Goal: Task Accomplishment & Management: Complete application form

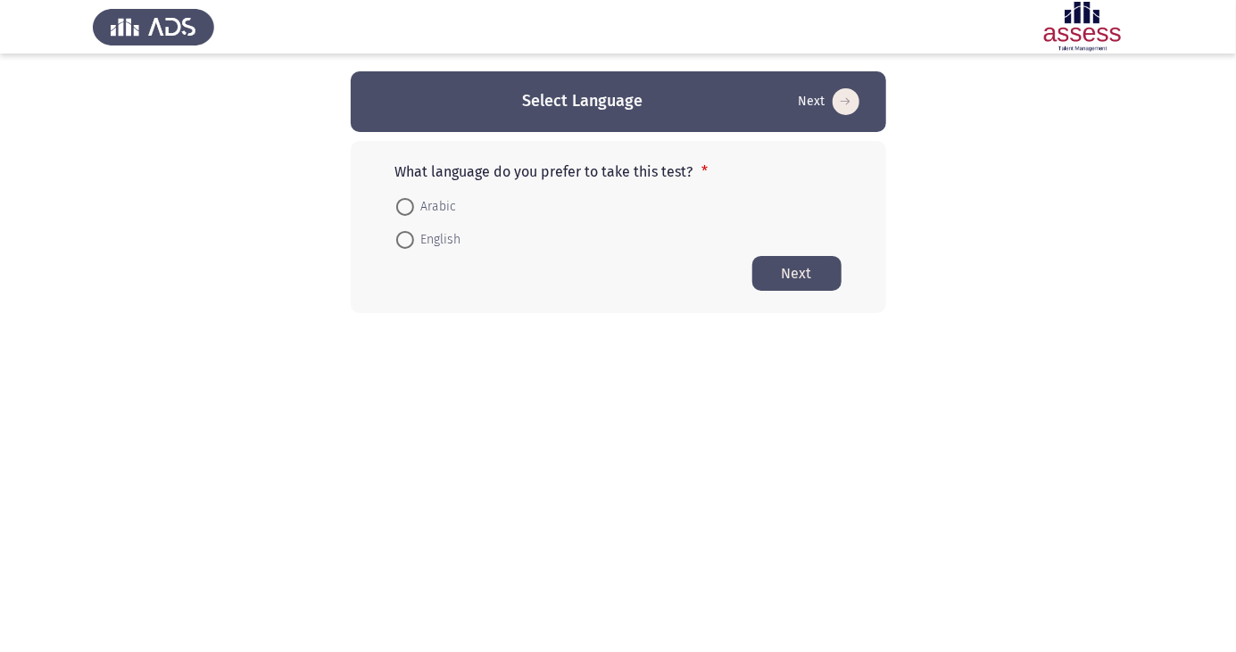
click at [404, 207] on span at bounding box center [404, 207] width 0 height 0
click at [404, 206] on input "Arabic" at bounding box center [405, 207] width 18 height 18
radio input "true"
click at [828, 261] on button "Next" at bounding box center [796, 272] width 89 height 35
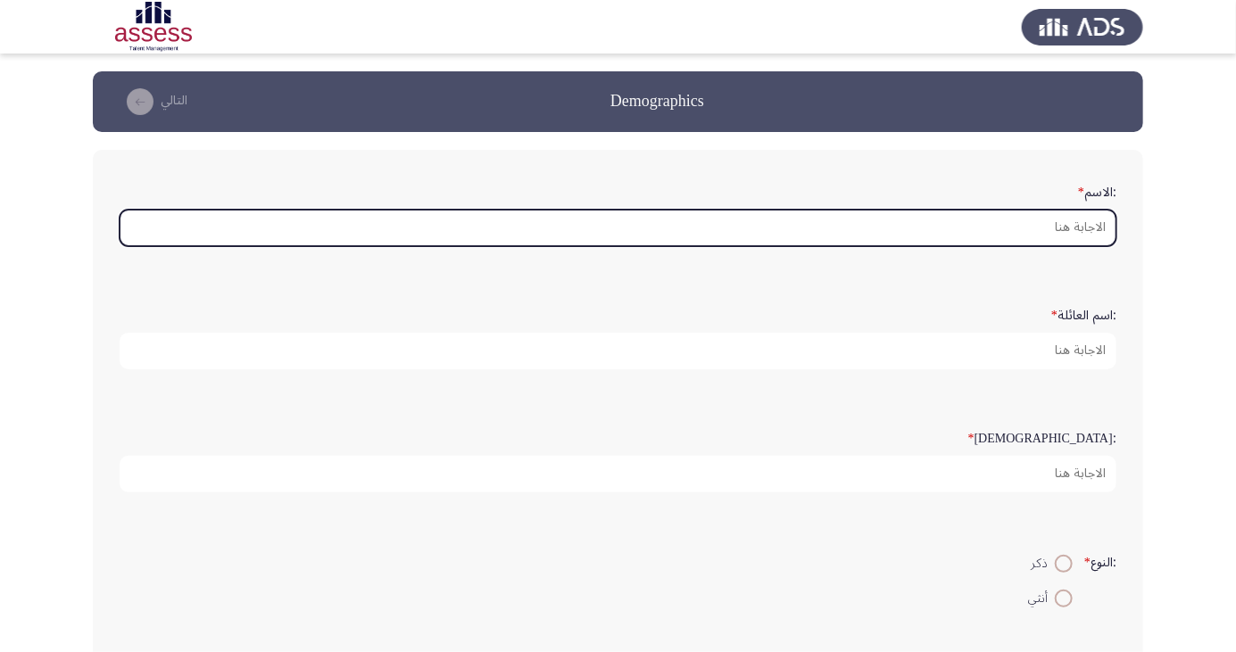
click at [1090, 223] on input ":الاسم *" at bounding box center [618, 228] width 997 height 37
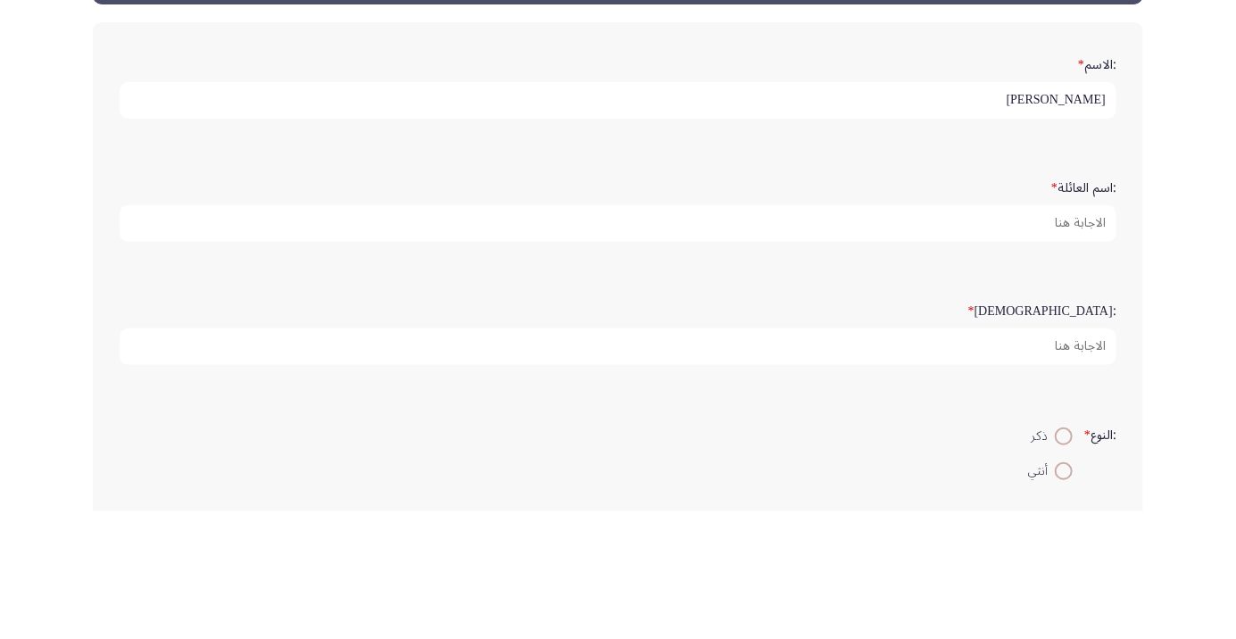
type input "[PERSON_NAME]"
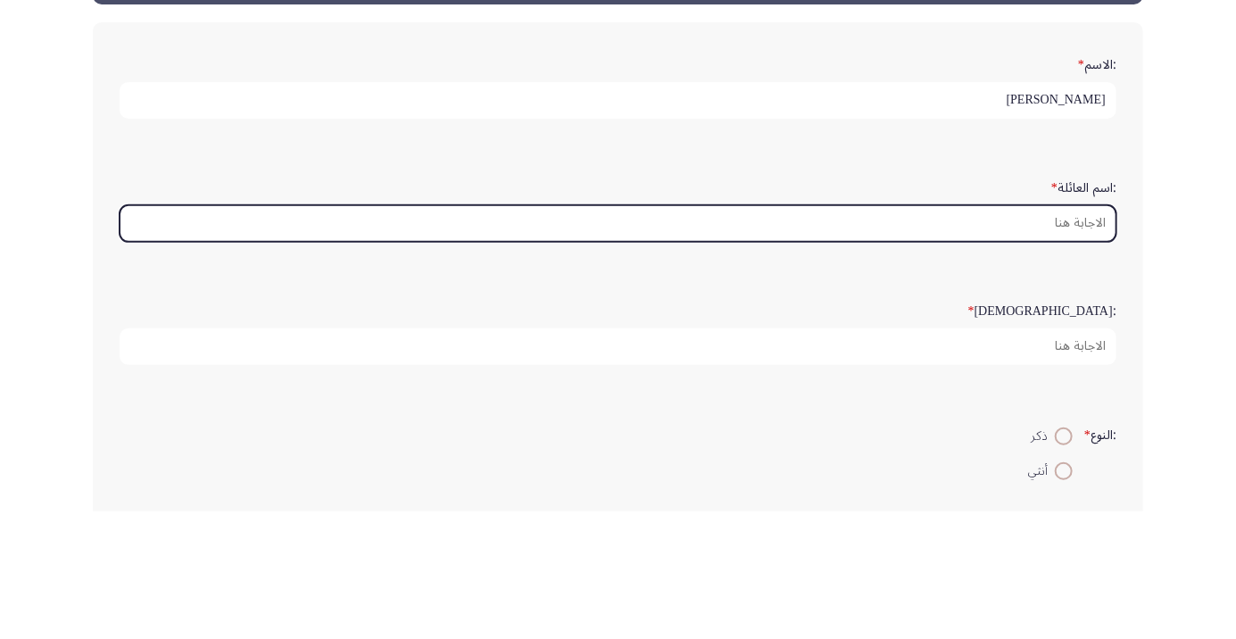
click at [1094, 350] on input ":اسم العائلة *" at bounding box center [618, 351] width 997 height 37
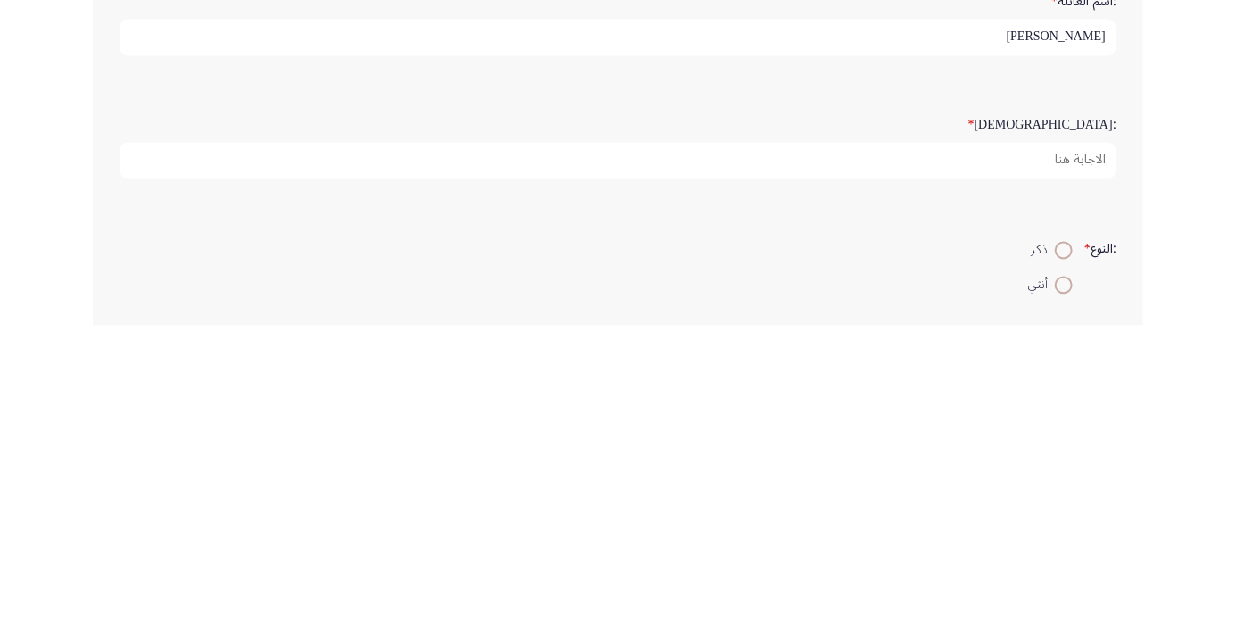
type input "[PERSON_NAME]"
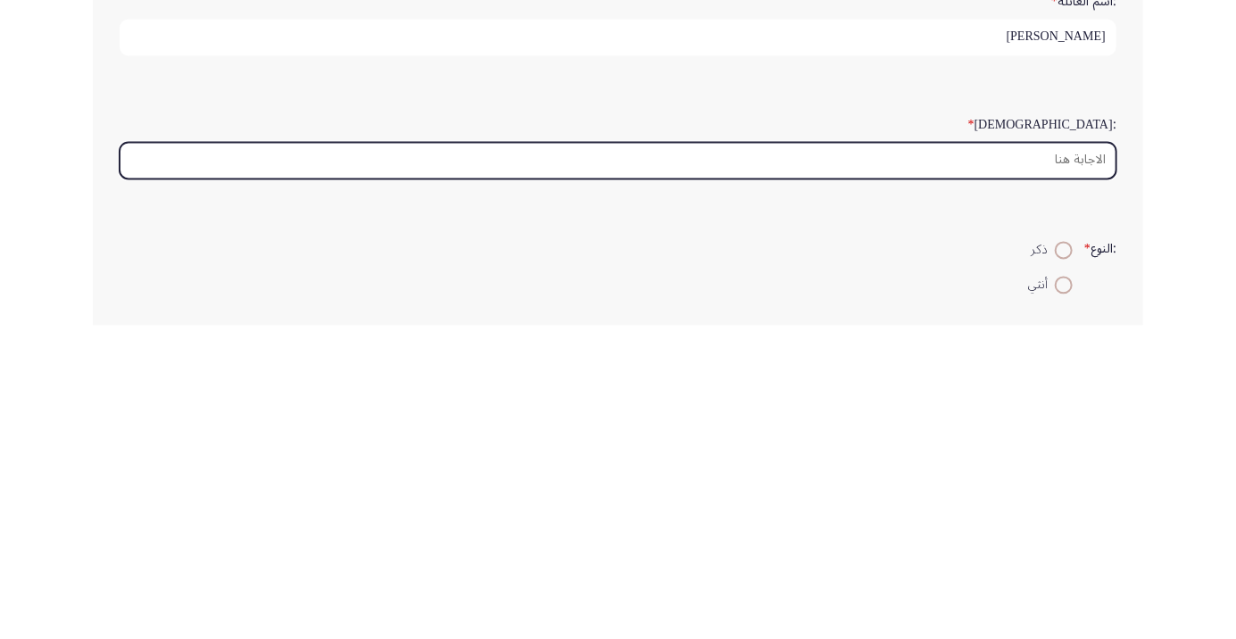
click at [1085, 472] on input ":السن *" at bounding box center [618, 474] width 997 height 37
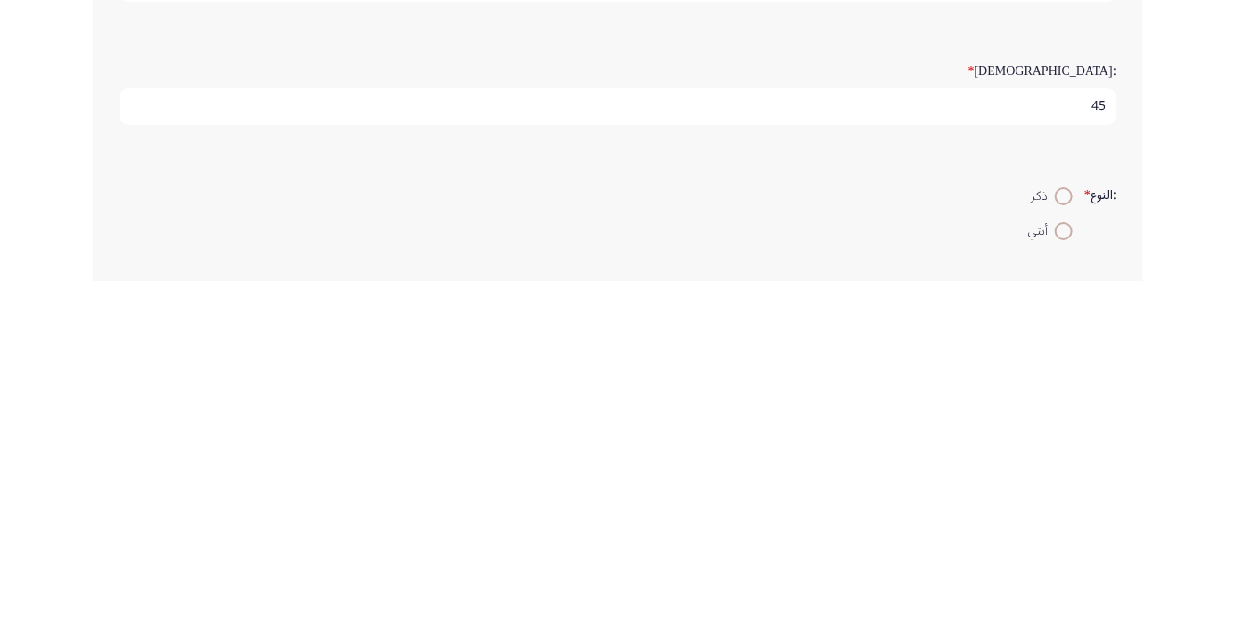
type input "45"
click at [1056, 555] on span at bounding box center [1064, 554] width 18 height 18
click at [1056, 555] on input "ذكر" at bounding box center [1064, 554] width 18 height 18
radio input "true"
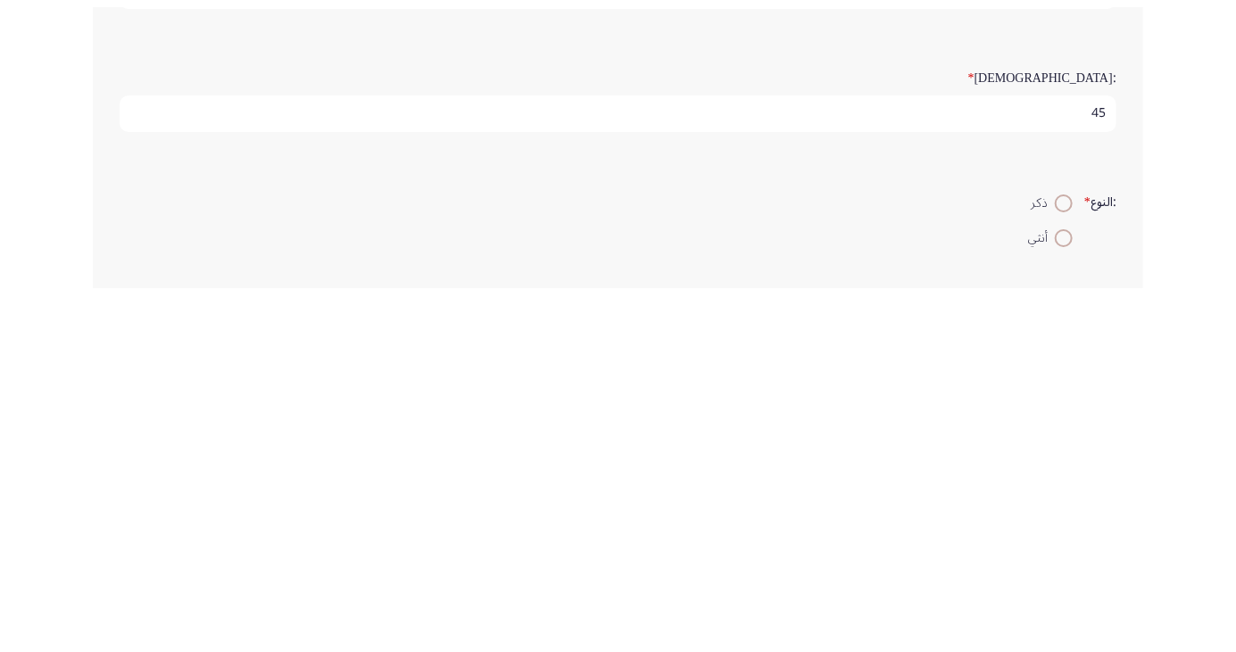
scroll to position [10, 0]
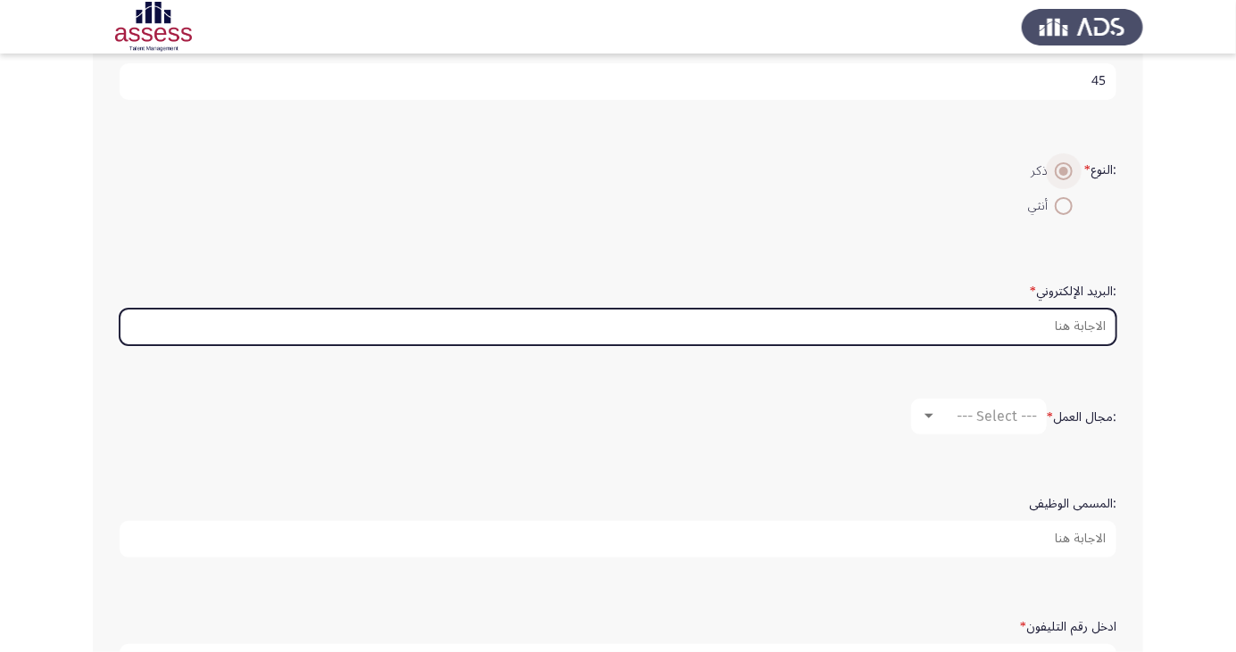
click at [1081, 327] on input ":البريد الإلكتروني *" at bounding box center [618, 327] width 997 height 37
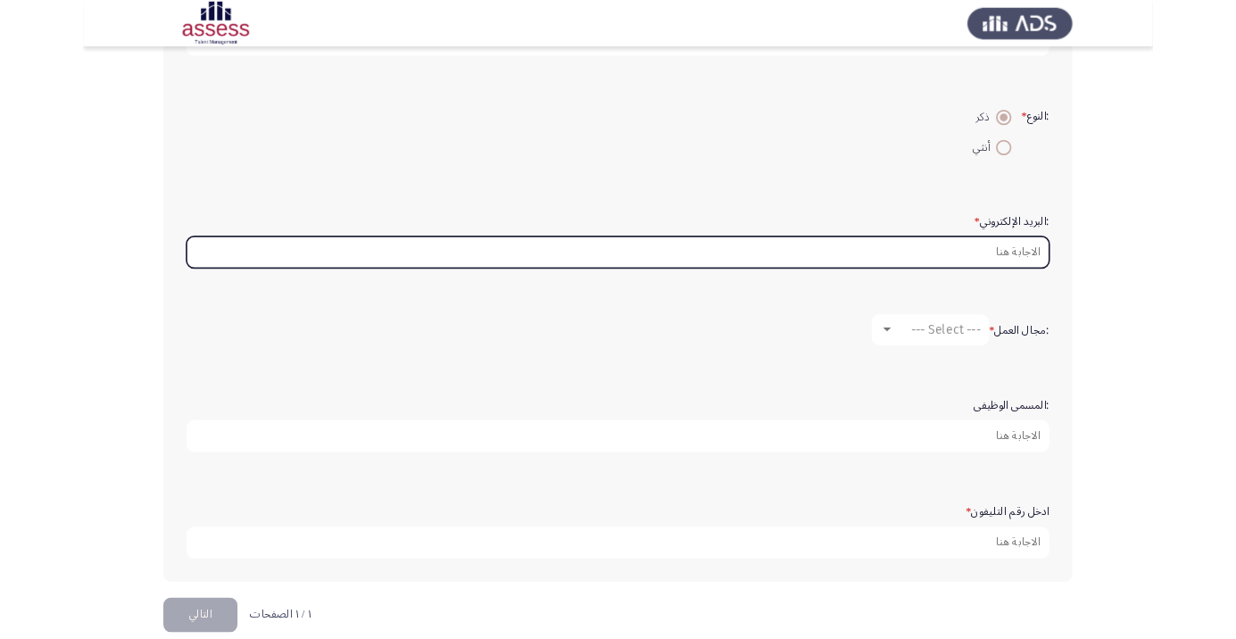
scroll to position [435, 0]
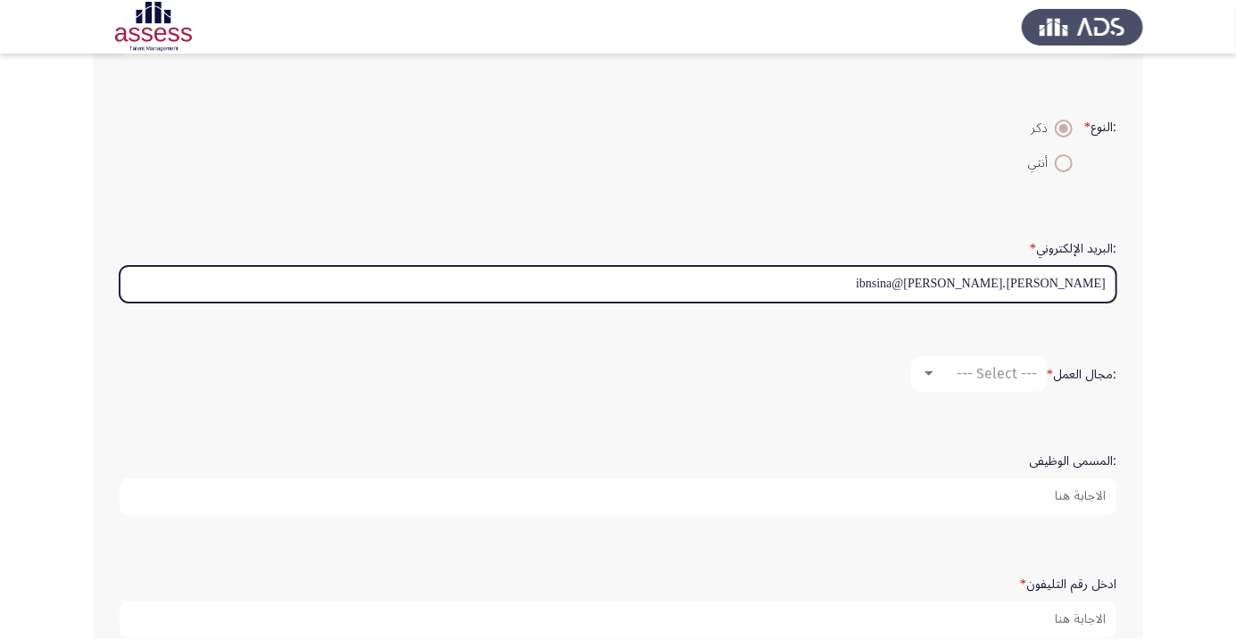
click at [1097, 275] on input "[PERSON_NAME].[PERSON_NAME]@ibnsina" at bounding box center [618, 284] width 997 height 37
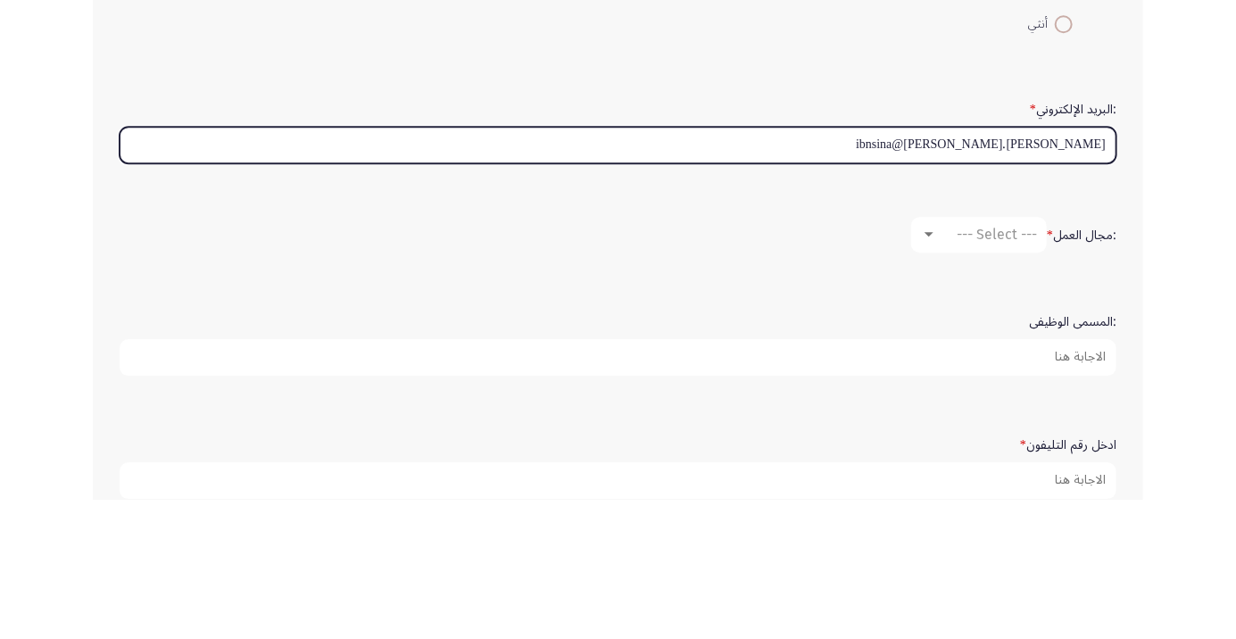
click at [1088, 282] on input "[PERSON_NAME].[PERSON_NAME]@ibnsina" at bounding box center [618, 284] width 997 height 37
click at [1102, 274] on input "[PERSON_NAME].[PERSON_NAME]@ibnsina" at bounding box center [618, 284] width 997 height 37
click at [1105, 274] on input "-[PERSON_NAME].[PERSON_NAME]@ibnsina" at bounding box center [618, 284] width 997 height 37
click at [1098, 272] on input "Pharma. -Hassan.[PERSON_NAME]@ibnsina" at bounding box center [618, 284] width 997 height 37
click at [1098, 284] on input "Pharma. -Hassan.[PERSON_NAME]@ibnsina" at bounding box center [618, 284] width 997 height 37
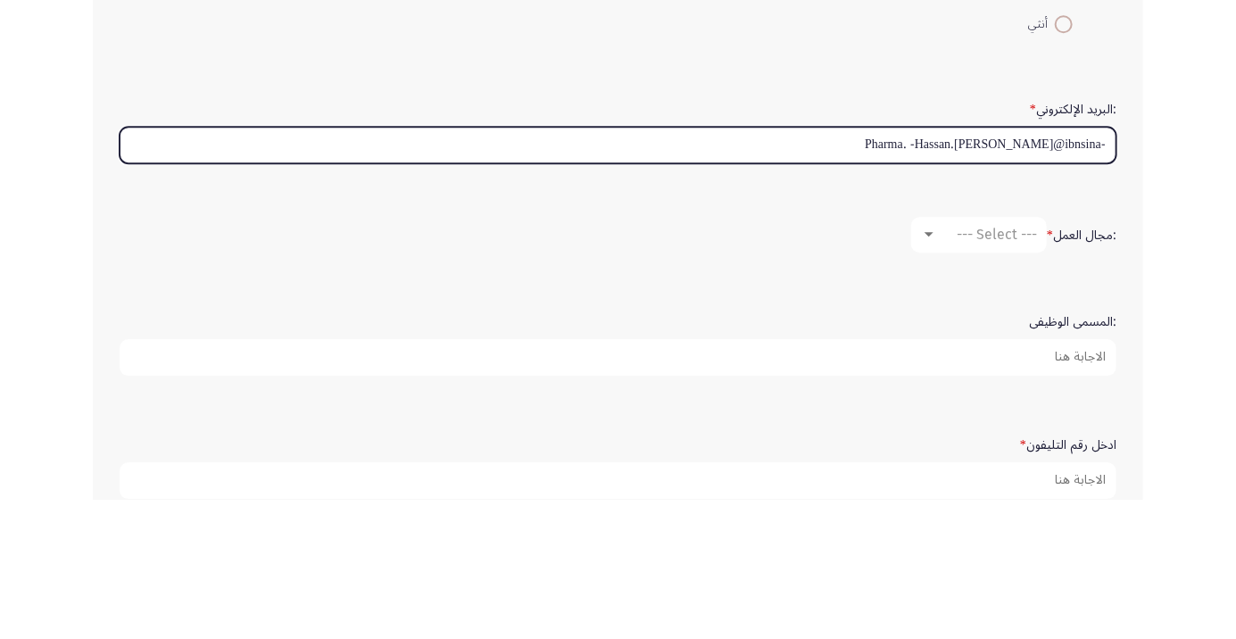
click at [901, 273] on input "-Pharma. -Hassan.[PERSON_NAME]@ibnsina" at bounding box center [618, 284] width 997 height 37
click at [1103, 274] on input "-Pharma. -Hassan.[PERSON_NAME]@ibnsina" at bounding box center [618, 284] width 997 height 37
click at [914, 277] on input "-Pharma. -Hassan.[PERSON_NAME]@ibnsina" at bounding box center [618, 284] width 997 height 37
click at [1104, 282] on input "-Phassan" at bounding box center [618, 284] width 997 height 37
click at [1048, 274] on input "-Phassan" at bounding box center [618, 284] width 997 height 37
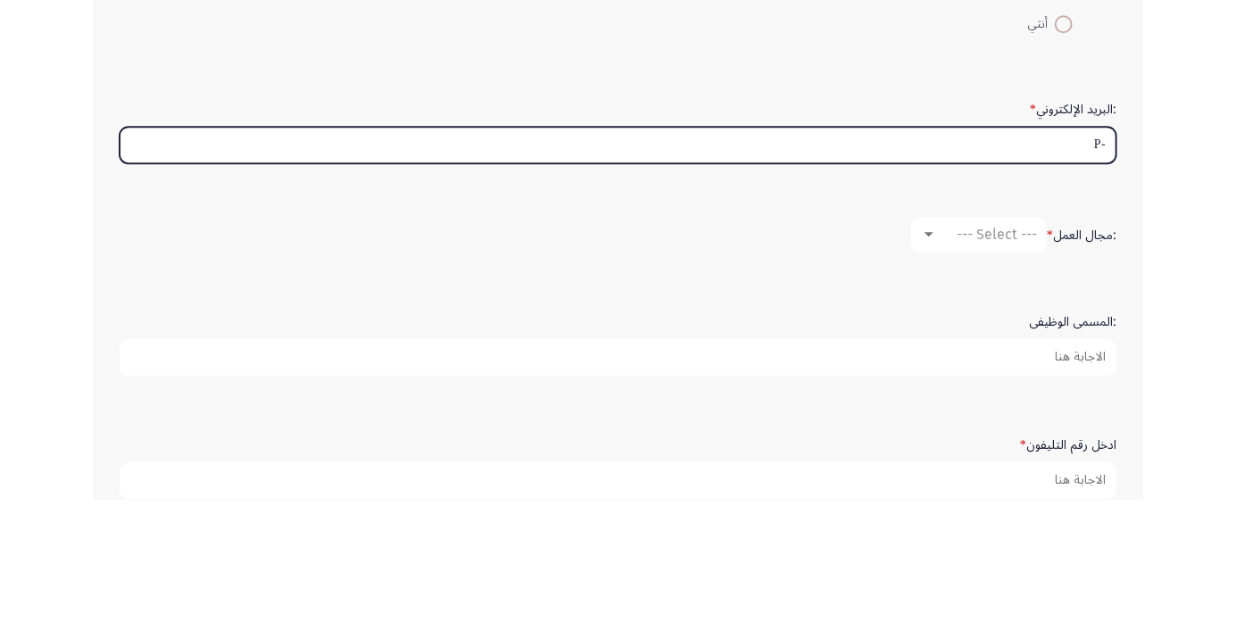
type input "-"
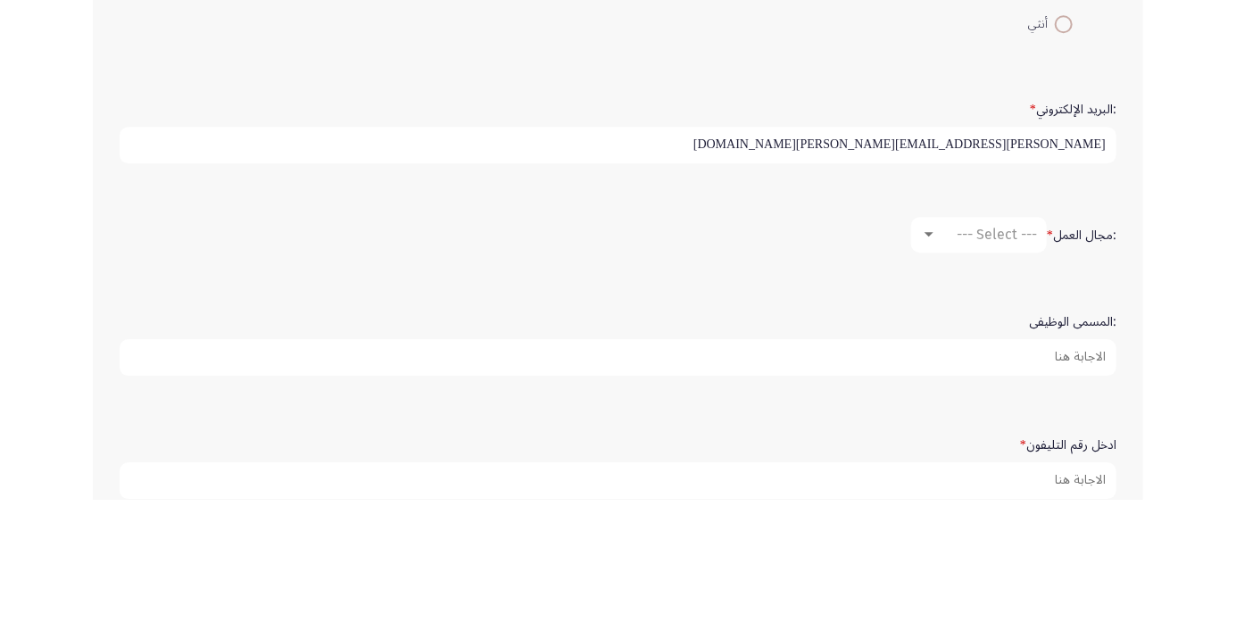
type input "[PERSON_NAME][EMAIL_ADDRESS][PERSON_NAME][DOMAIN_NAME]"
click at [924, 371] on div at bounding box center [928, 373] width 9 height 4
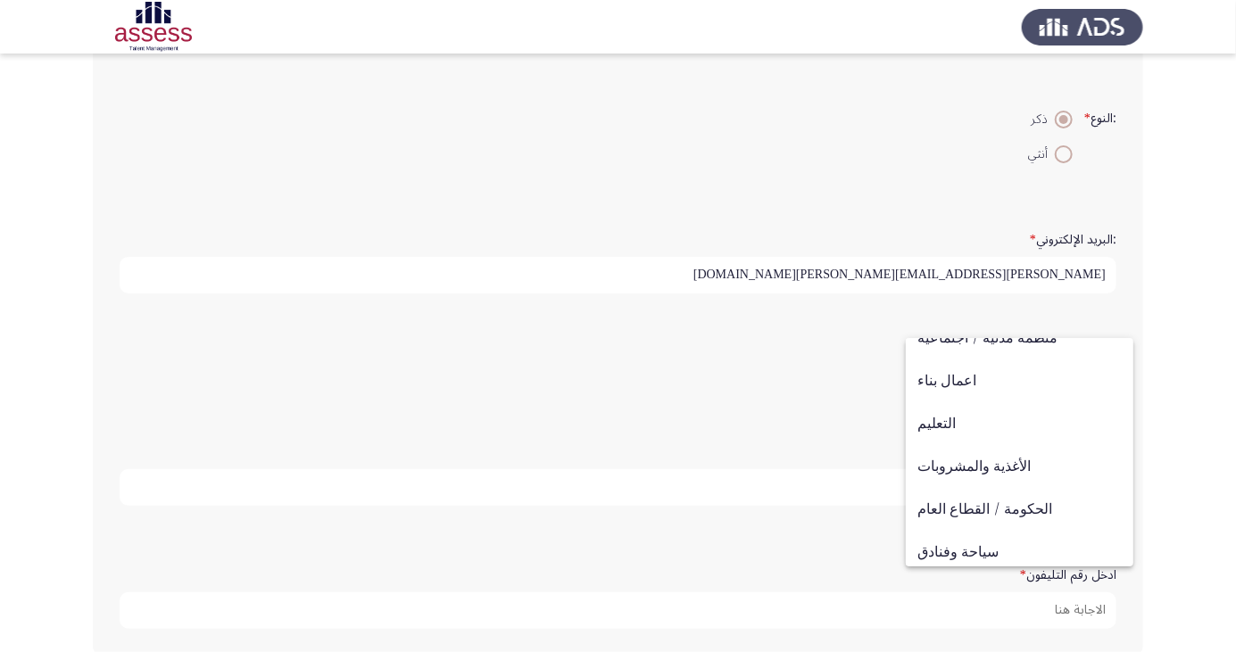
scroll to position [585, 0]
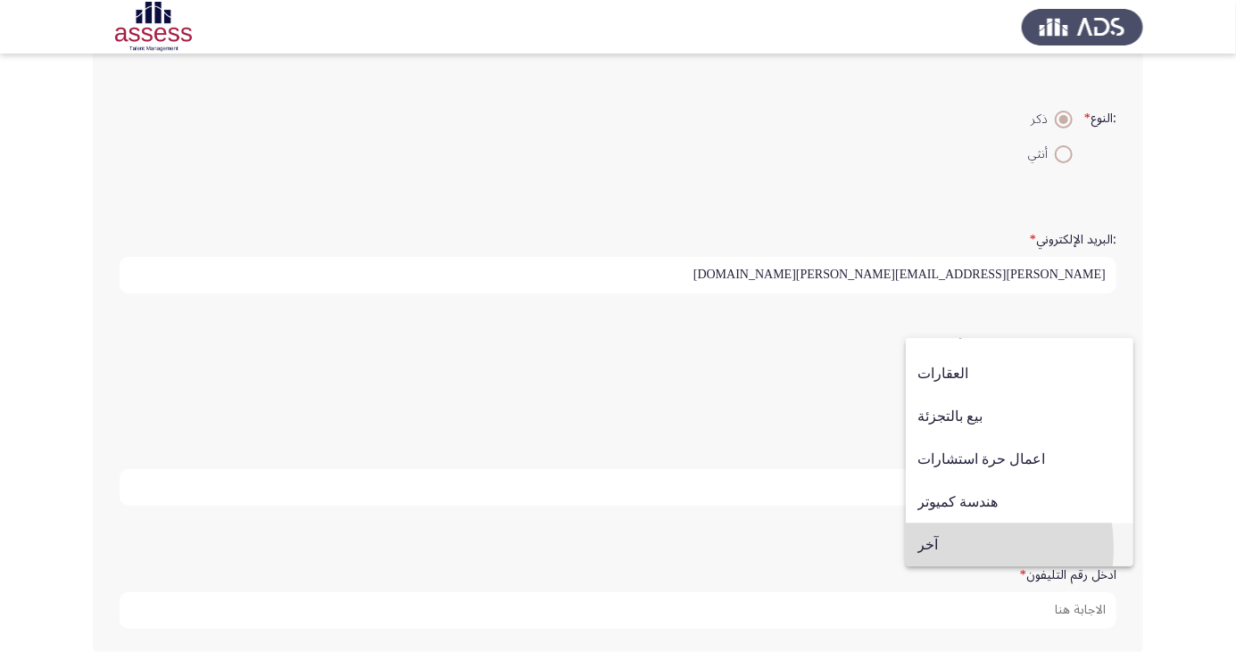
click at [937, 549] on span "آخر" at bounding box center [1019, 545] width 204 height 43
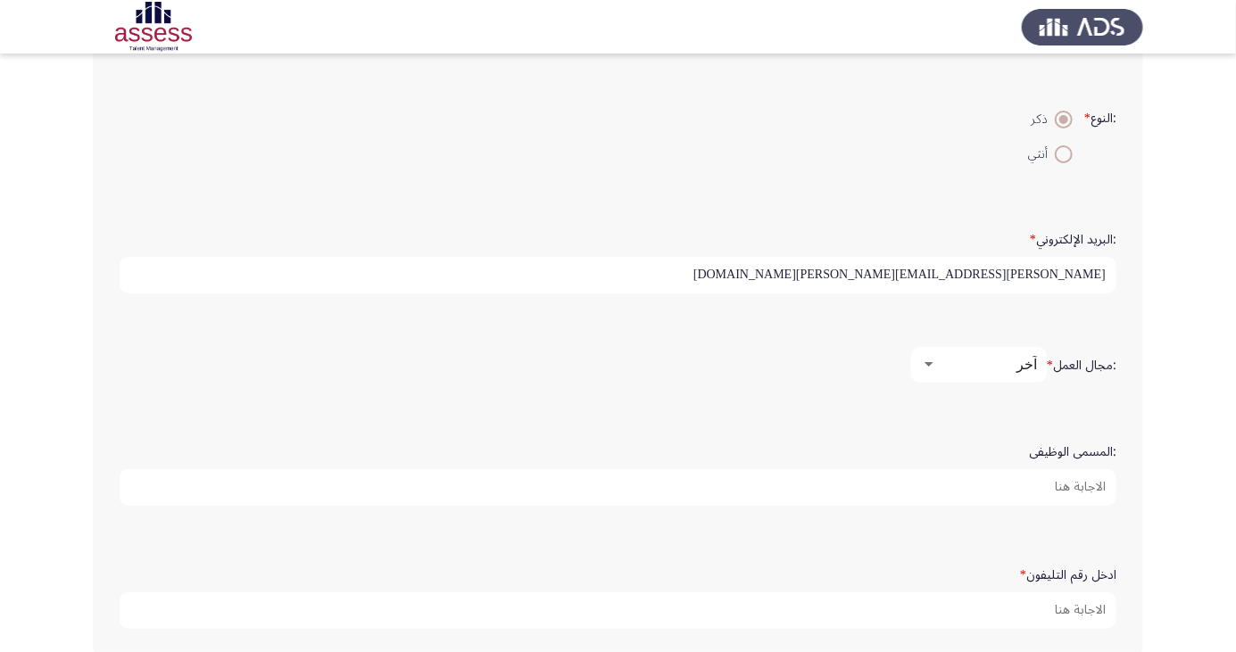
click at [1071, 485] on input ":المسمى الوظيفى" at bounding box center [618, 487] width 997 height 37
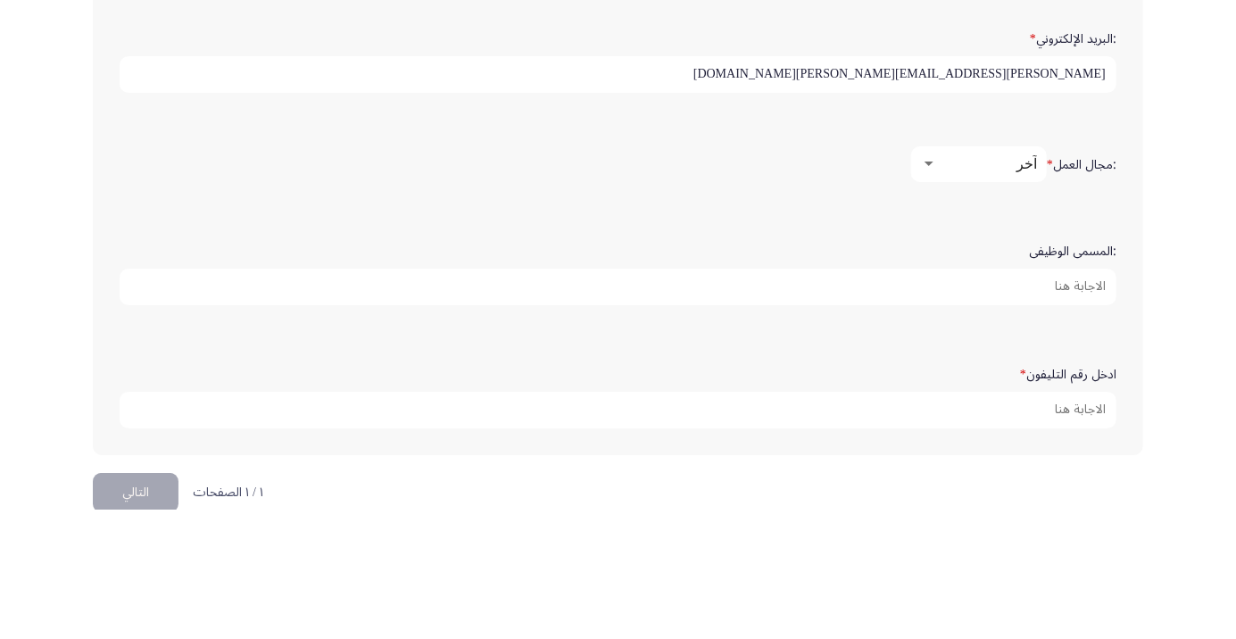
scroll to position [516, 0]
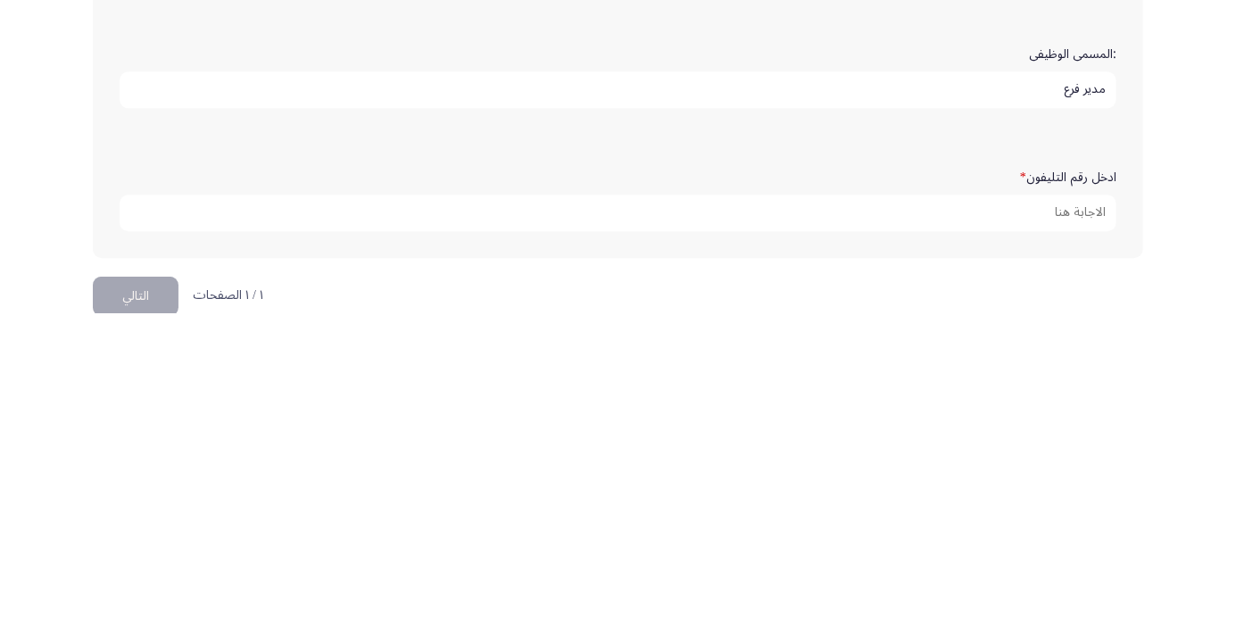
type input "مدير فرع"
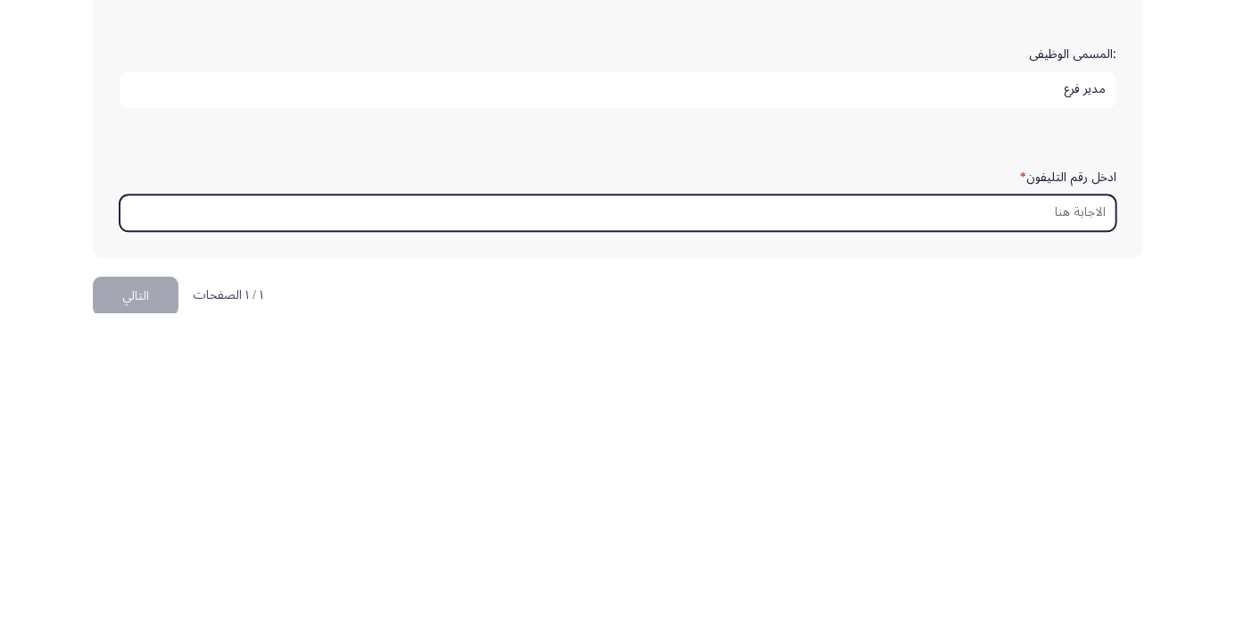
click at [1090, 535] on input "ادخل رقم التليفون *" at bounding box center [618, 539] width 997 height 37
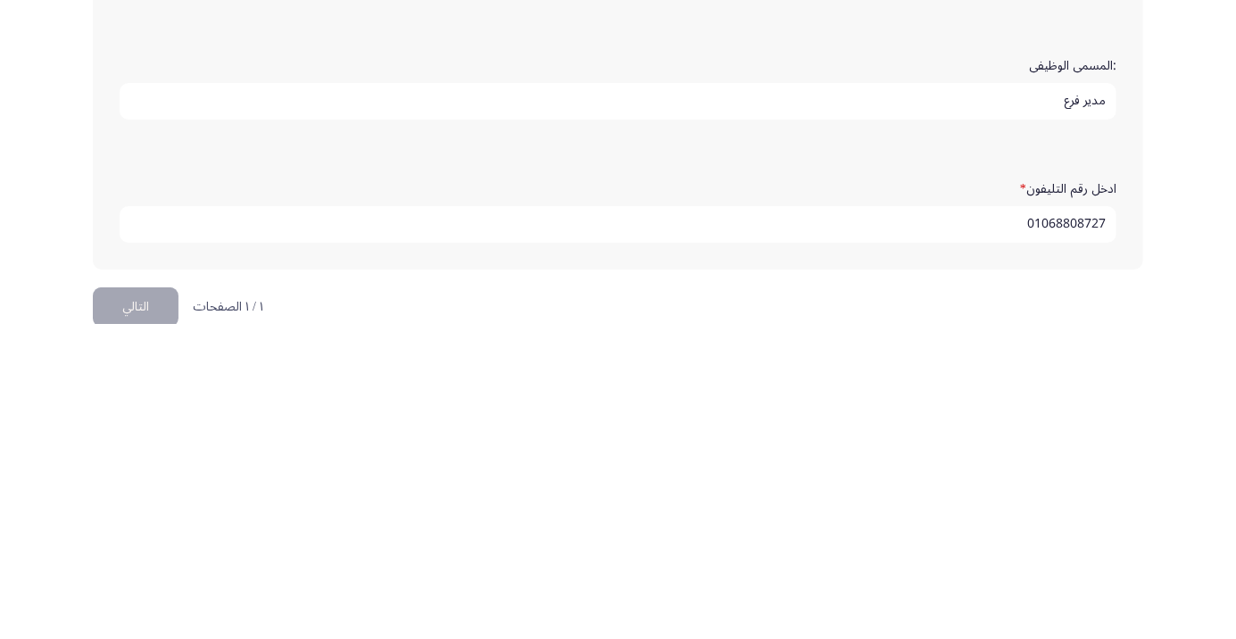
scroll to position [543, 0]
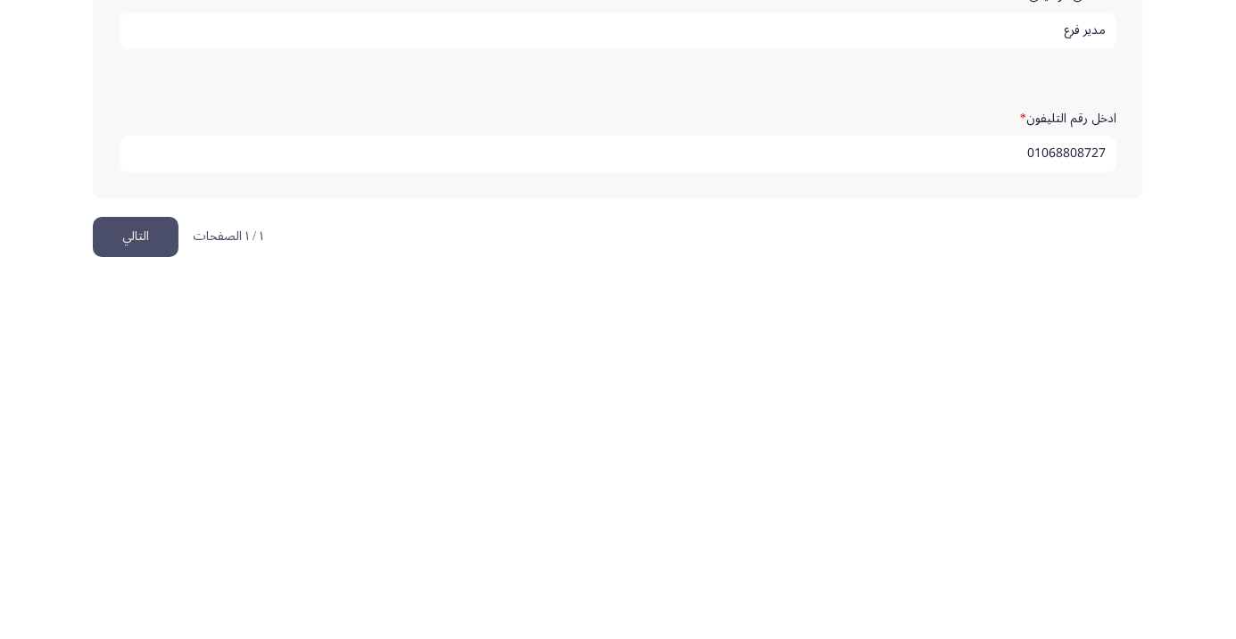
type input "01068808727"
click at [138, 588] on button "التالي" at bounding box center [136, 595] width 86 height 40
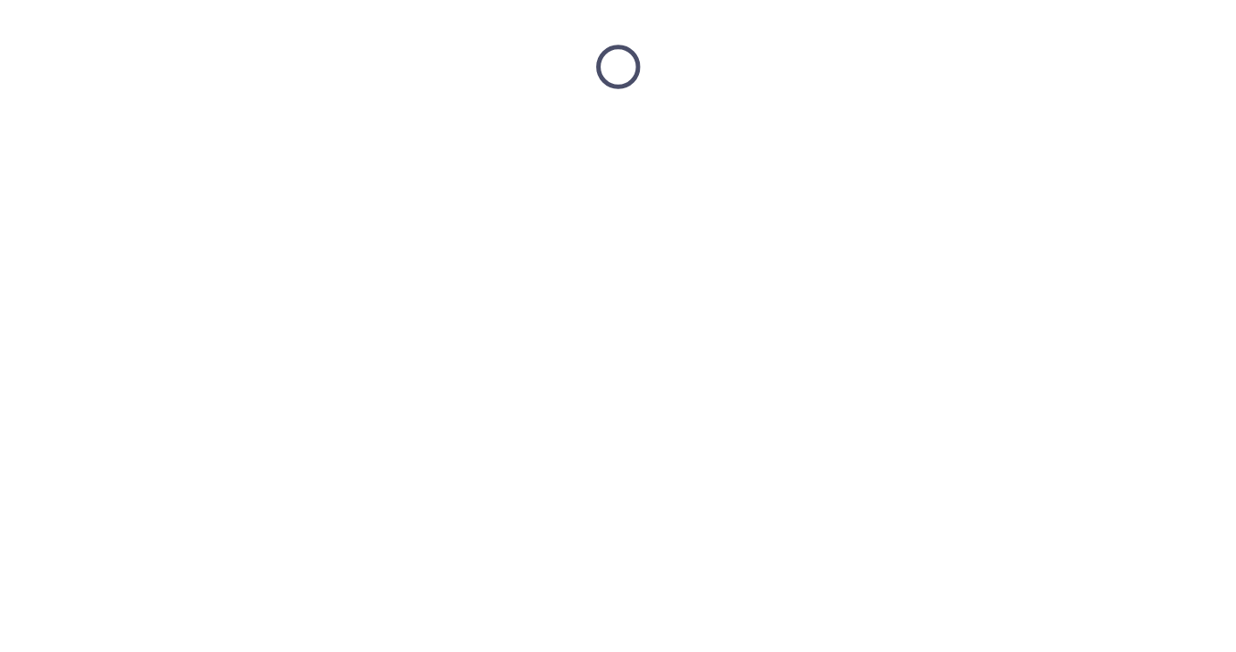
scroll to position [0, 0]
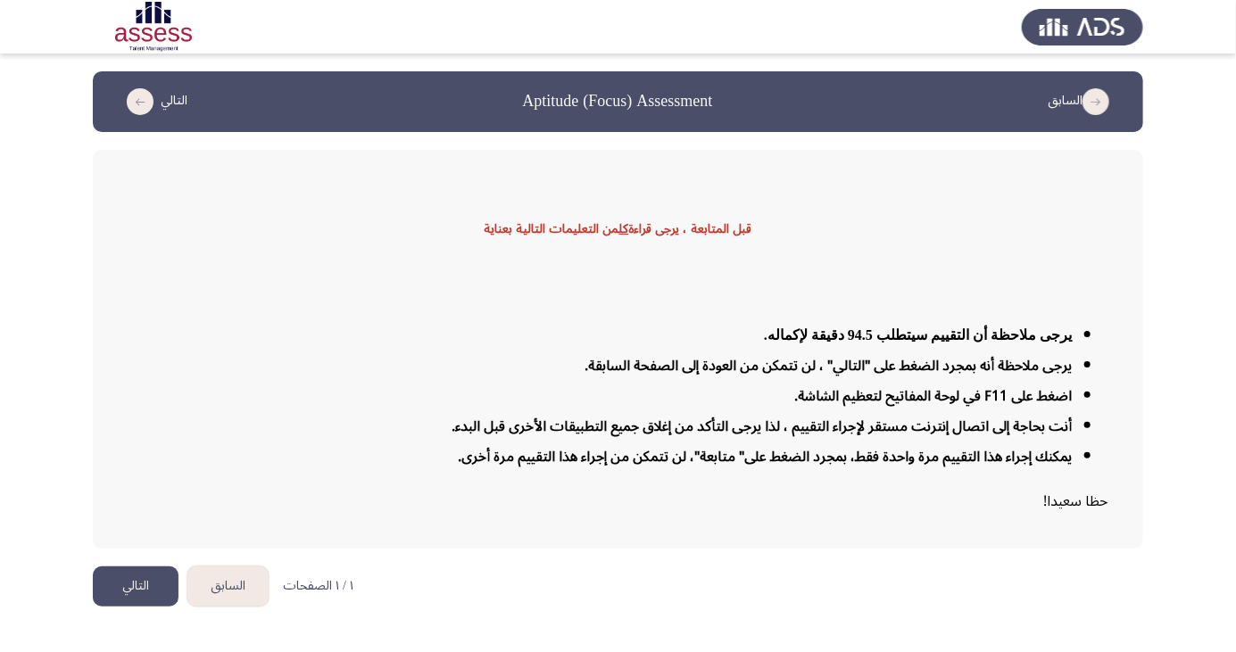
click at [135, 607] on button "التالي" at bounding box center [136, 587] width 86 height 40
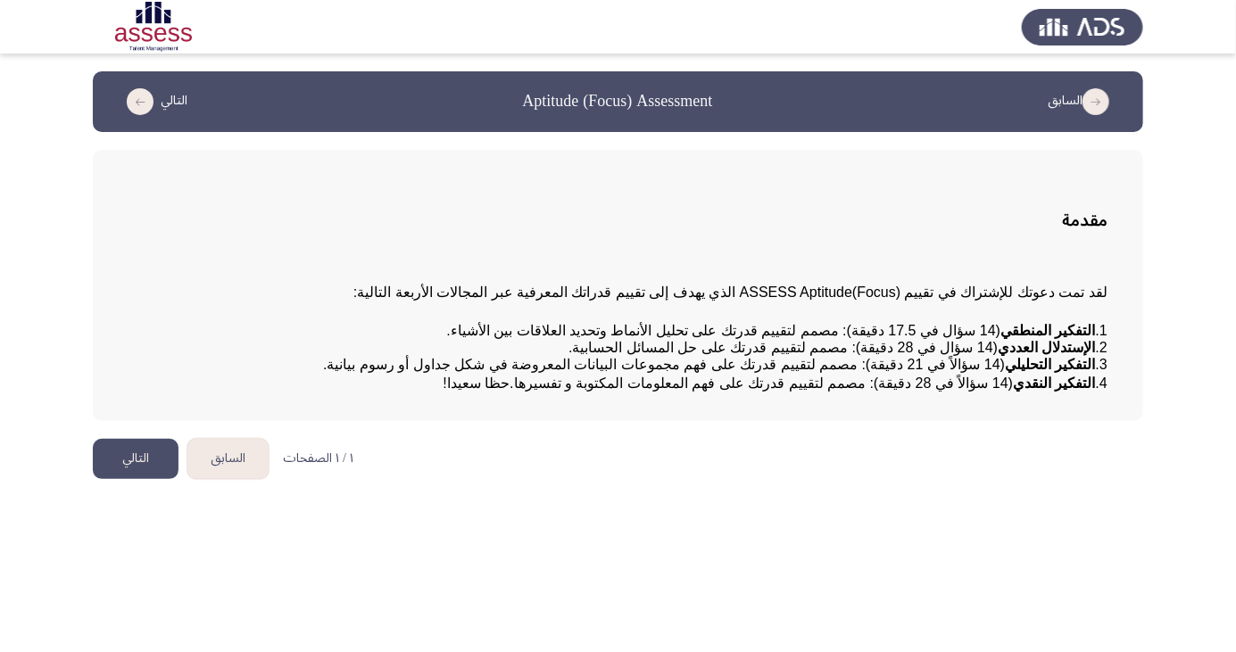
click at [142, 479] on button "التالي" at bounding box center [136, 459] width 86 height 40
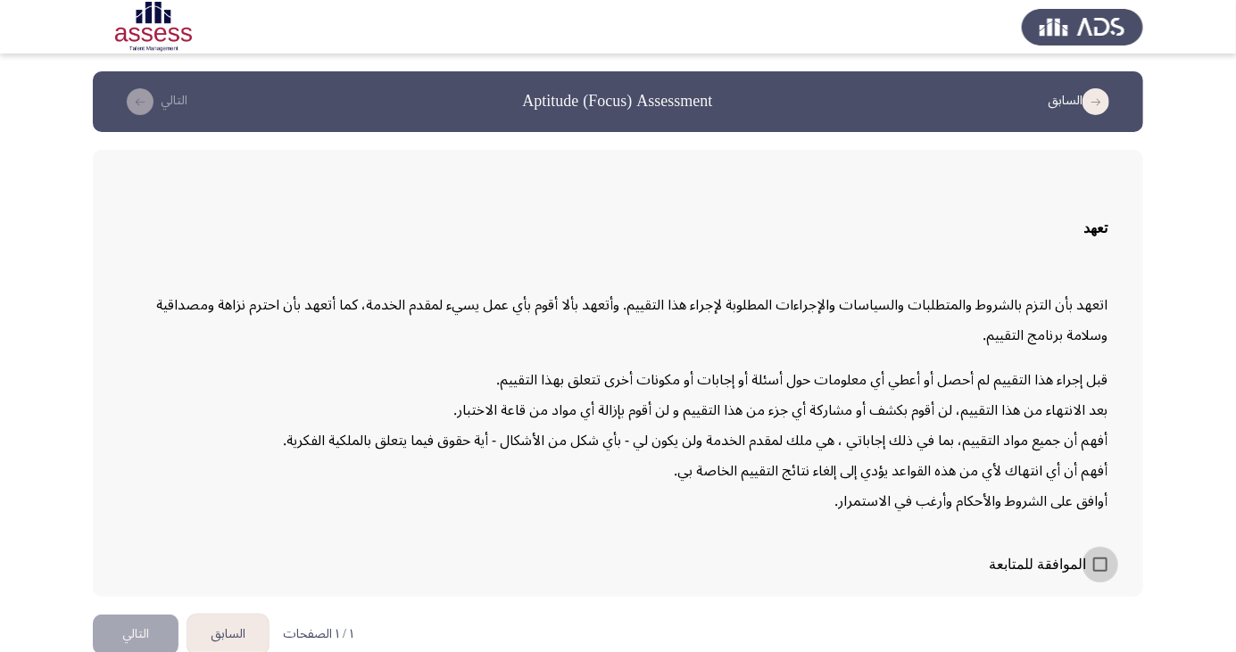
click at [1098, 572] on span at bounding box center [1100, 565] width 14 height 14
click at [1099, 573] on input "الموافقة للمتابعة" at bounding box center [1099, 572] width 1 height 1
checkbox input "true"
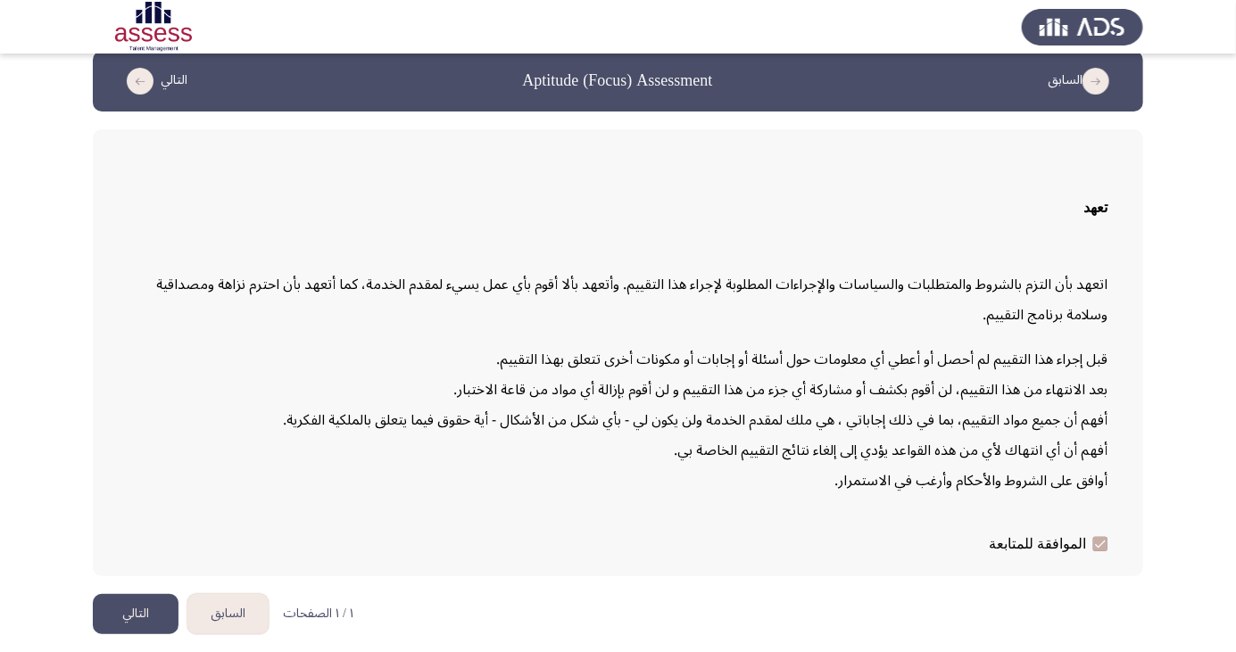
scroll to position [37, 0]
click at [129, 634] on button "التالي" at bounding box center [136, 614] width 86 height 40
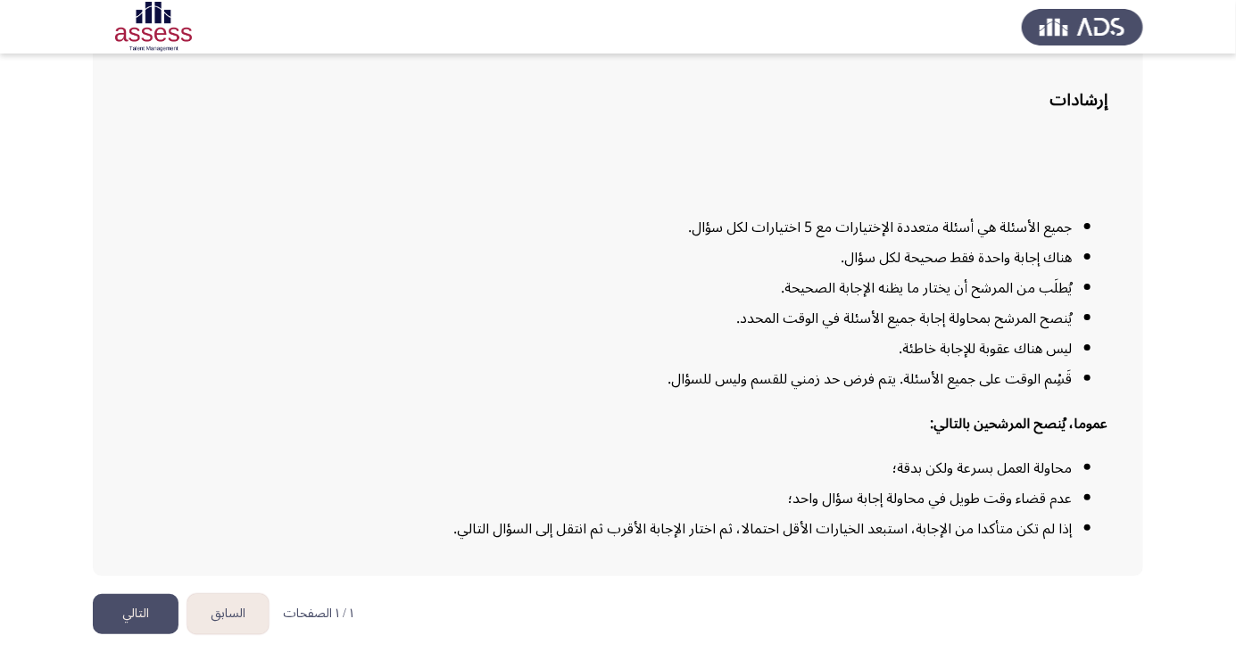
scroll to position [131, 0]
click at [152, 634] on button "التالي" at bounding box center [136, 614] width 86 height 40
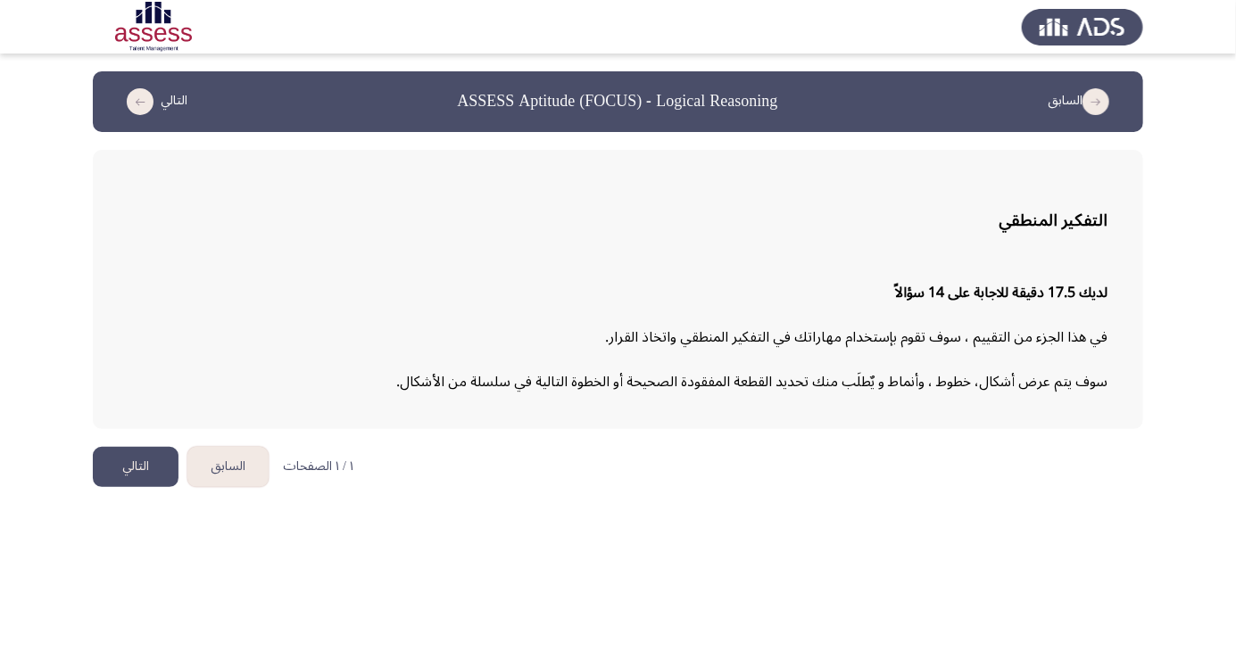
click at [145, 468] on button "التالي" at bounding box center [136, 467] width 86 height 40
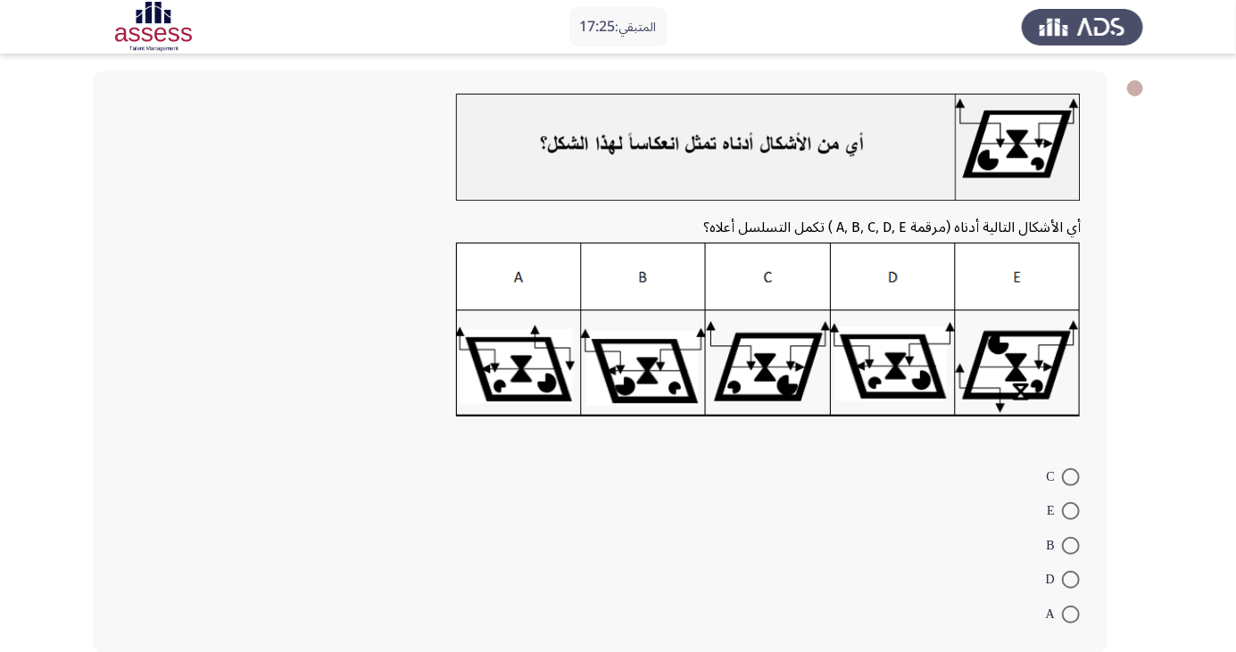
scroll to position [83, 0]
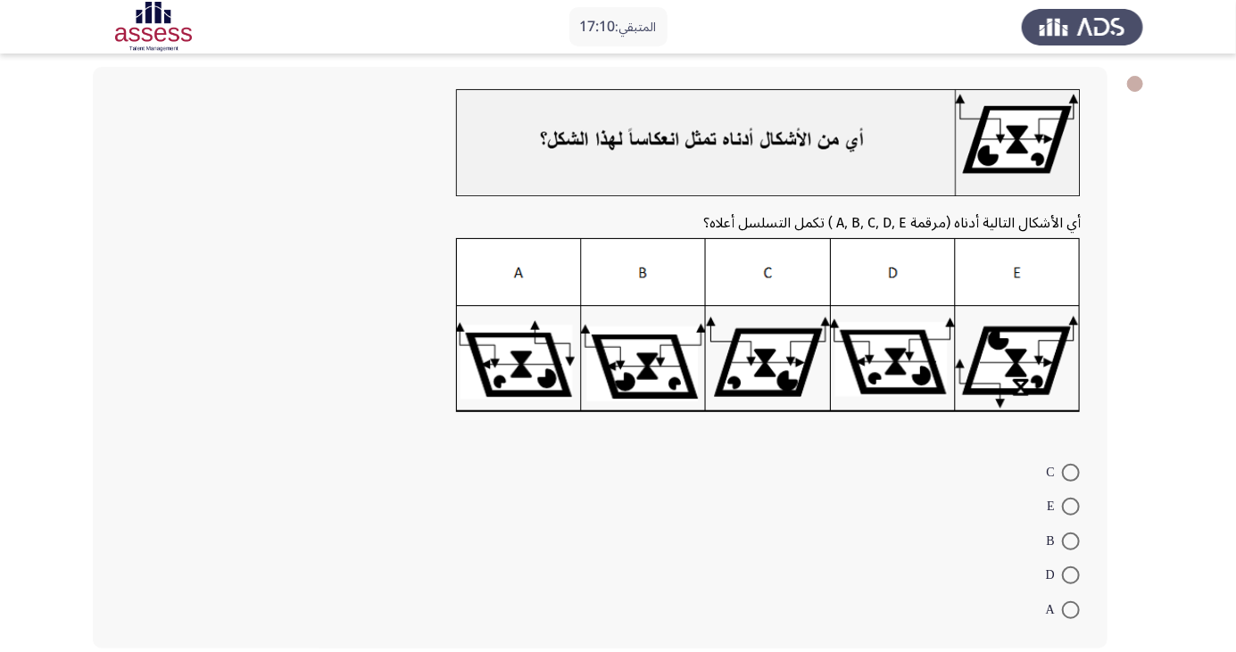
click at [1071, 472] on span at bounding box center [1071, 473] width 18 height 18
click at [1071, 472] on input "C" at bounding box center [1071, 473] width 18 height 18
radio input "true"
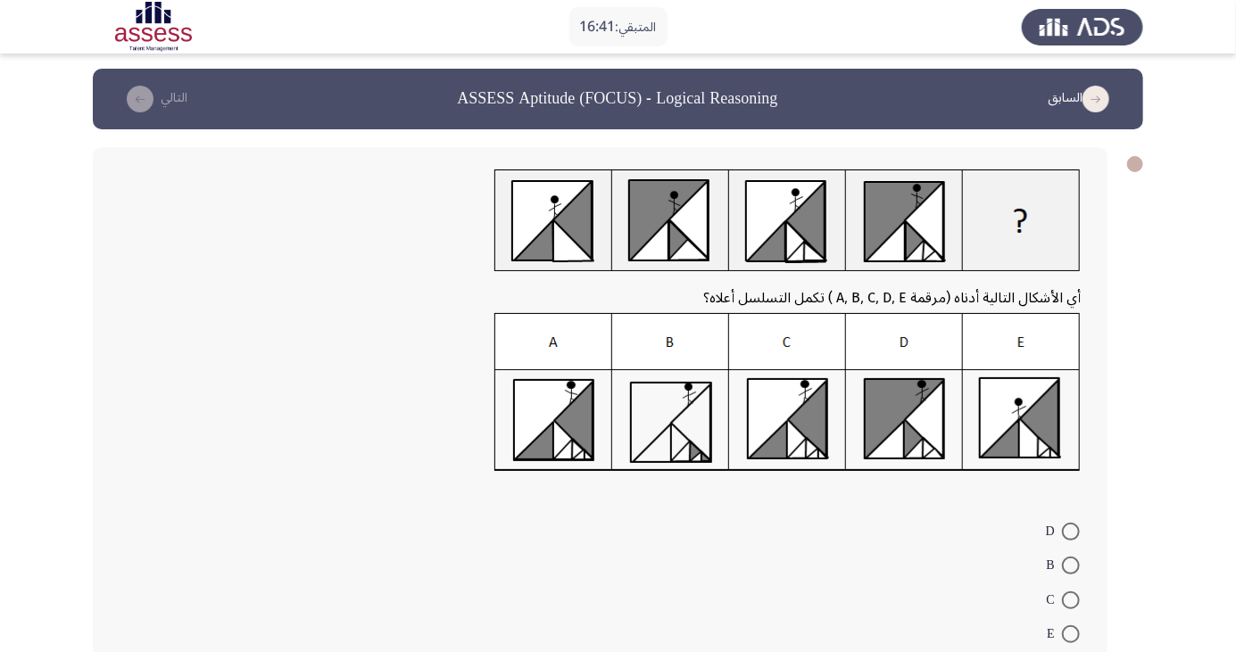
scroll to position [8, 0]
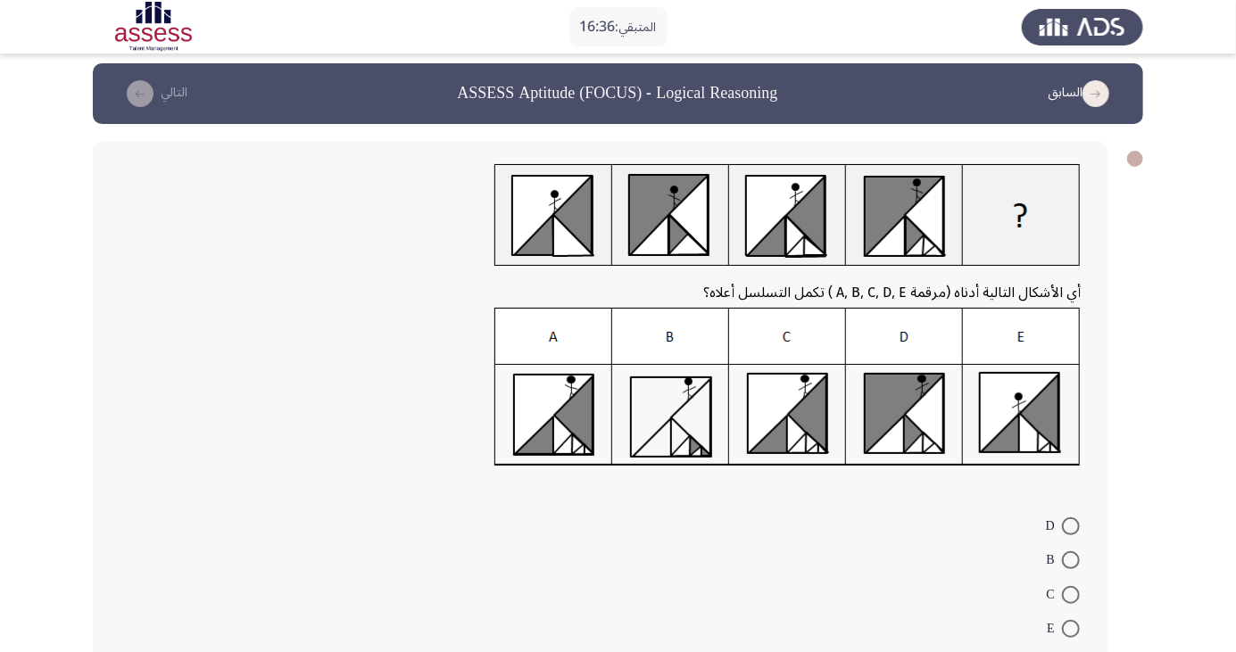
click at [1071, 593] on span at bounding box center [1071, 595] width 18 height 18
click at [1071, 593] on input "C" at bounding box center [1071, 595] width 18 height 18
radio input "true"
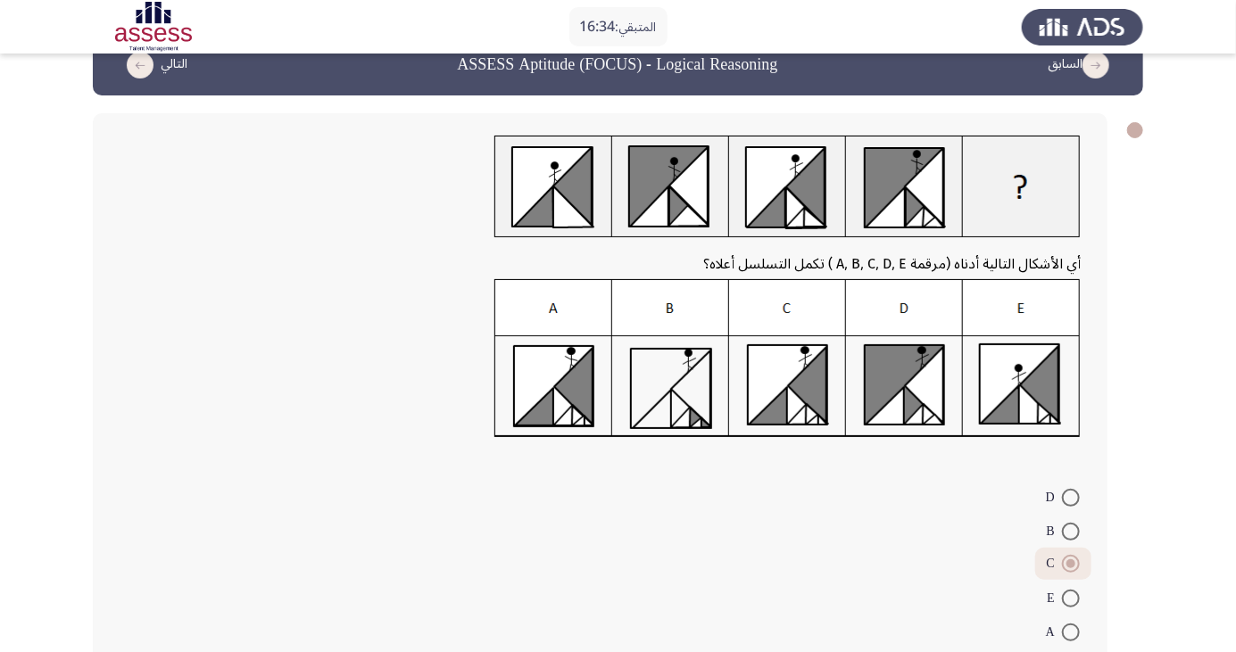
scroll to position [59, 0]
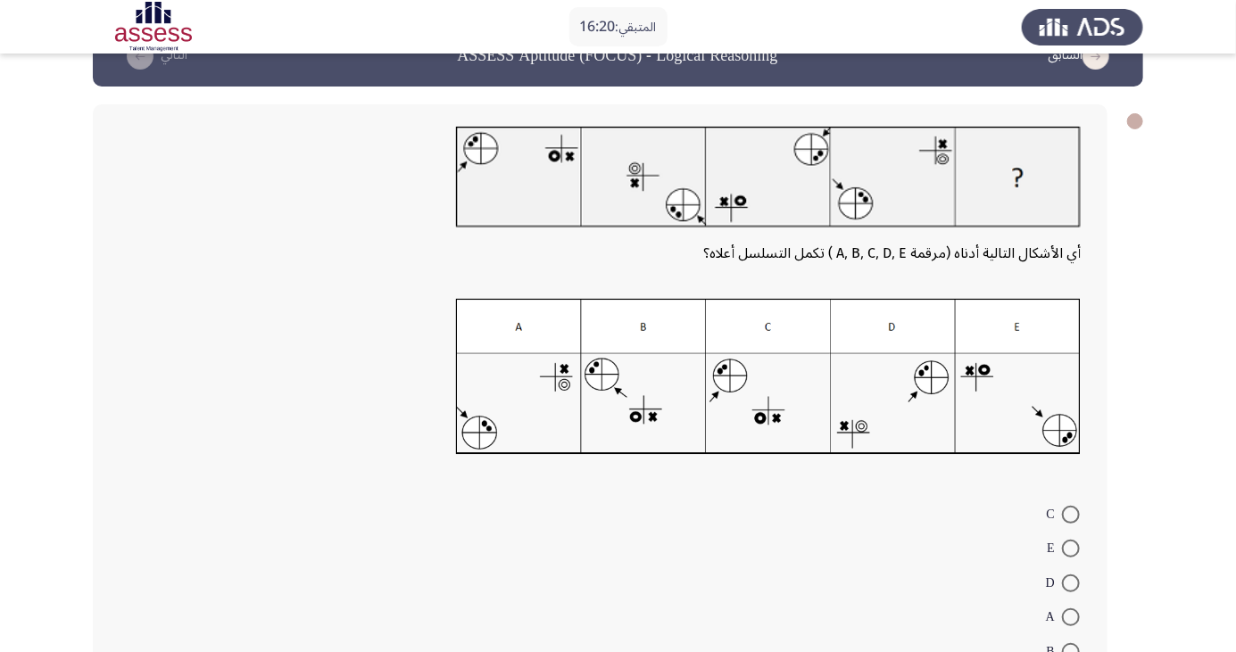
scroll to position [47, 0]
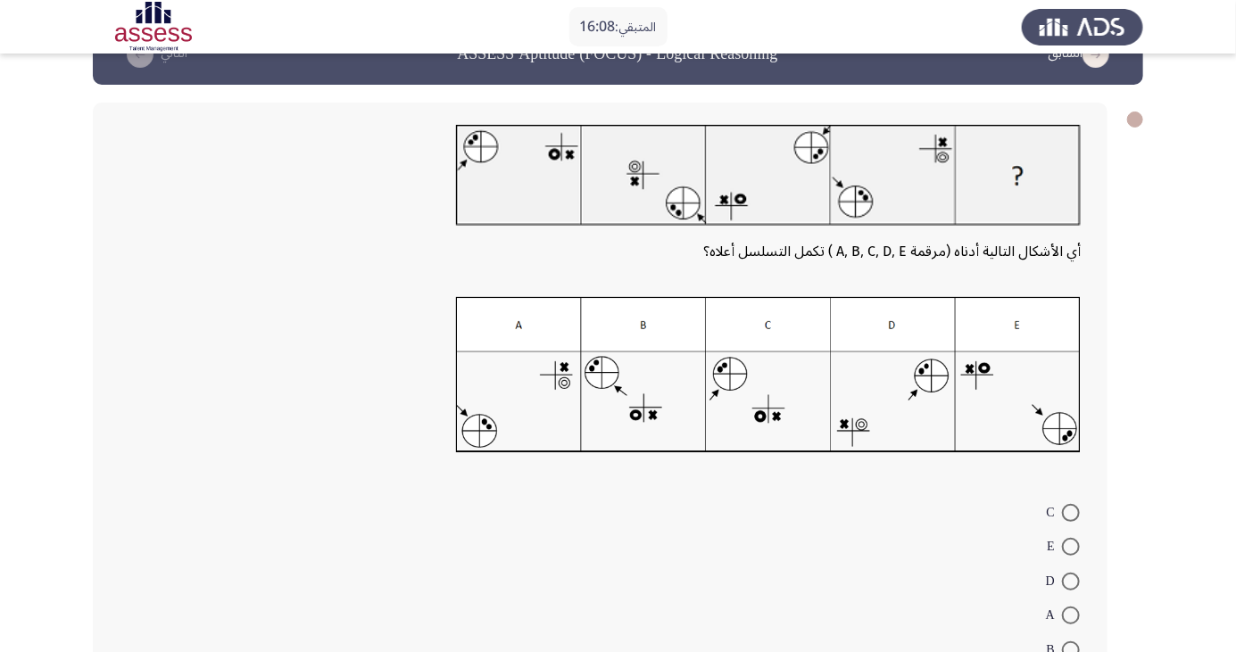
click at [1071, 580] on span at bounding box center [1071, 582] width 18 height 18
click at [1071, 580] on input "D" at bounding box center [1071, 582] width 18 height 18
radio input "true"
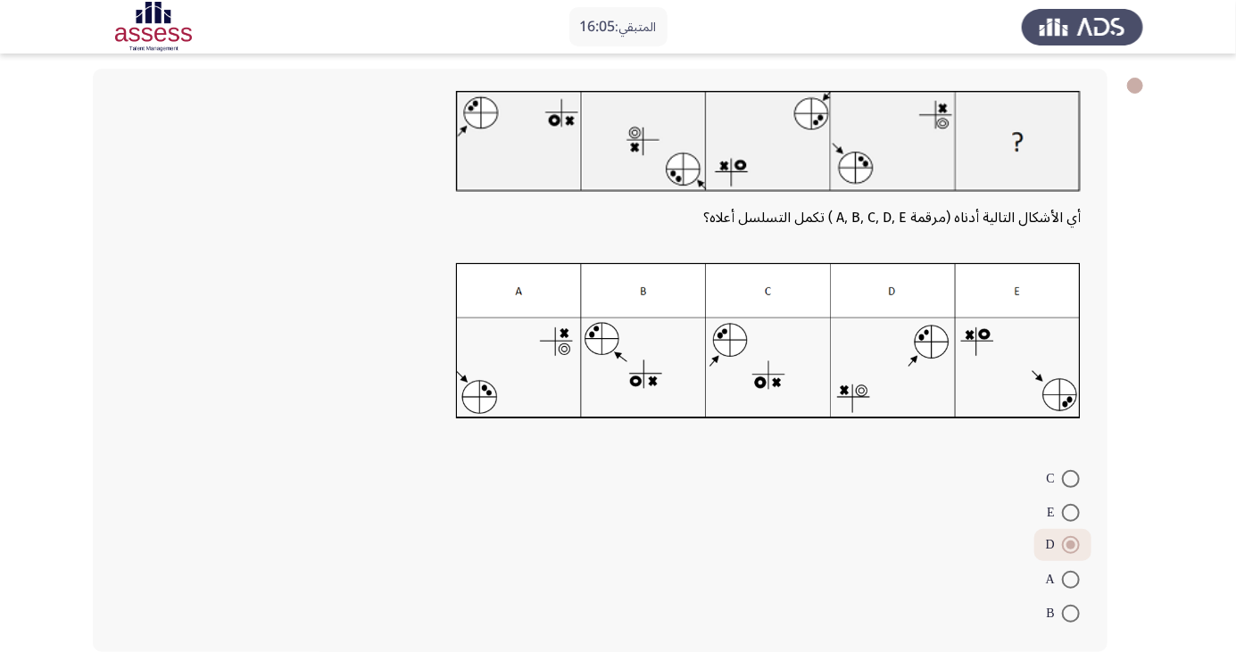
scroll to position [85, 0]
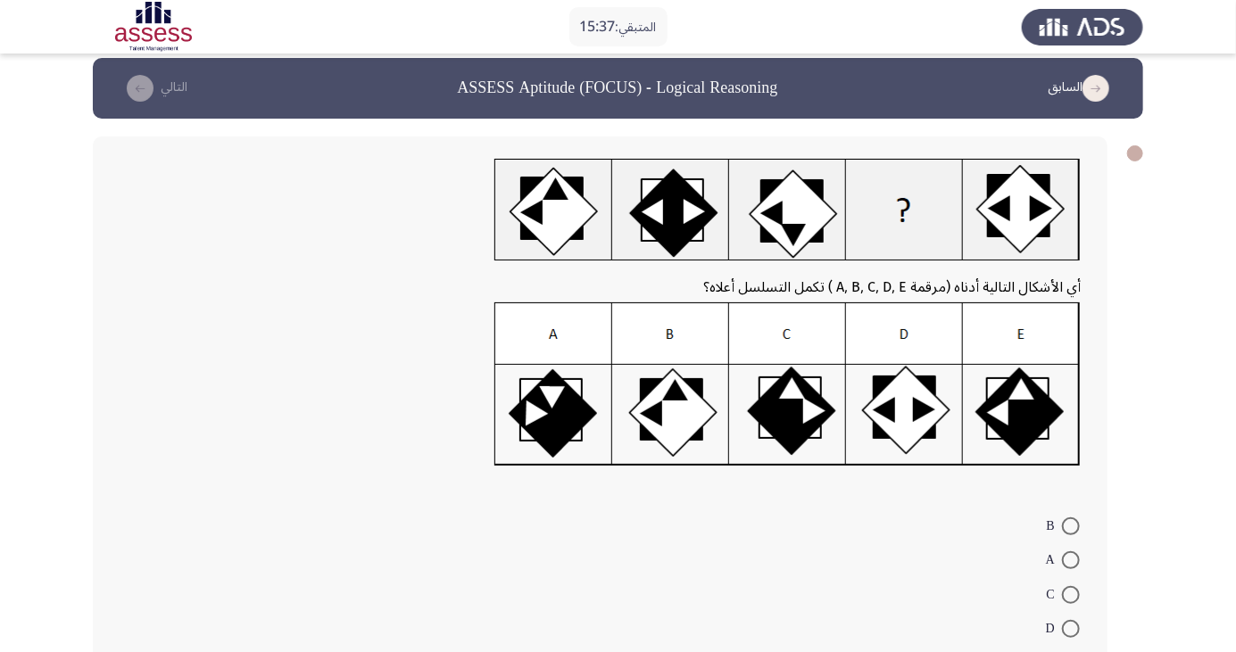
scroll to position [17, 0]
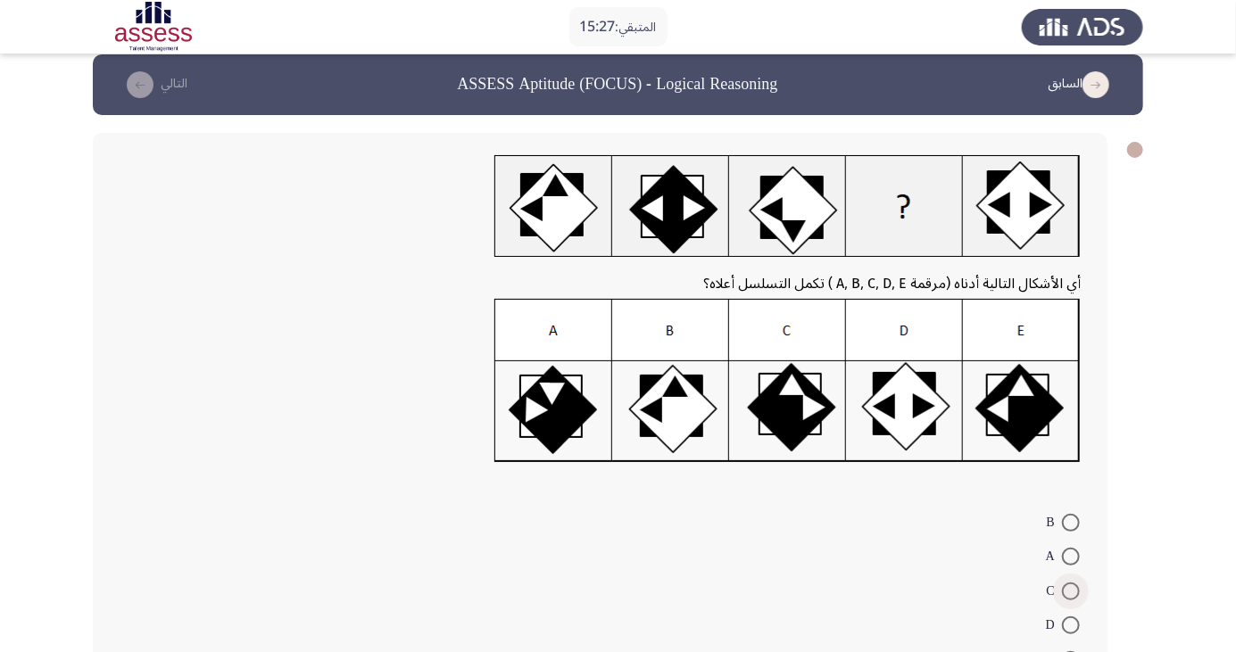
click at [1071, 590] on span at bounding box center [1071, 592] width 18 height 18
click at [1071, 590] on input "C" at bounding box center [1071, 592] width 18 height 18
radio input "true"
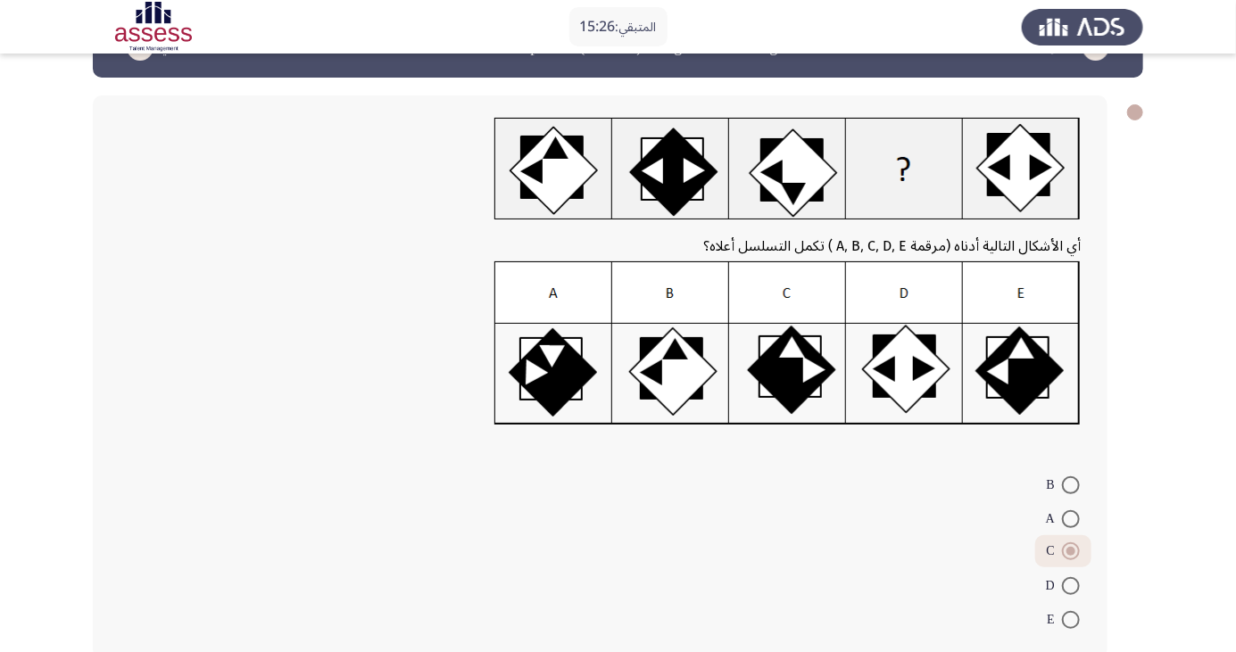
scroll to position [64, 0]
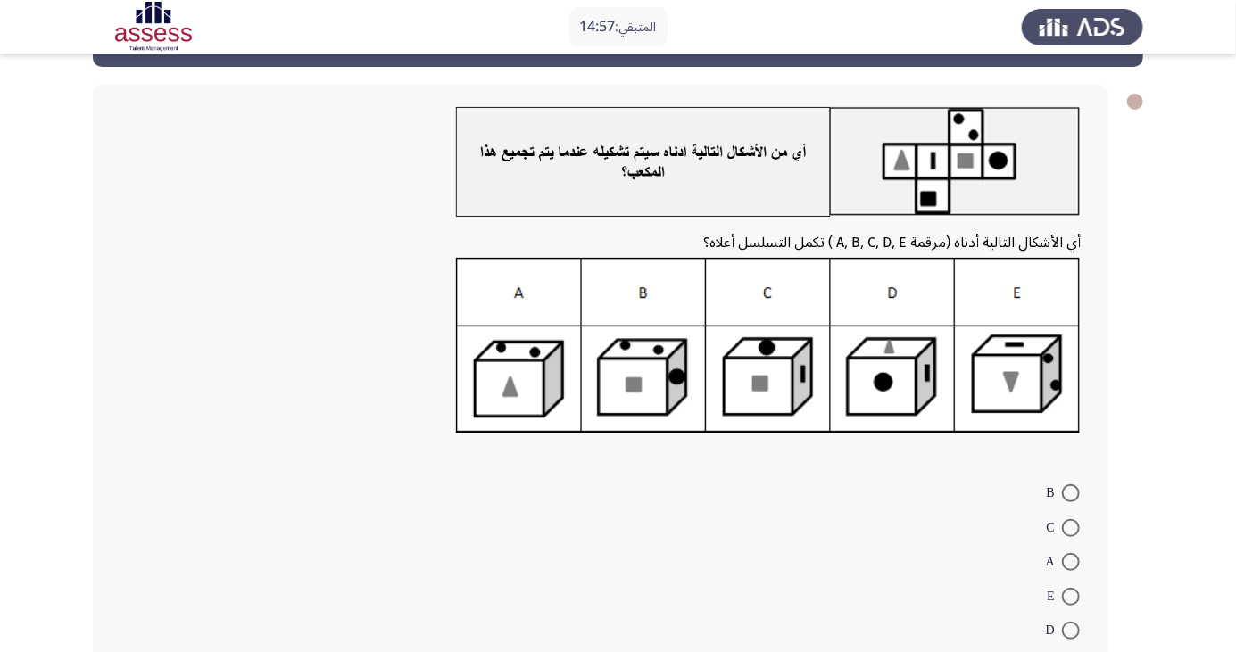
scroll to position [76, 0]
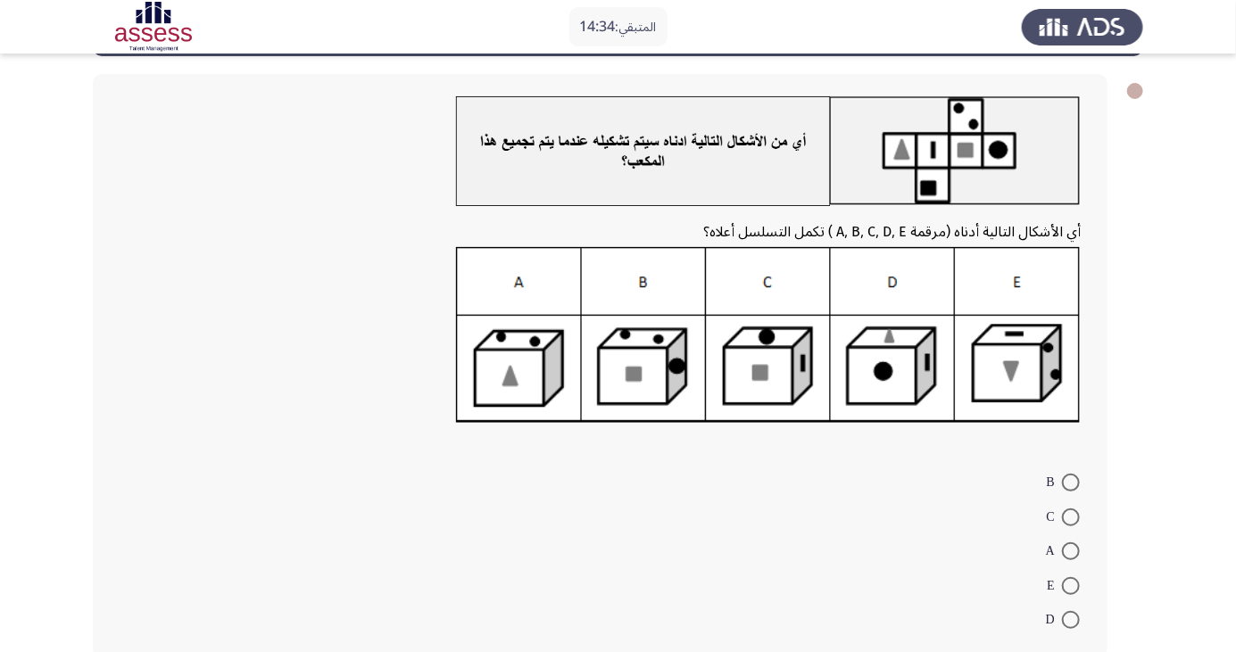
click at [1071, 483] on span at bounding box center [1071, 483] width 18 height 18
click at [1071, 483] on input "B" at bounding box center [1071, 483] width 18 height 18
radio input "true"
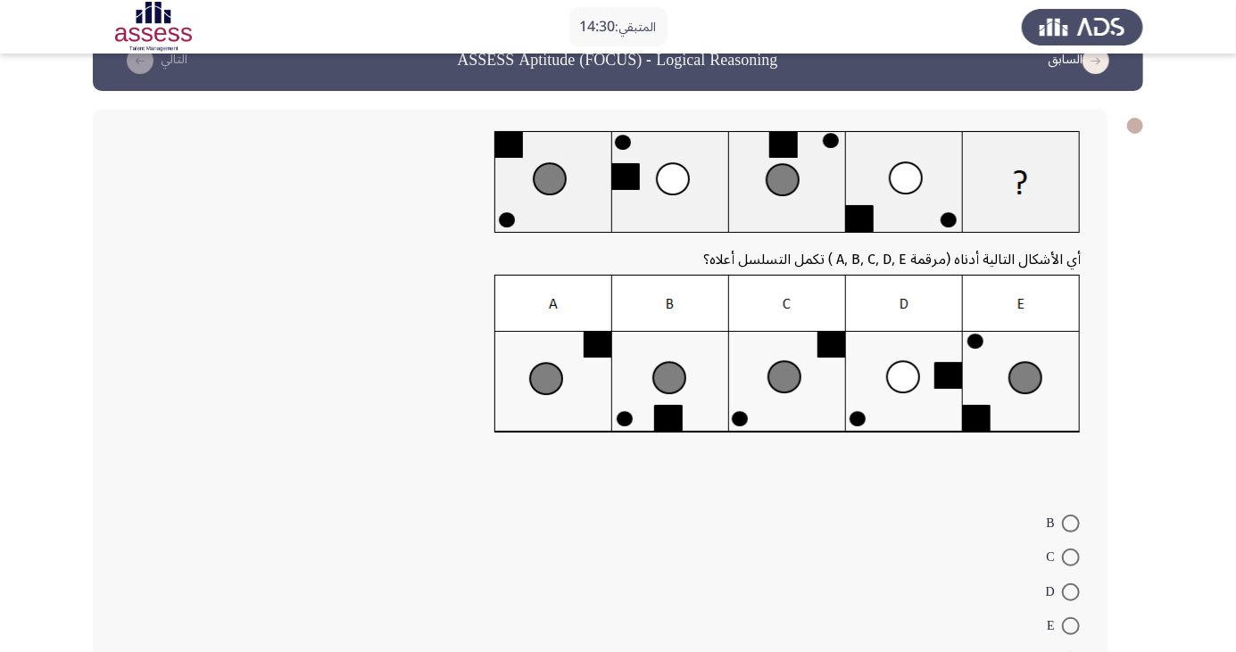
scroll to position [42, 0]
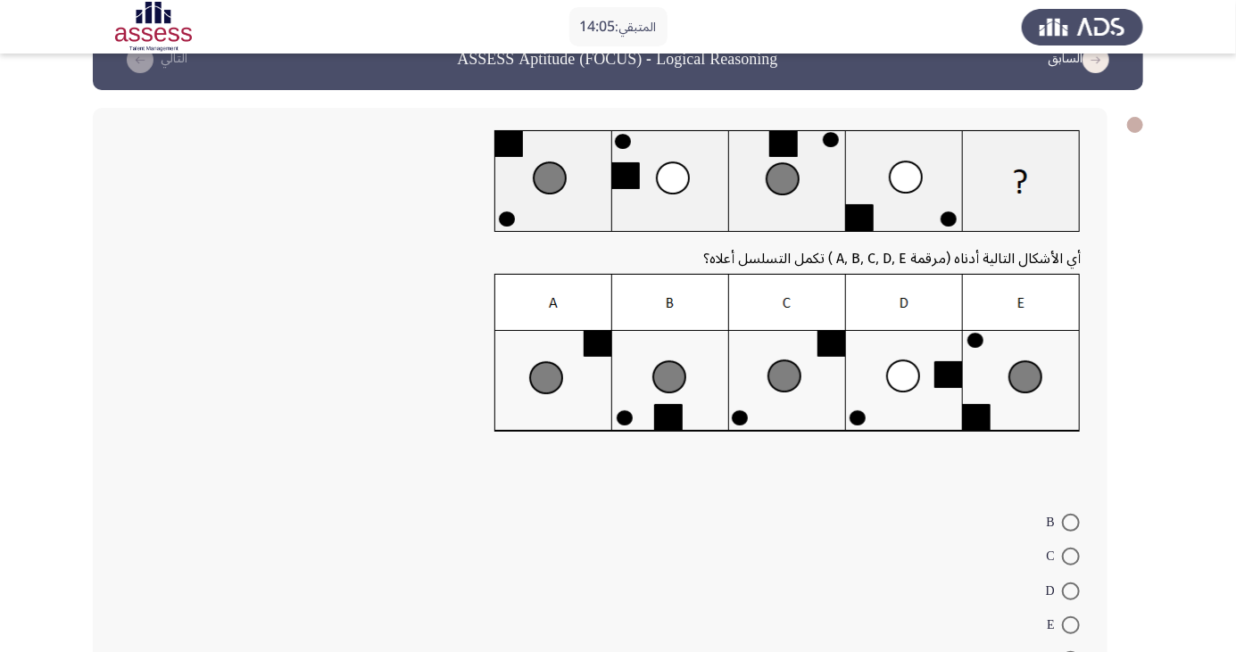
click at [1071, 651] on span at bounding box center [1071, 660] width 18 height 18
click at [1071, 651] on input "A" at bounding box center [1071, 660] width 18 height 18
radio input "true"
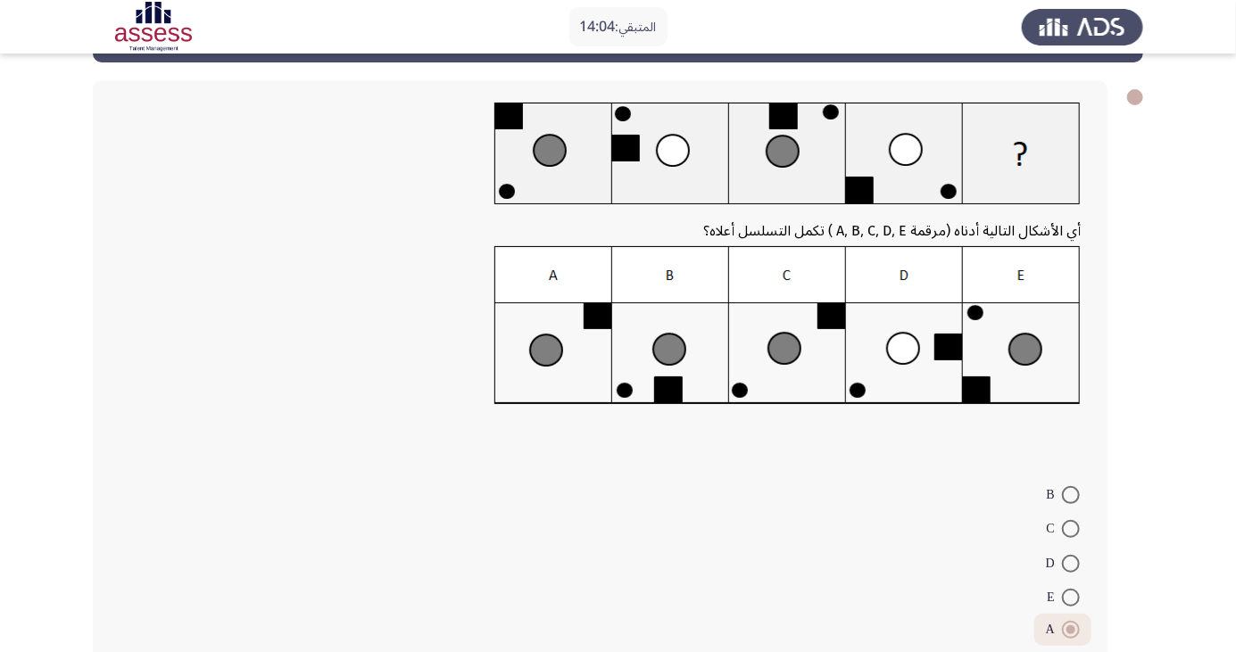
scroll to position [89, 0]
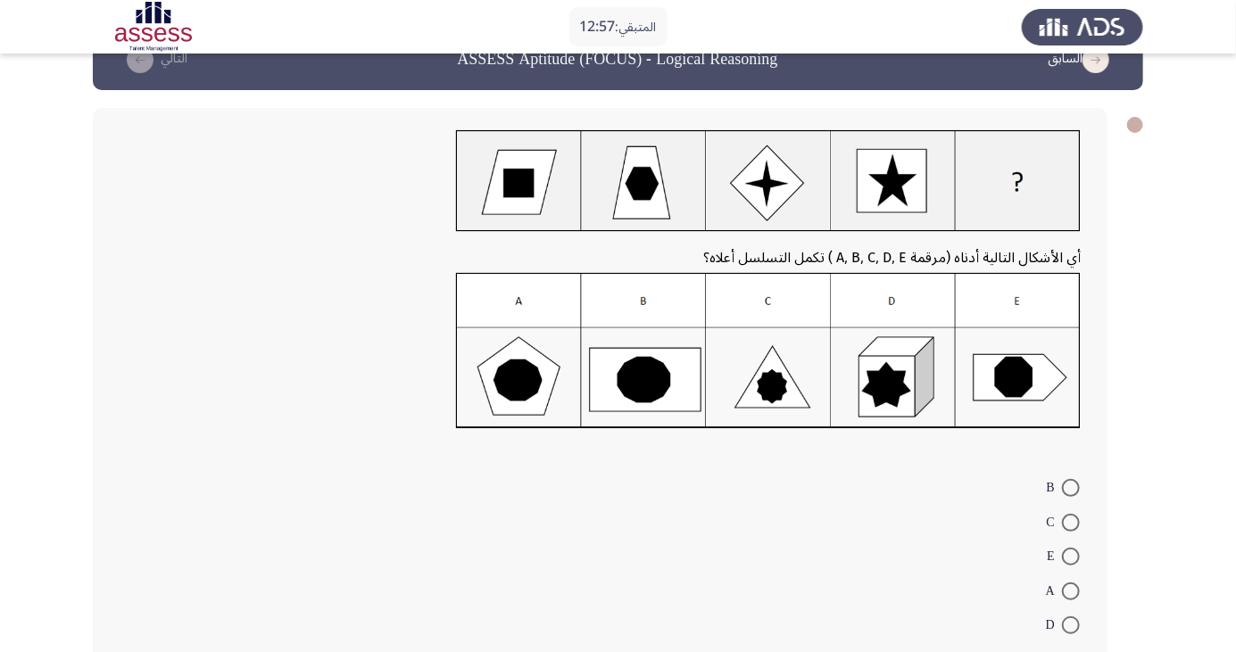
scroll to position [86, 0]
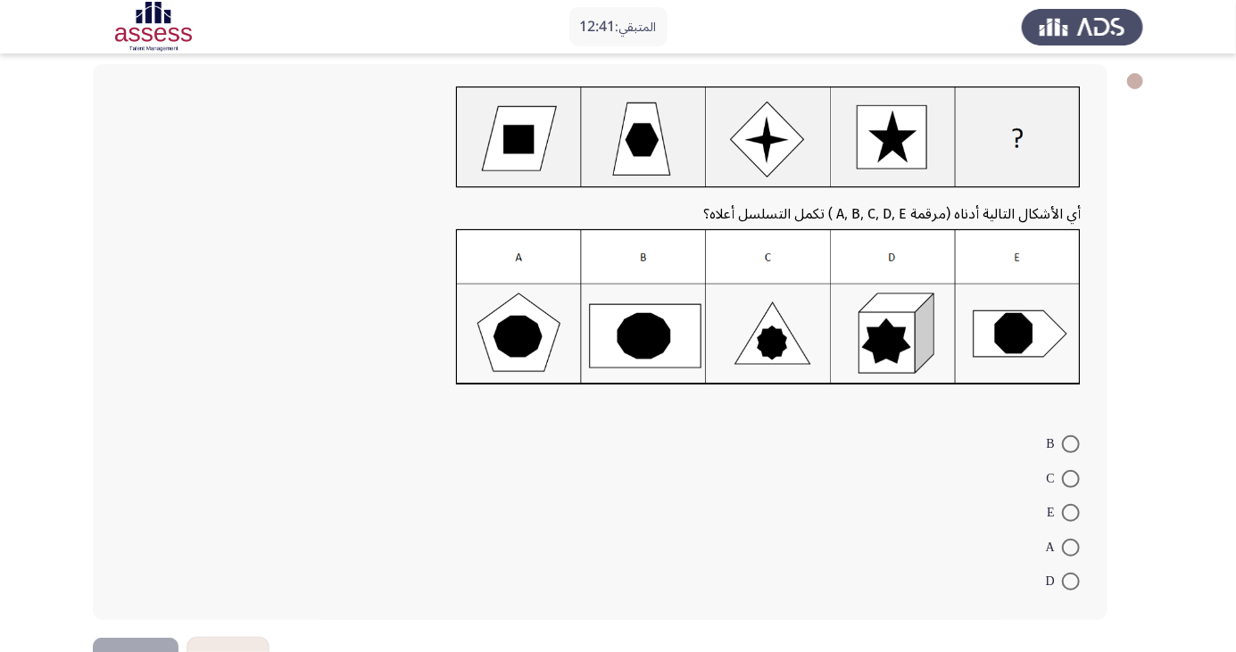
click at [1071, 512] on span at bounding box center [1071, 513] width 18 height 18
click at [1071, 512] on input "E" at bounding box center [1071, 513] width 18 height 18
radio input "true"
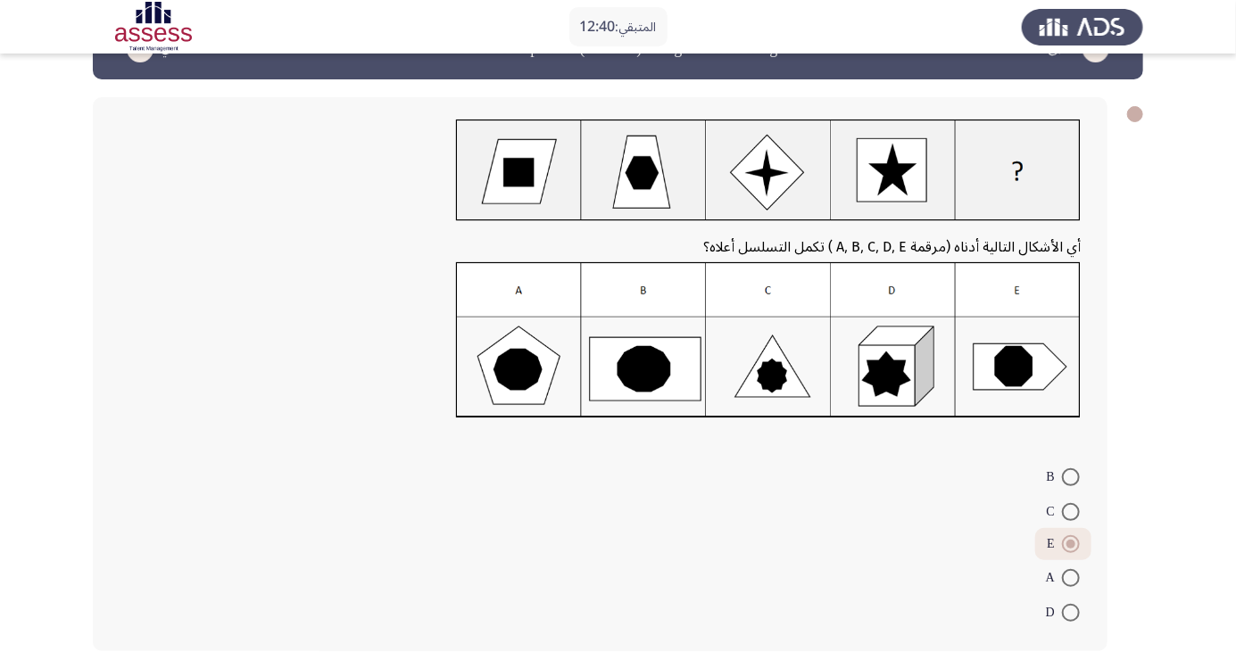
scroll to position [55, 0]
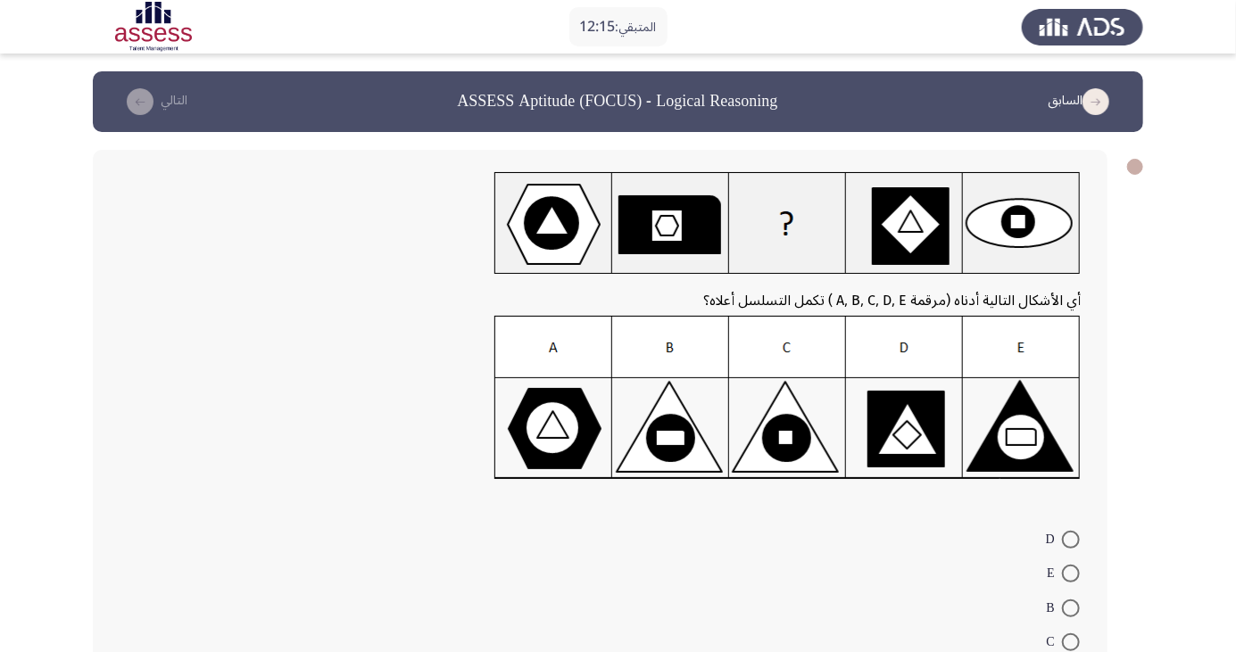
click at [1071, 608] on span at bounding box center [1071, 609] width 18 height 18
click at [1071, 608] on input "B" at bounding box center [1071, 609] width 18 height 18
radio input "true"
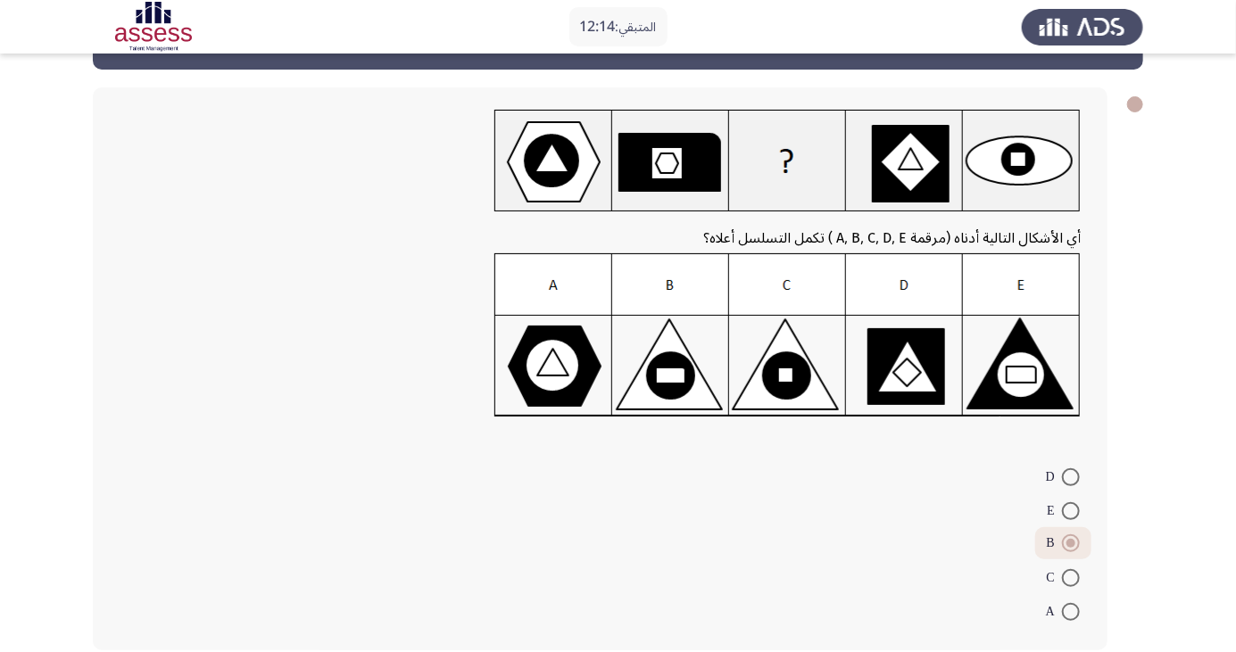
scroll to position [64, 0]
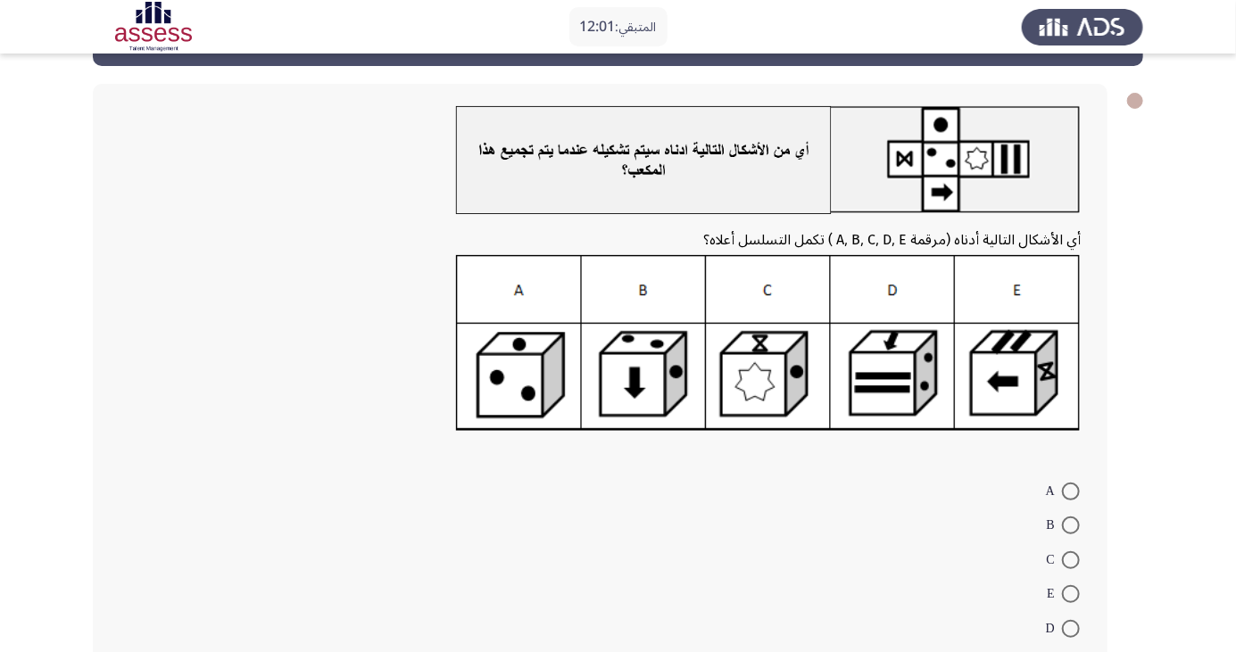
scroll to position [85, 0]
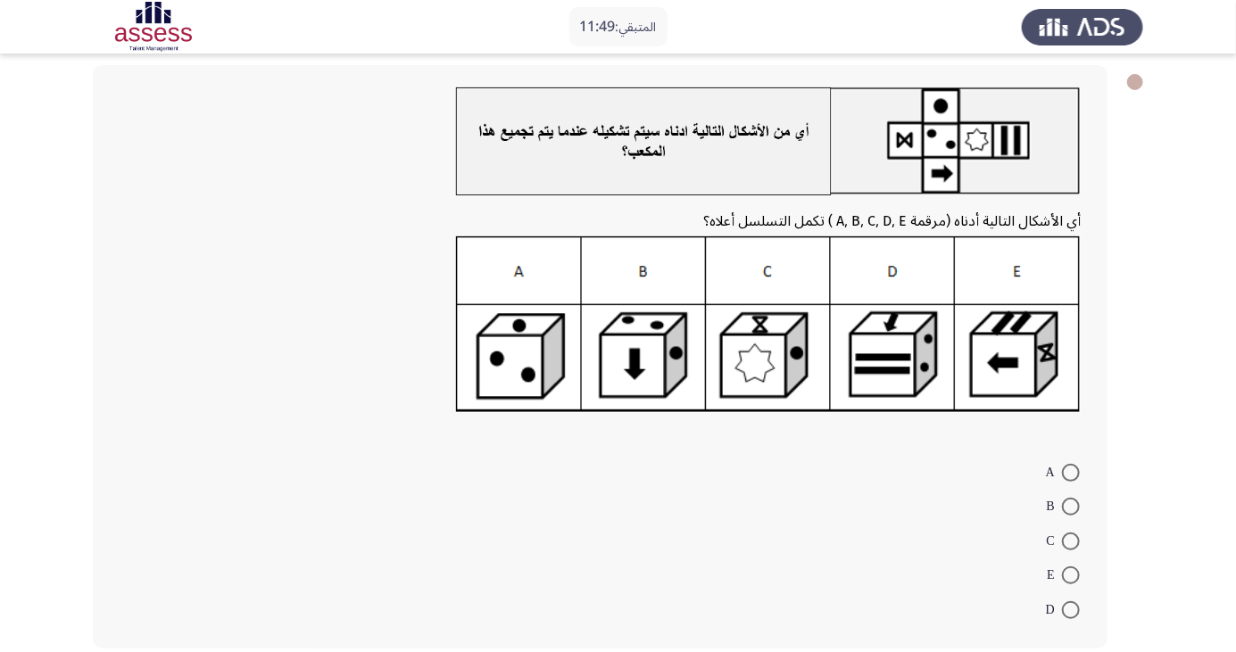
click at [1071, 472] on span at bounding box center [1071, 473] width 18 height 18
click at [1071, 472] on input "A" at bounding box center [1071, 473] width 18 height 18
radio input "true"
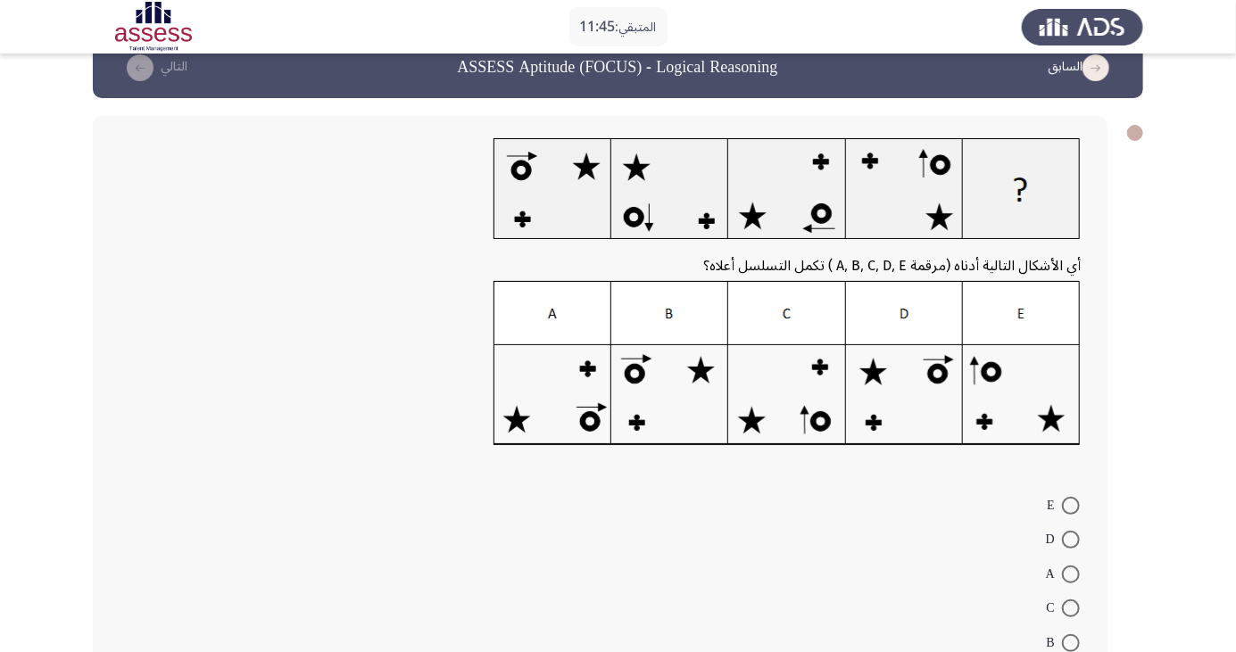
scroll to position [49, 0]
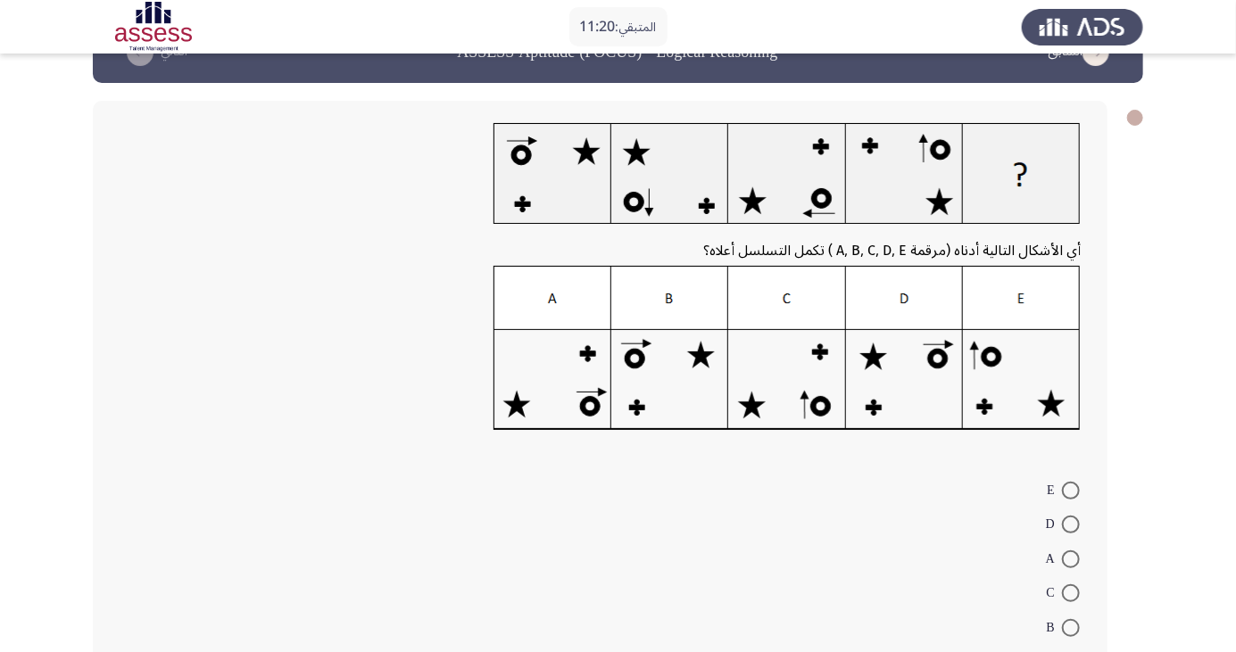
click at [1075, 630] on span at bounding box center [1071, 628] width 18 height 18
click at [1075, 630] on input "B" at bounding box center [1071, 628] width 18 height 18
radio input "true"
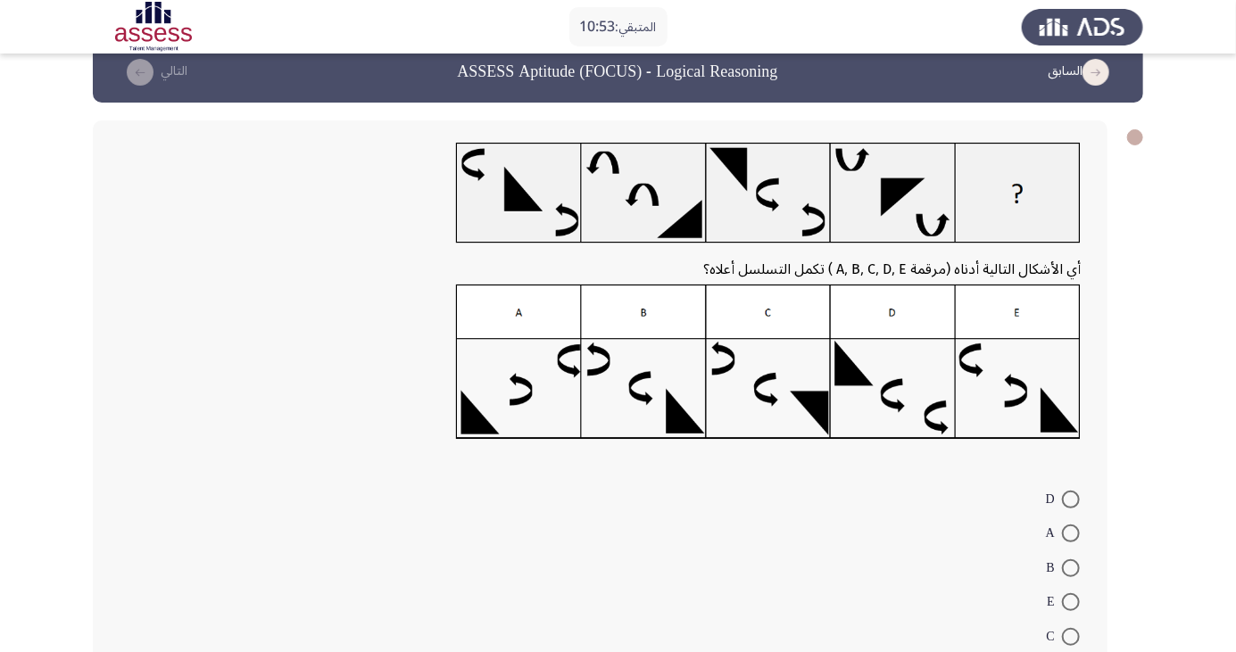
scroll to position [36, 0]
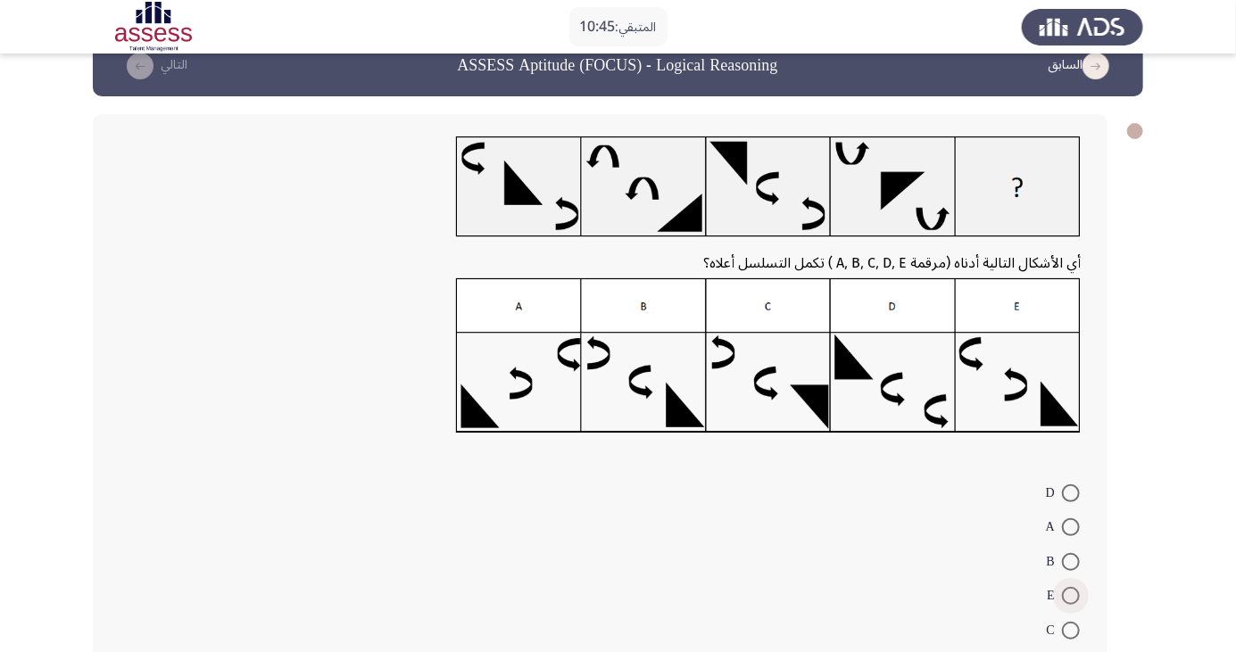
click at [1071, 595] on span at bounding box center [1071, 596] width 18 height 18
click at [1071, 595] on input "E" at bounding box center [1071, 596] width 18 height 18
radio input "true"
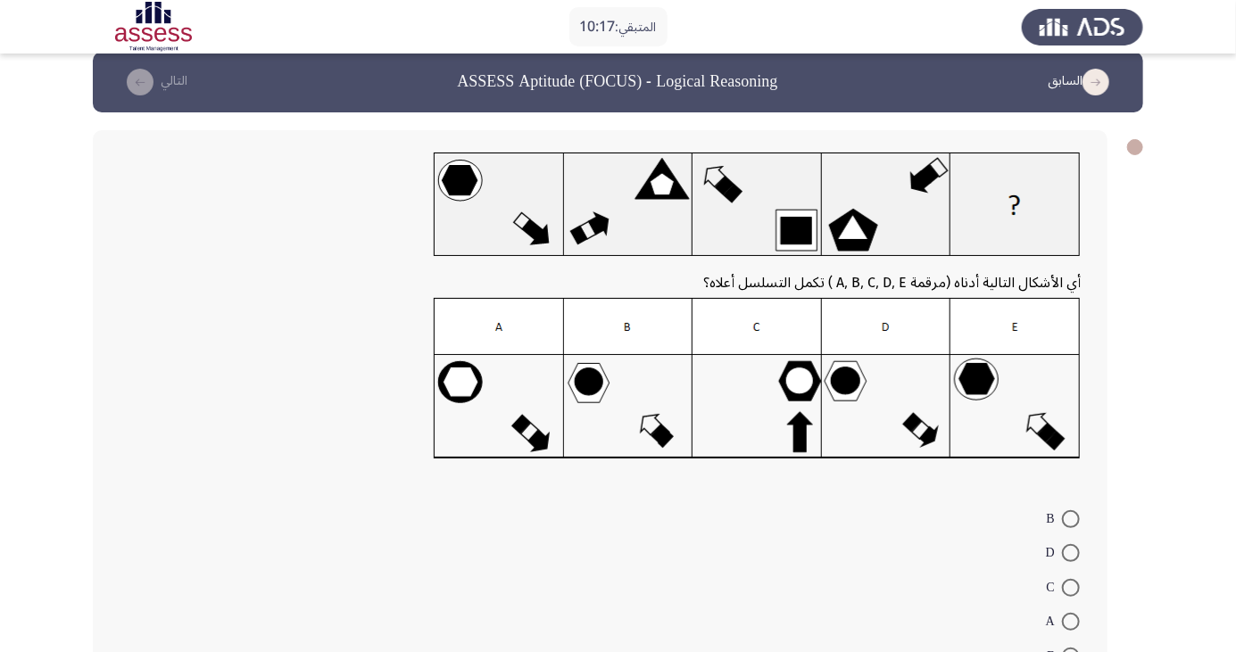
scroll to position [30, 0]
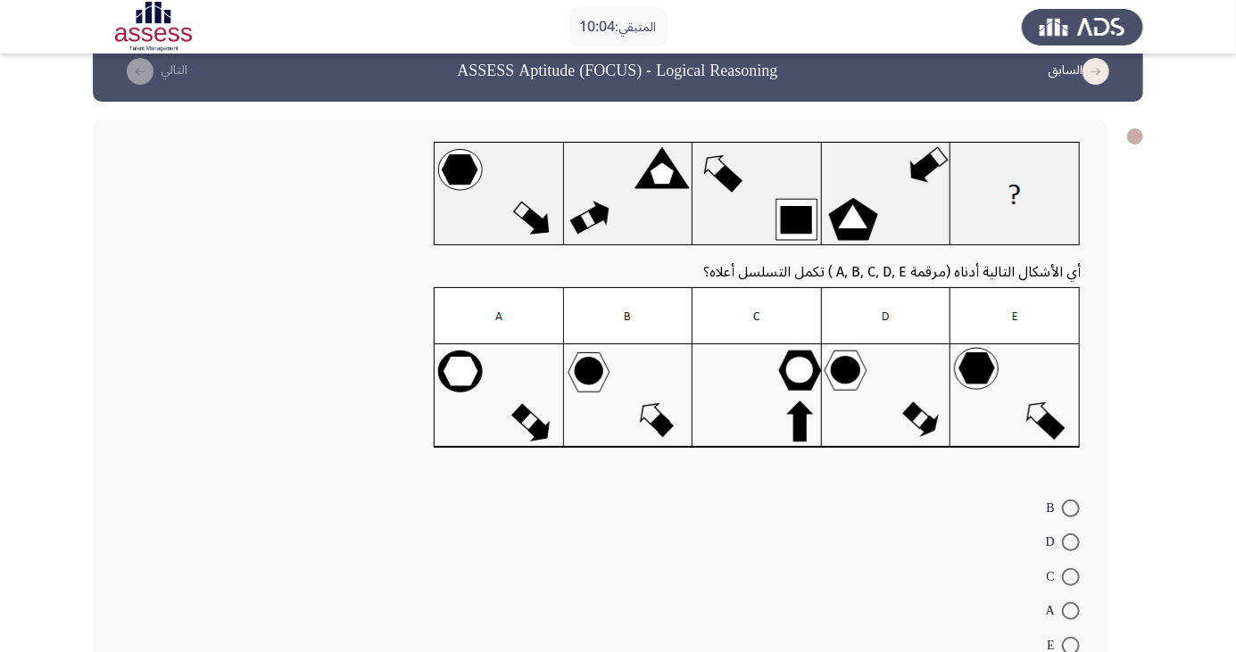
click at [1071, 507] on span at bounding box center [1071, 509] width 18 height 18
click at [1071, 507] on input "B" at bounding box center [1071, 509] width 18 height 18
radio input "true"
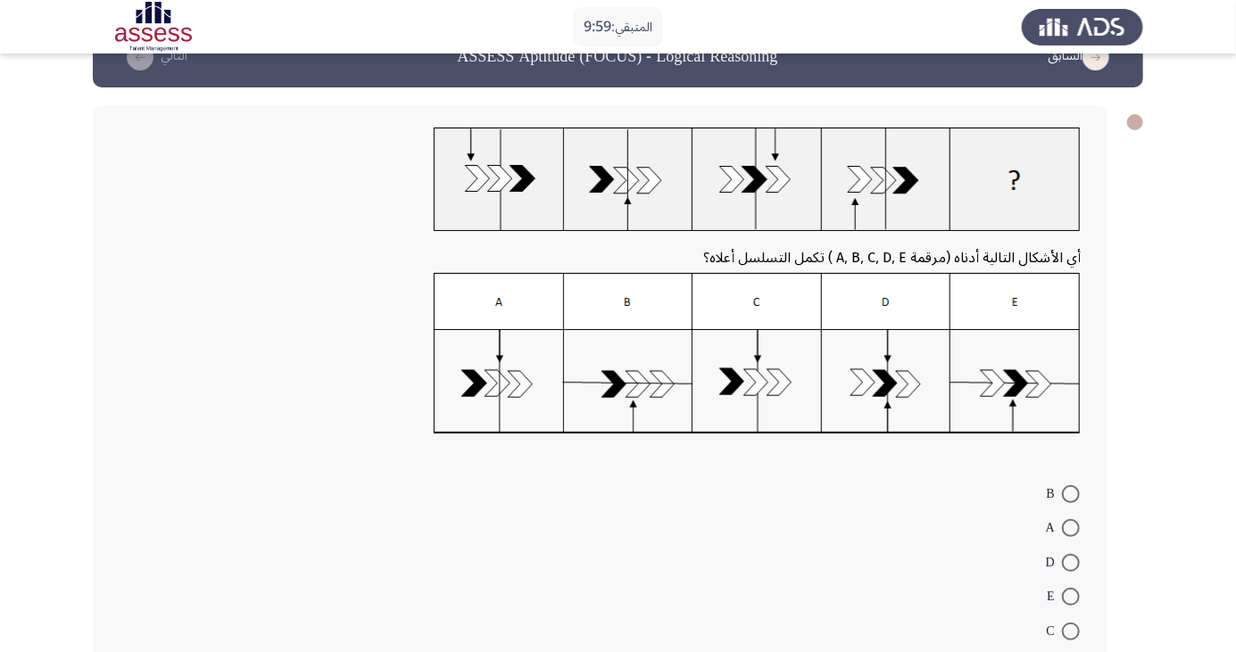
scroll to position [65, 0]
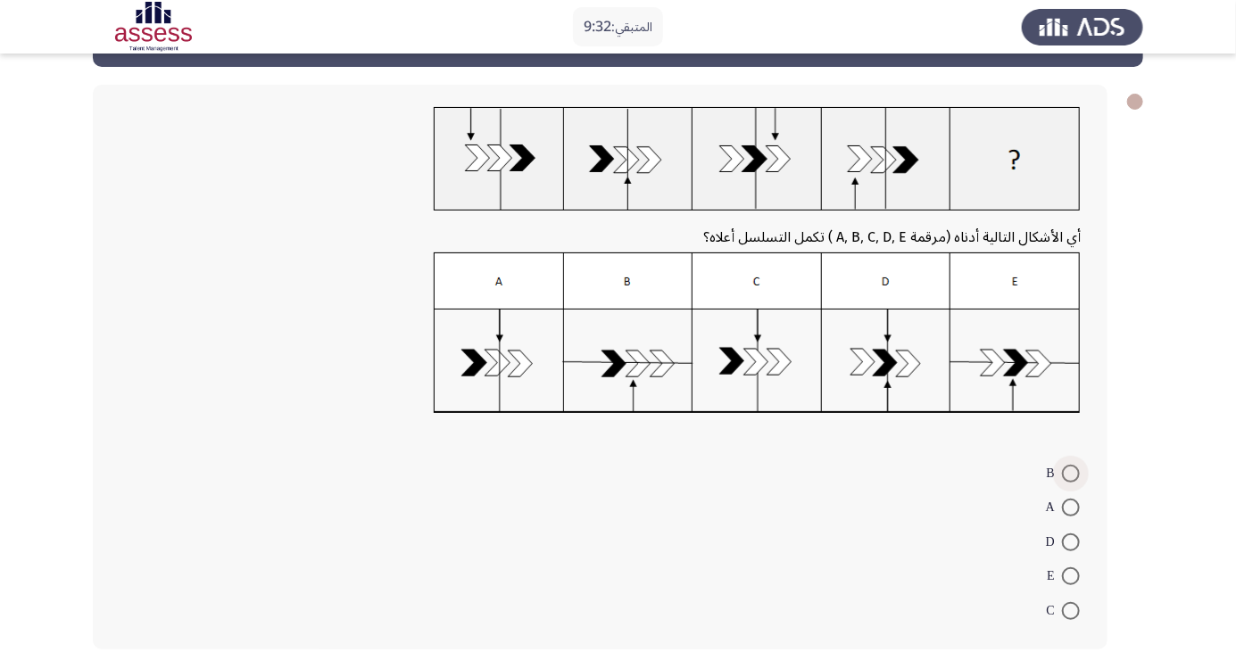
click at [1071, 472] on span at bounding box center [1071, 474] width 18 height 18
click at [1071, 472] on input "B" at bounding box center [1071, 474] width 18 height 18
radio input "true"
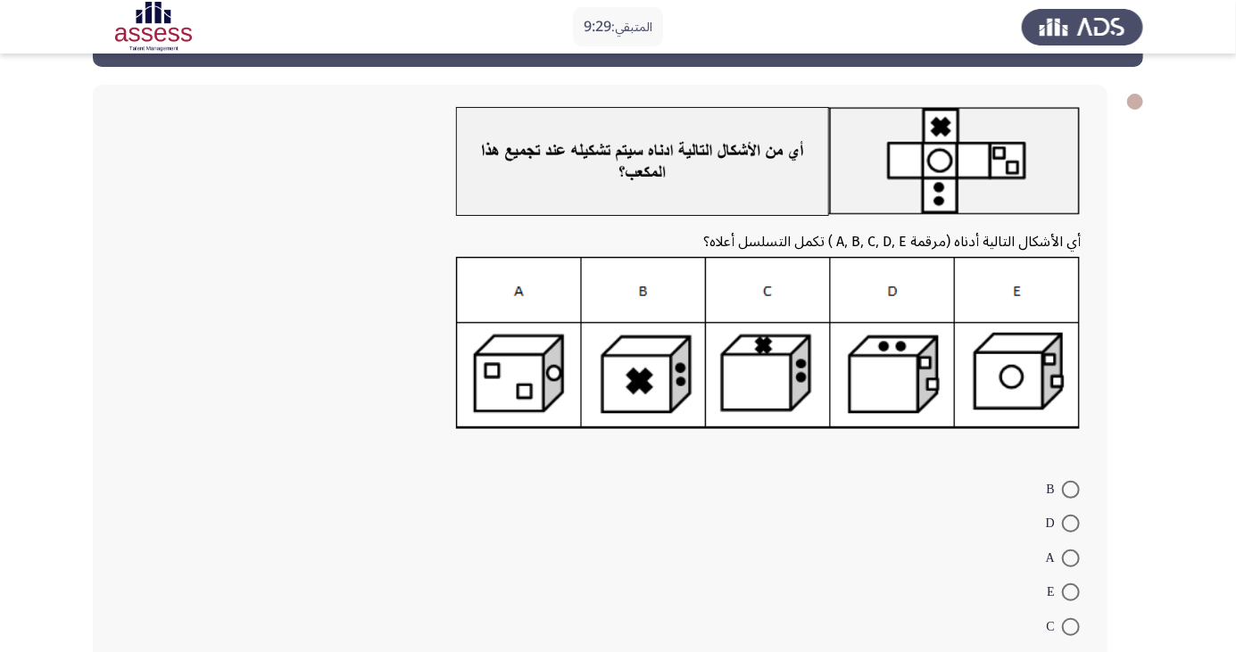
scroll to position [81, 0]
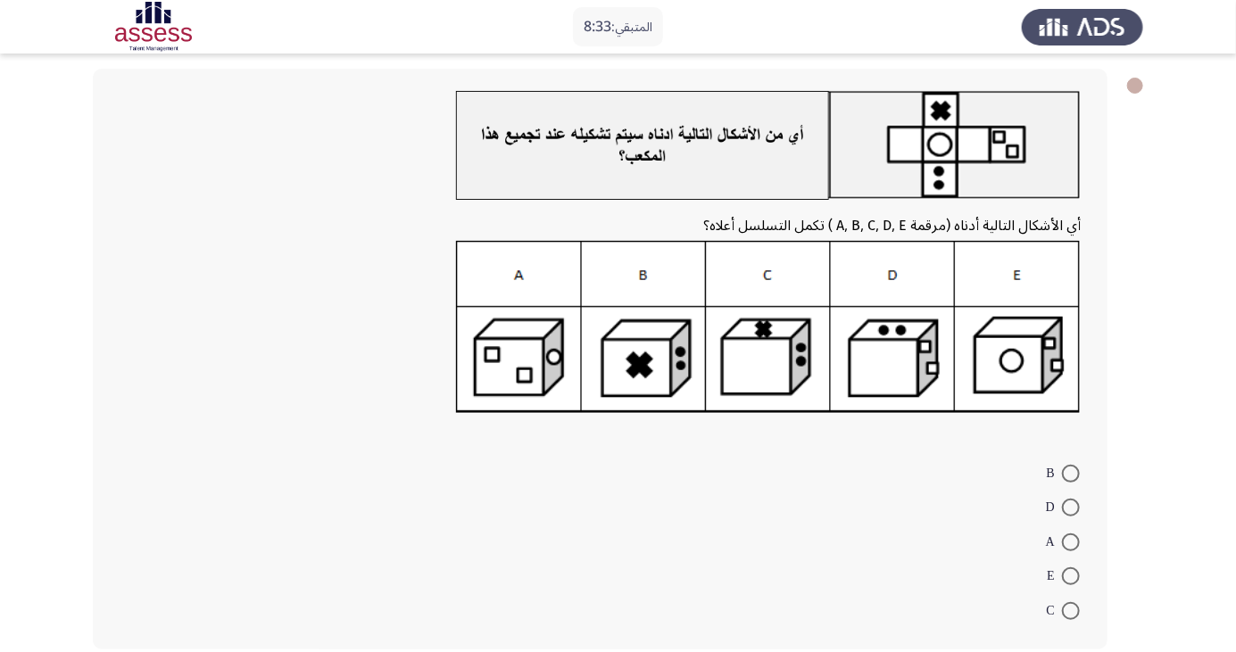
click at [1071, 609] on span at bounding box center [1071, 611] width 18 height 18
click at [1071, 609] on input "C" at bounding box center [1071, 611] width 18 height 18
radio input "true"
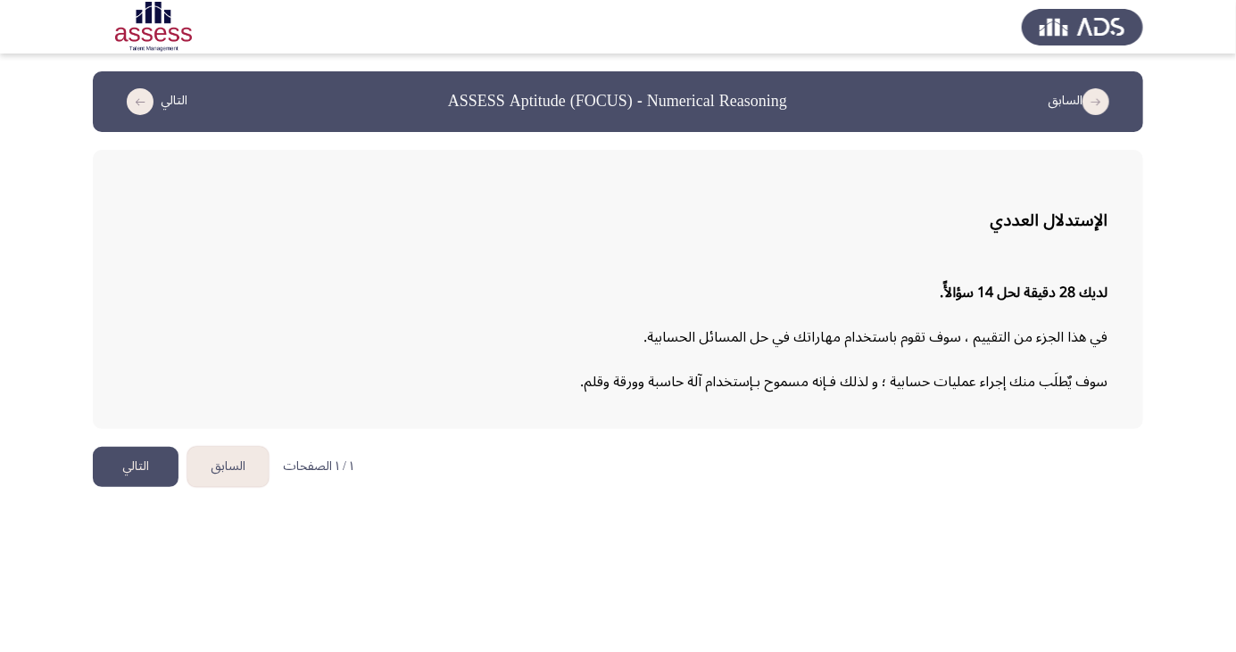
click at [128, 459] on button "التالي" at bounding box center [136, 467] width 86 height 40
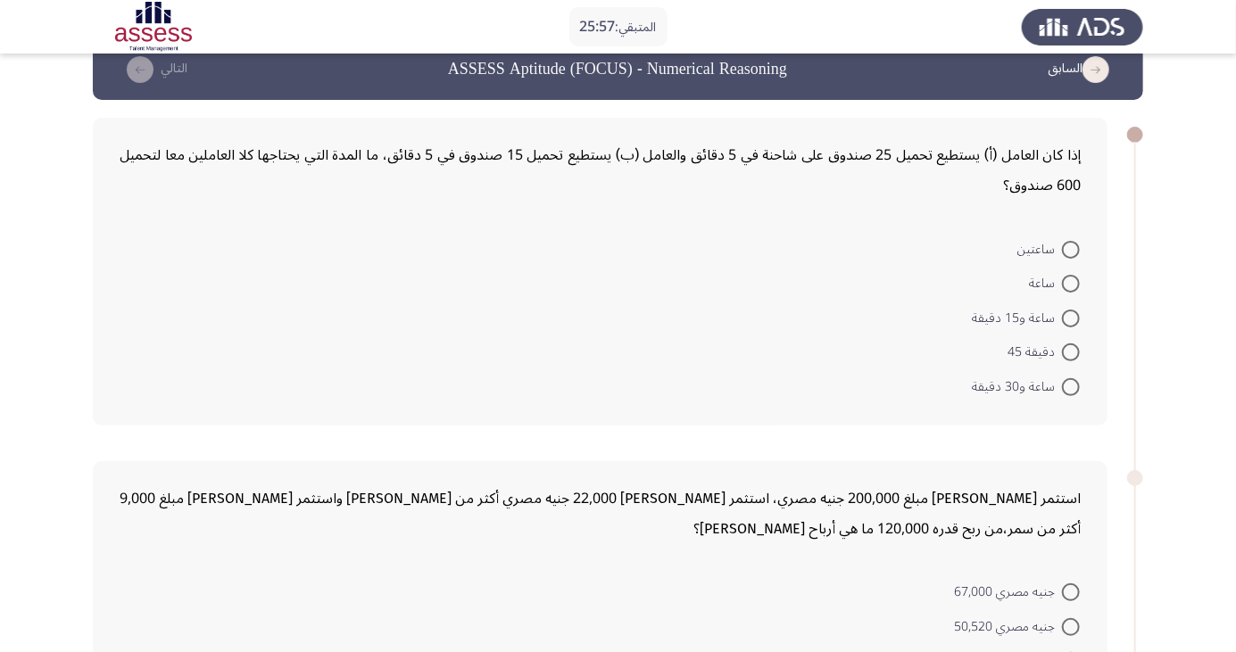
scroll to position [15, 0]
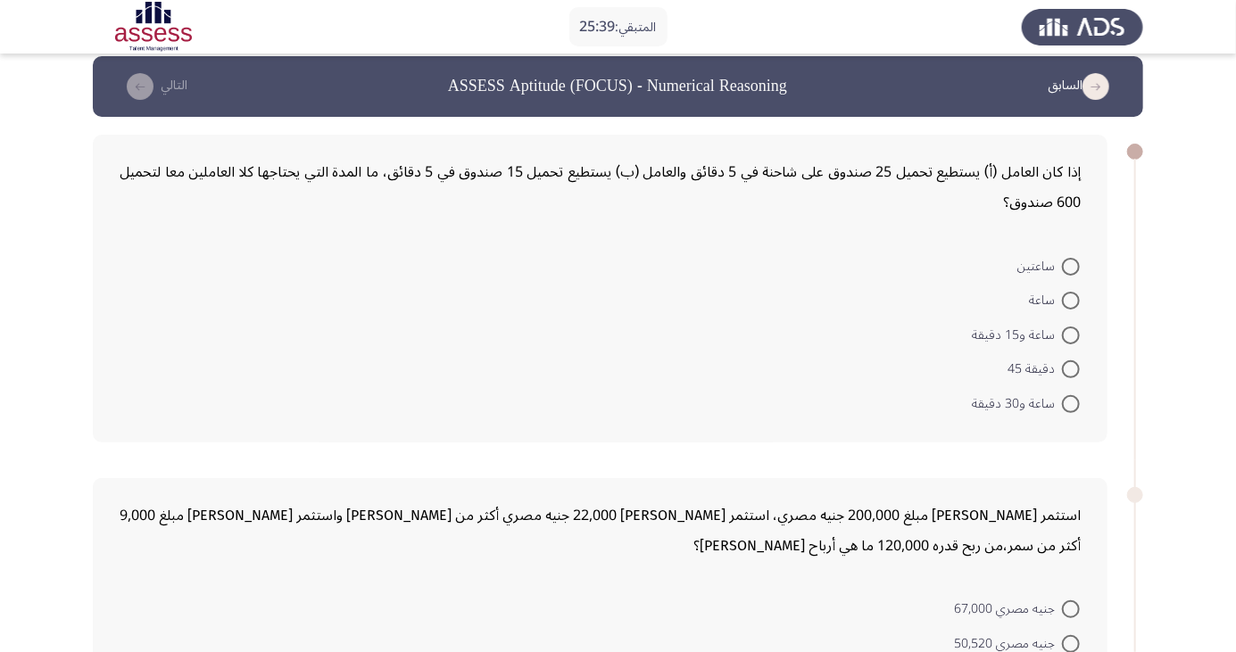
click at [1067, 408] on span at bounding box center [1071, 404] width 18 height 18
click at [1067, 408] on input "ساعة و30 دقيقة" at bounding box center [1071, 404] width 18 height 18
radio input "true"
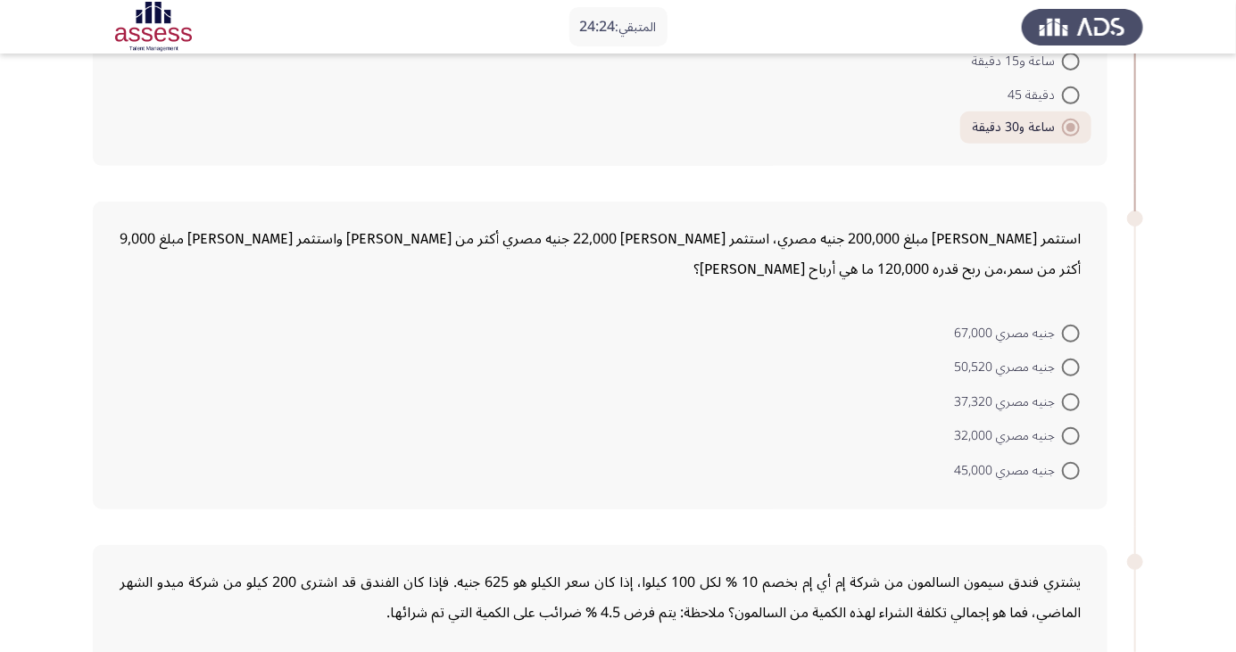
scroll to position [286, 0]
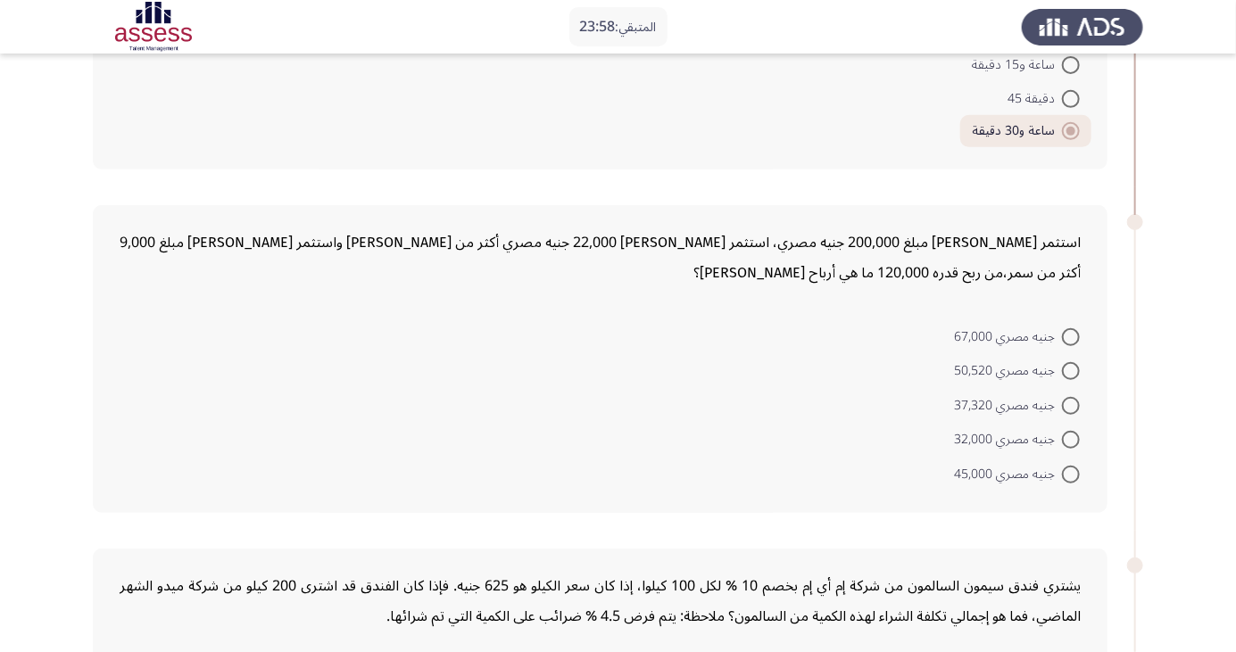
click at [1071, 369] on span at bounding box center [1071, 371] width 18 height 18
click at [1071, 369] on input "جنيه مصري 50,520" at bounding box center [1071, 371] width 18 height 18
radio input "true"
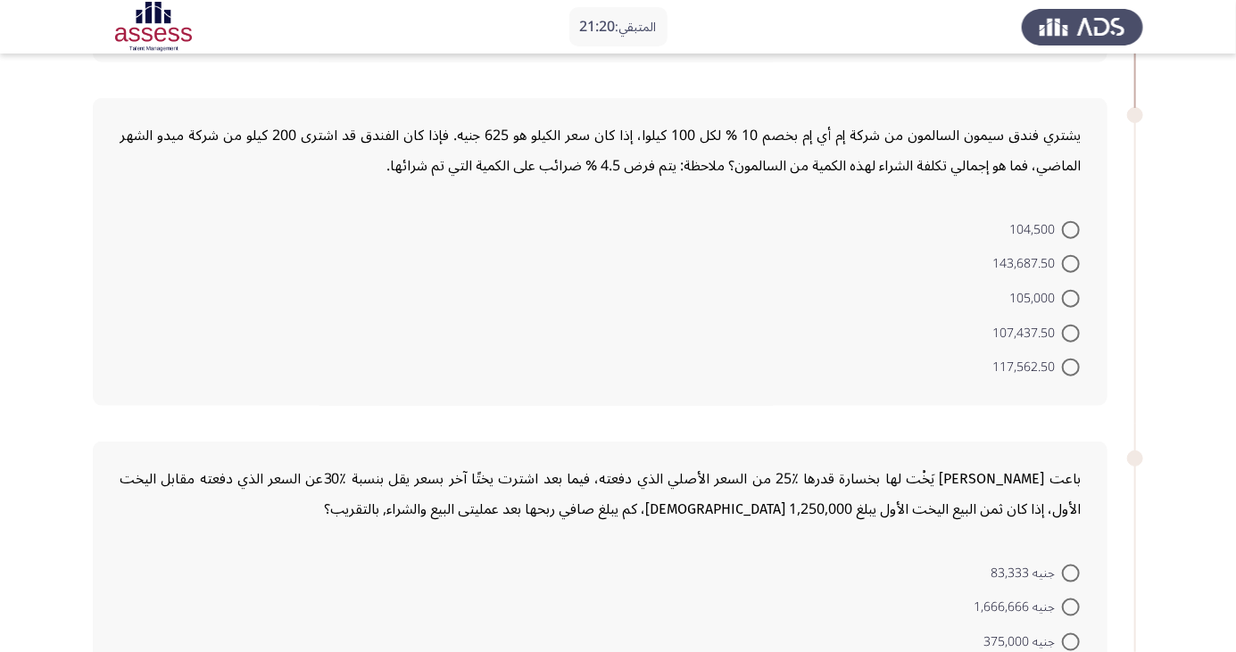
scroll to position [746, 0]
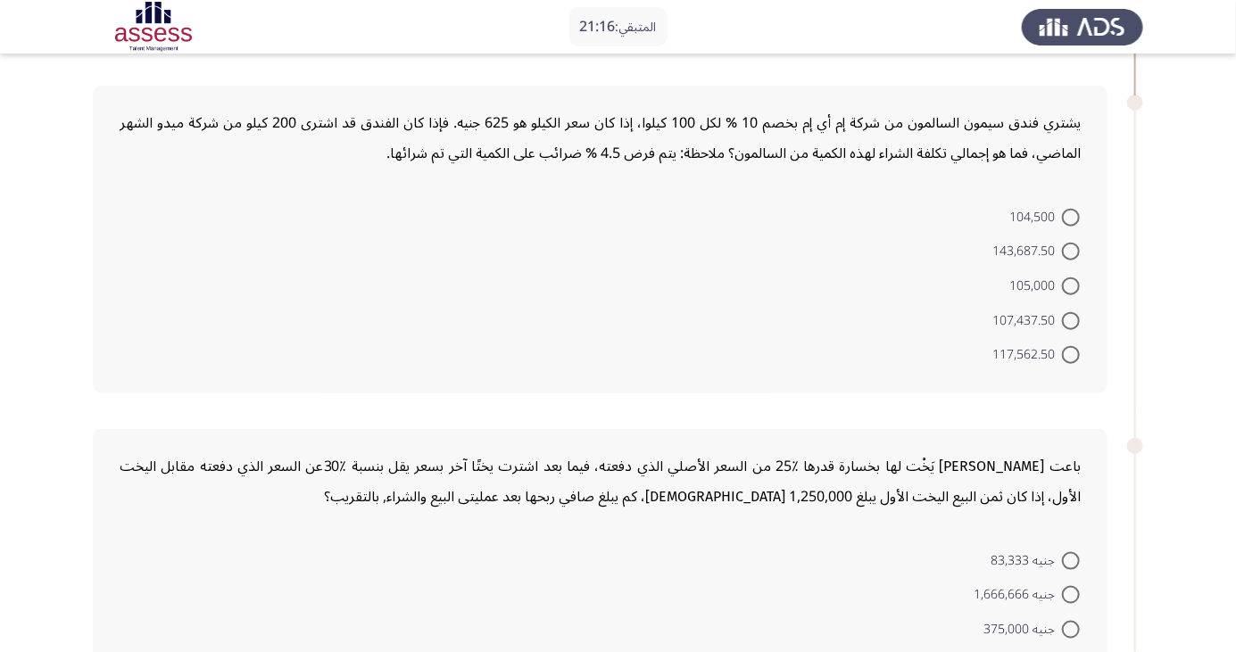
click at [1071, 352] on span at bounding box center [1071, 355] width 18 height 18
click at [1071, 352] on input "117,562.50" at bounding box center [1071, 355] width 18 height 18
radio input "true"
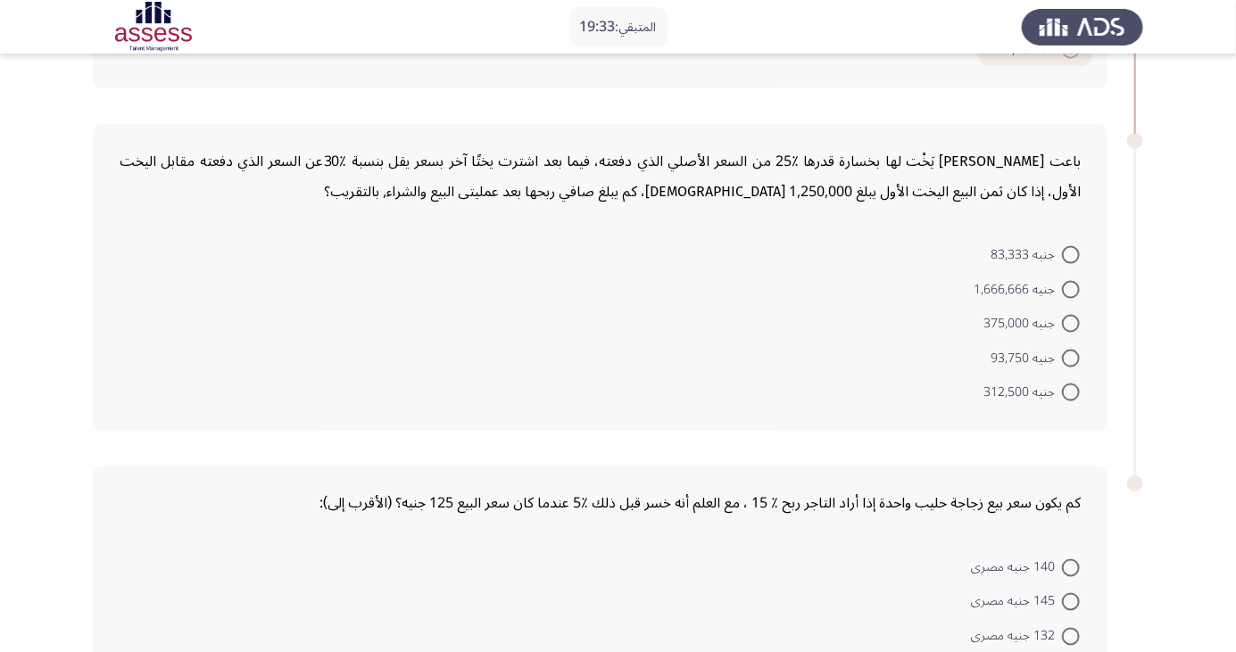
scroll to position [1024, 0]
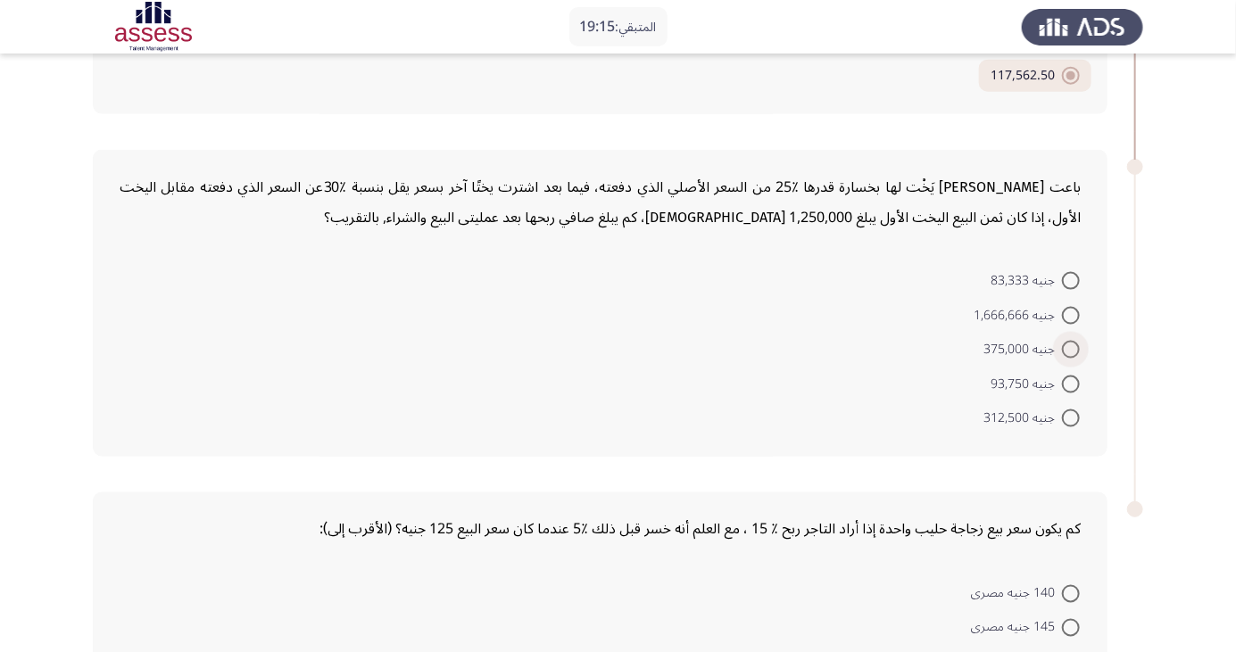
click at [1071, 347] on span at bounding box center [1071, 350] width 18 height 18
click at [1071, 347] on input "جنيه 375,000" at bounding box center [1071, 350] width 18 height 18
radio input "true"
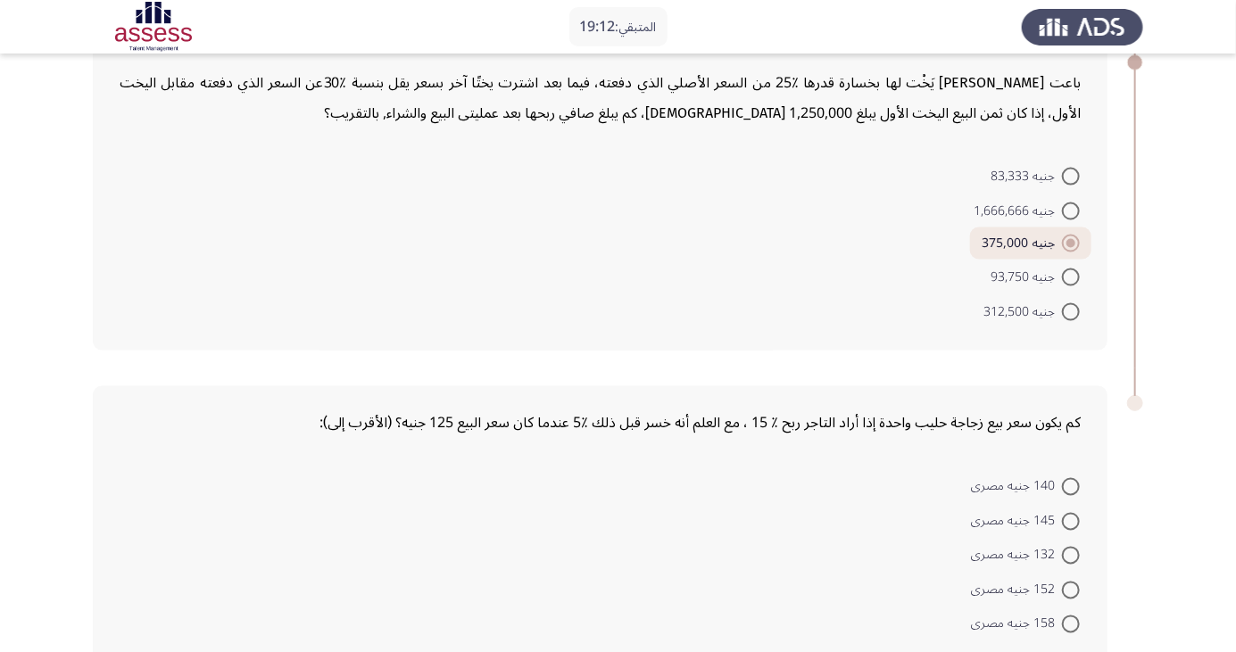
scroll to position [1140, 0]
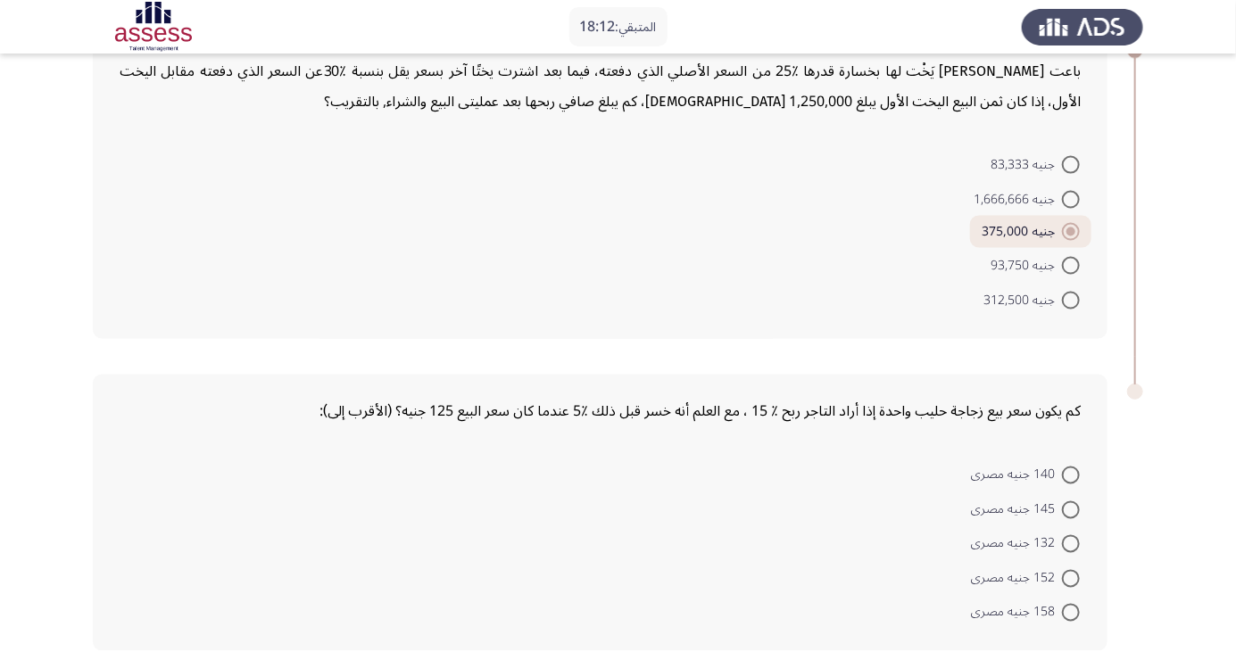
click at [1071, 576] on span at bounding box center [1071, 579] width 18 height 18
click at [1071, 576] on input "152 جنيه مصرى" at bounding box center [1071, 579] width 18 height 18
radio input "true"
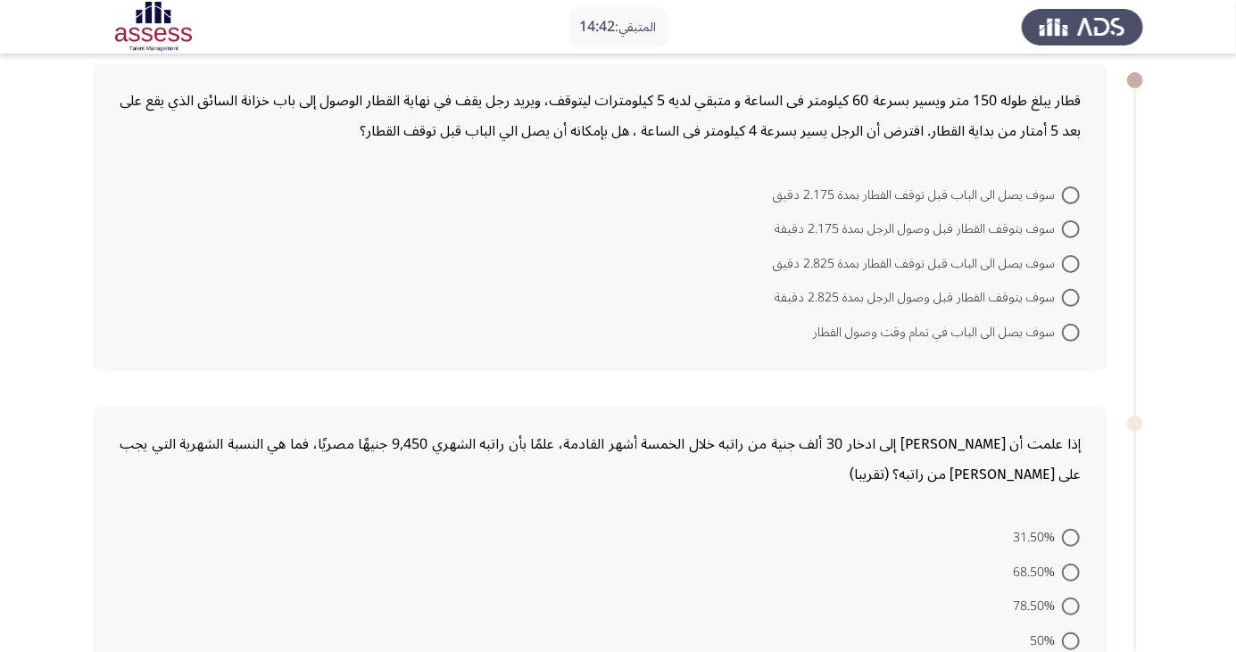
scroll to position [87, 0]
click at [1071, 228] on span at bounding box center [1071, 229] width 18 height 18
click at [1071, 228] on input "سوف يتوقف القطار قبل وصول الرجل بمدة 2.175 دقيقة" at bounding box center [1071, 229] width 18 height 18
radio input "true"
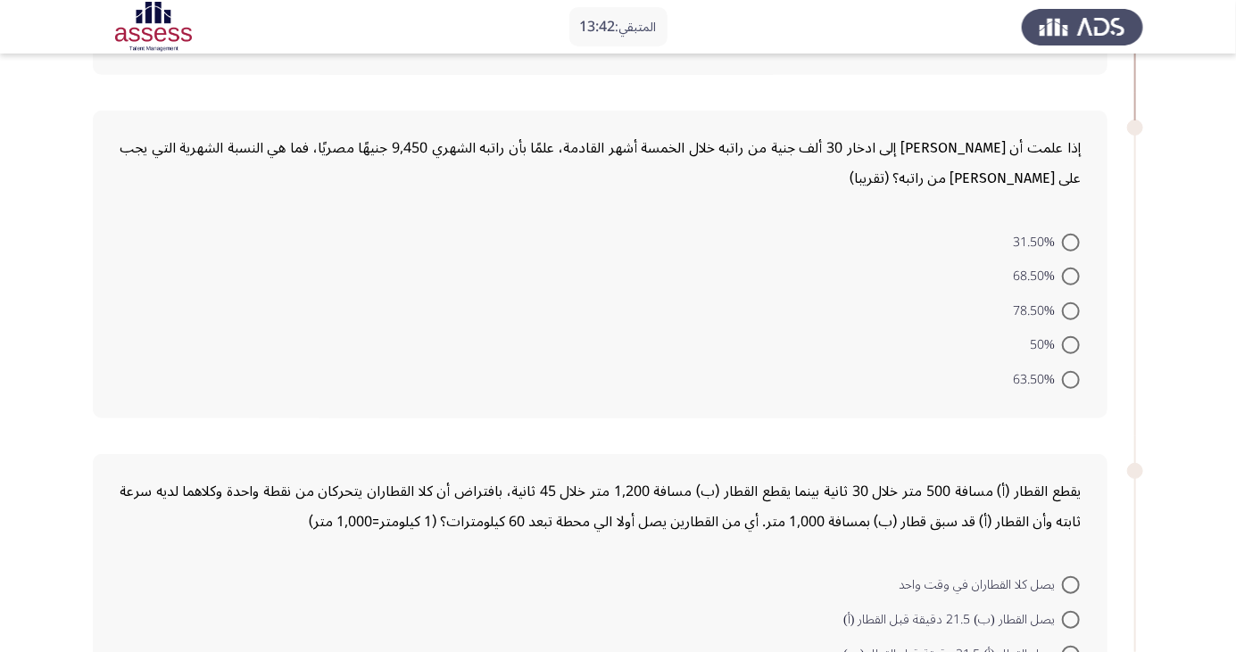
scroll to position [387, 0]
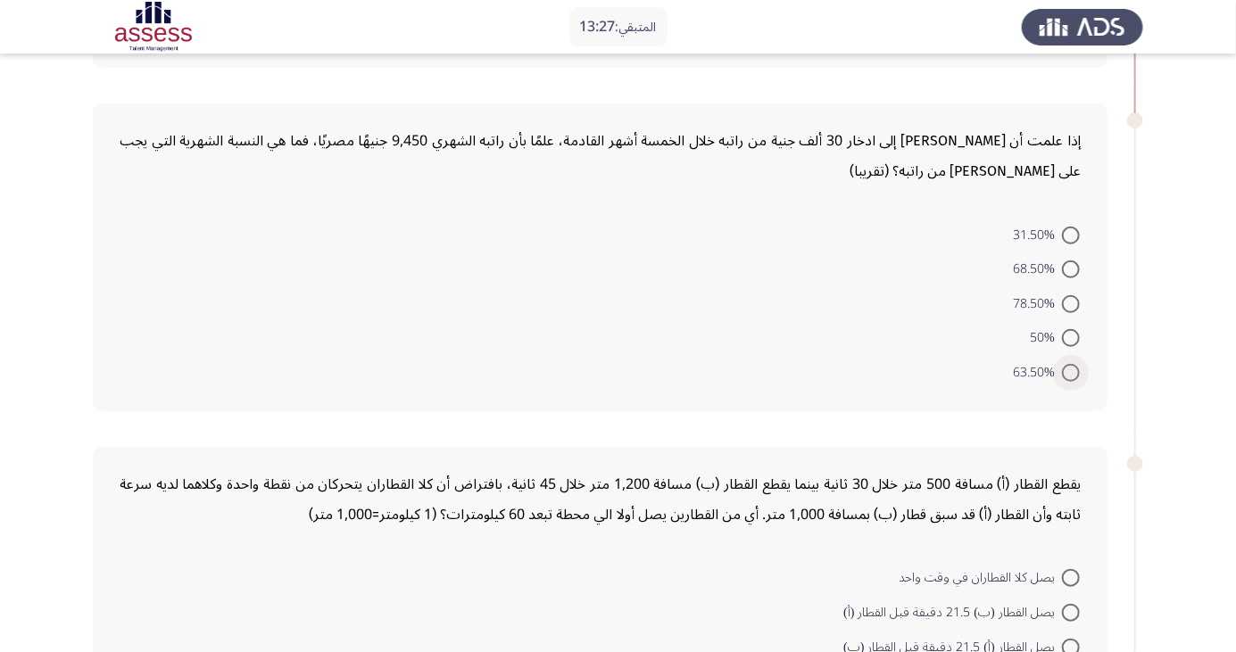
click at [1071, 371] on span at bounding box center [1071, 373] width 18 height 18
click at [1071, 371] on input "63.50%" at bounding box center [1071, 373] width 18 height 18
radio input "true"
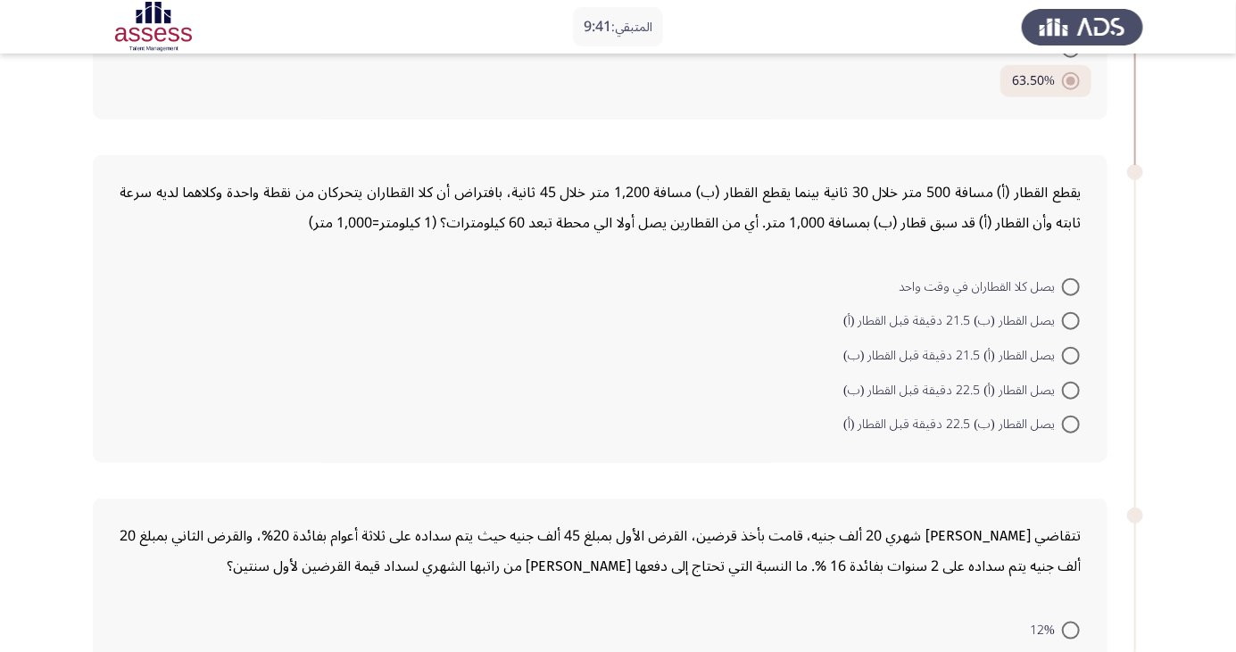
scroll to position [680, 0]
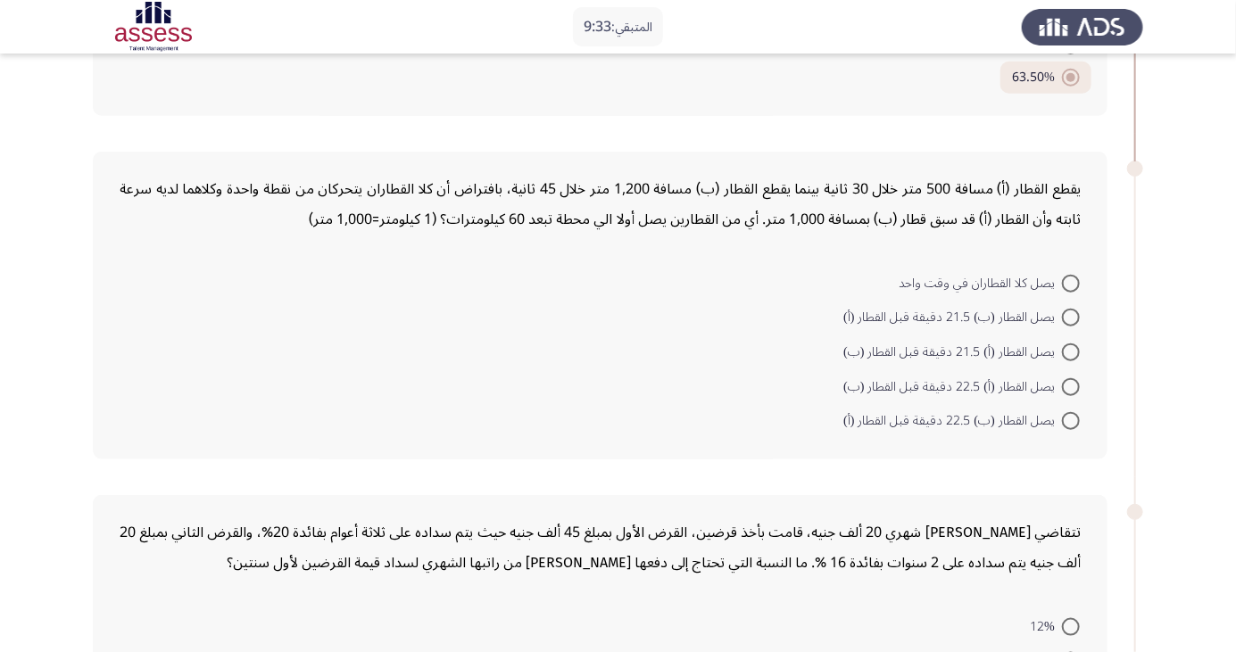
click at [1071, 419] on span at bounding box center [1071, 421] width 18 height 18
click at [1071, 419] on input "يصل القطار (ب) 22.5 دقيقة قبل القطار (أ)" at bounding box center [1071, 421] width 18 height 18
radio input "true"
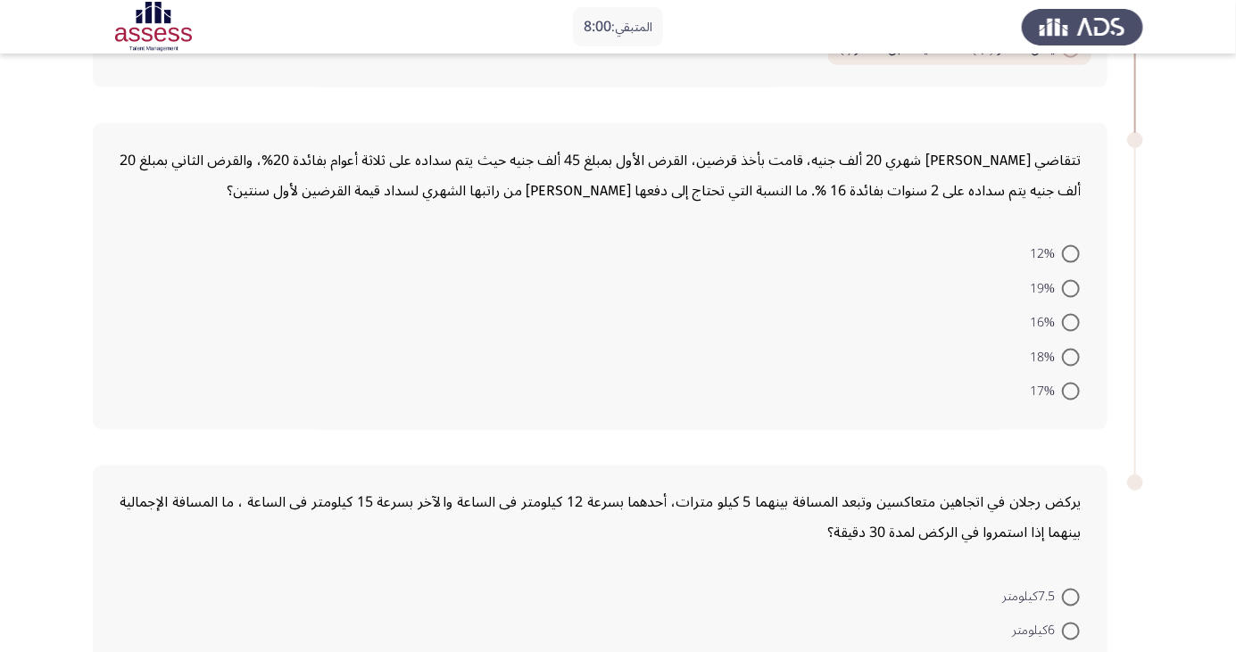
scroll to position [1051, 0]
click at [1071, 353] on span at bounding box center [1071, 357] width 18 height 18
click at [1071, 353] on input "18%" at bounding box center [1071, 357] width 18 height 18
radio input "true"
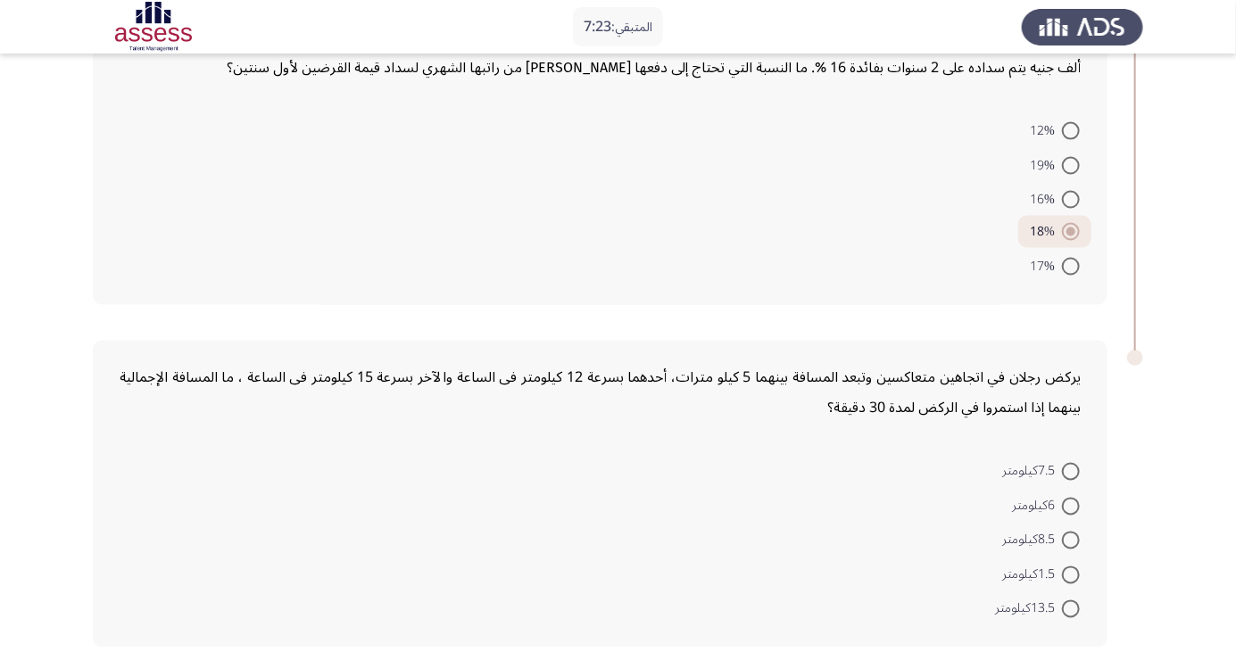
scroll to position [1170, 0]
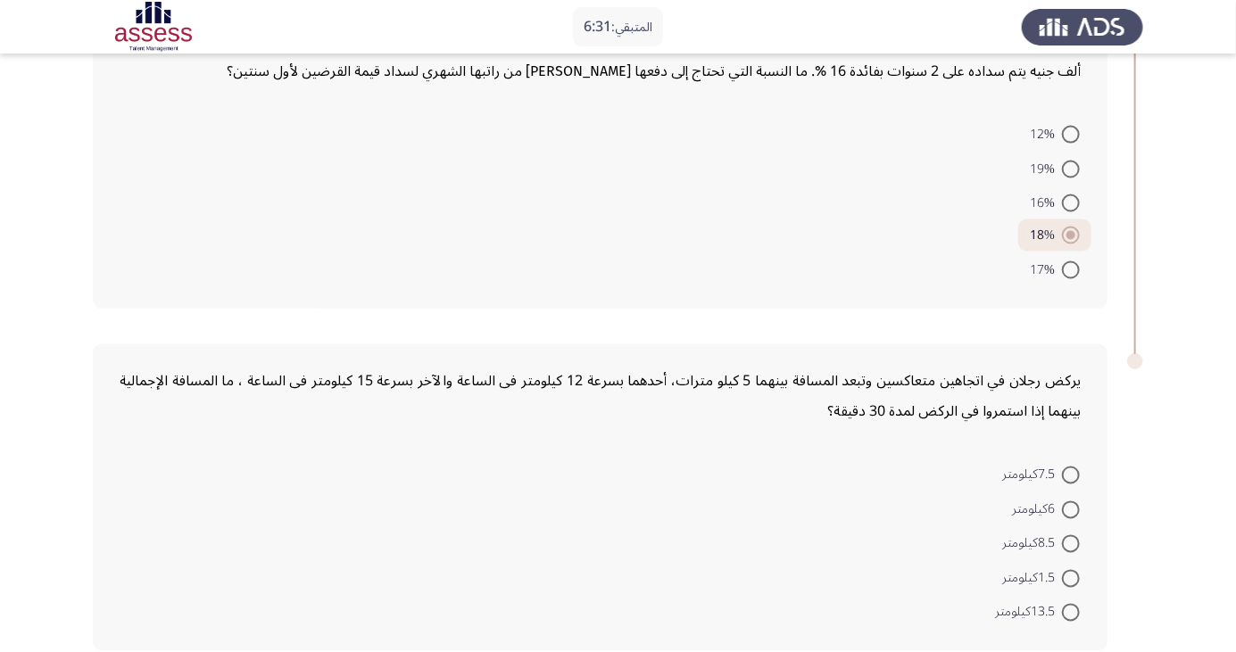
click at [1062, 612] on span at bounding box center [1071, 613] width 18 height 18
click at [1062, 612] on input "13.5كيلومتر" at bounding box center [1071, 613] width 18 height 18
radio input "true"
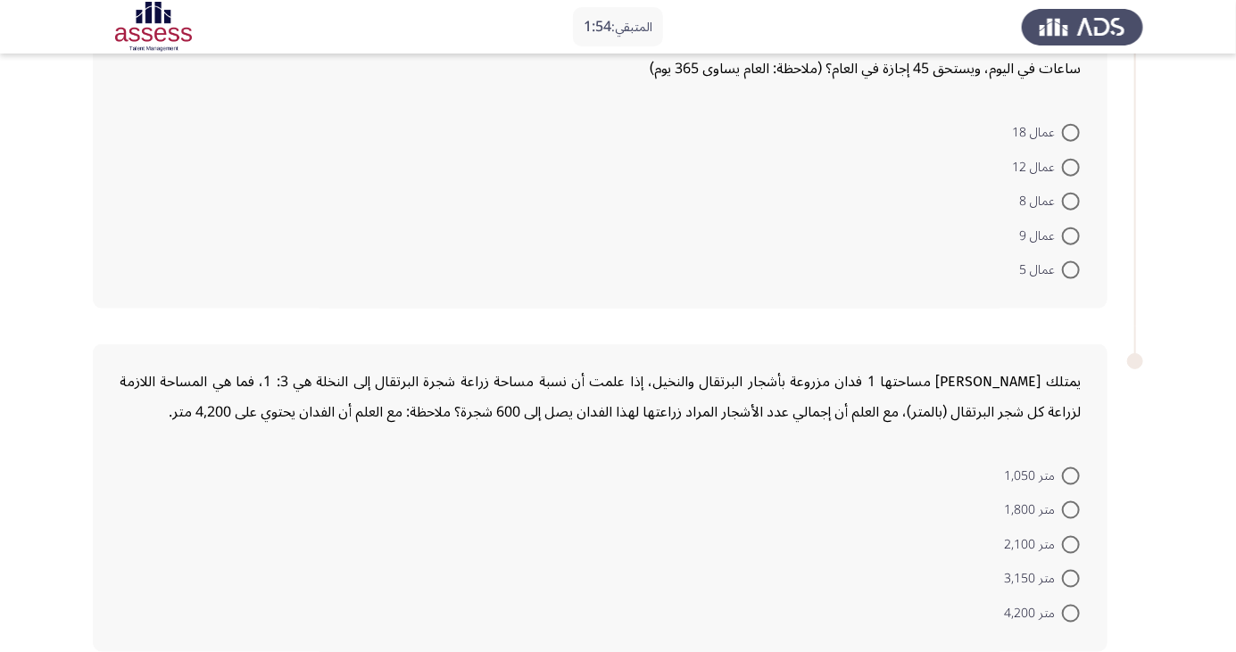
scroll to position [866, 0]
click at [1071, 507] on span at bounding box center [1071, 510] width 18 height 18
click at [1071, 507] on input "متر 1,800" at bounding box center [1071, 510] width 18 height 18
radio input "true"
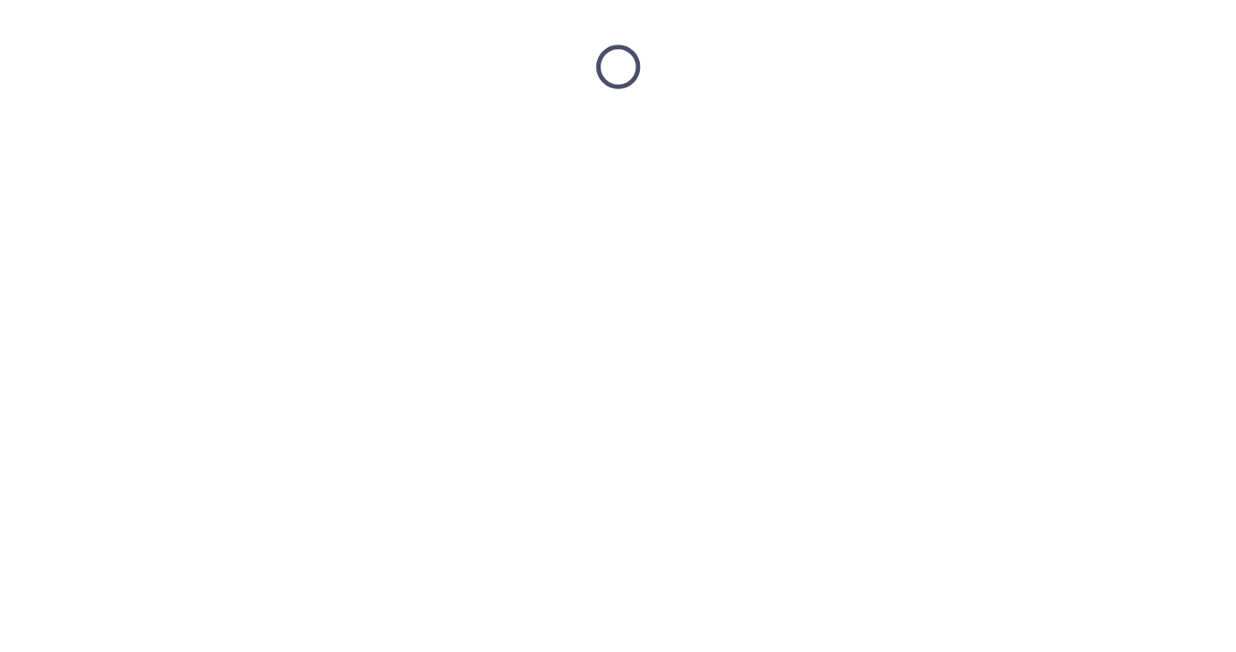
scroll to position [0, 0]
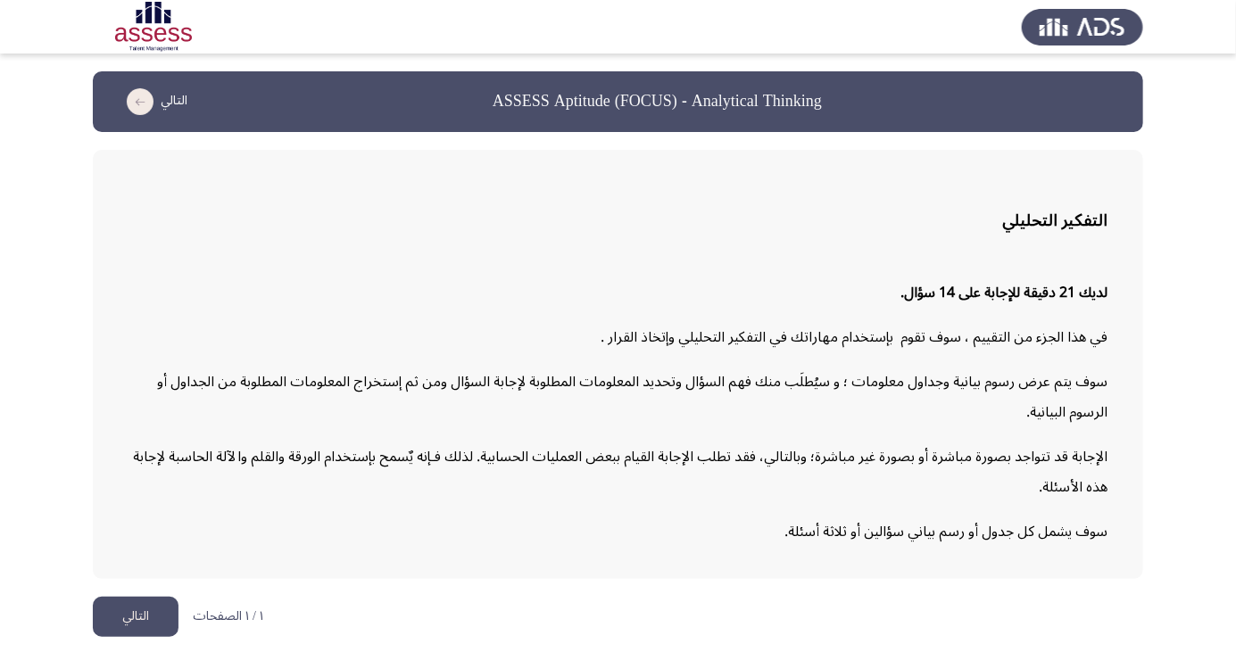
click at [135, 637] on button "التالي" at bounding box center [136, 617] width 86 height 40
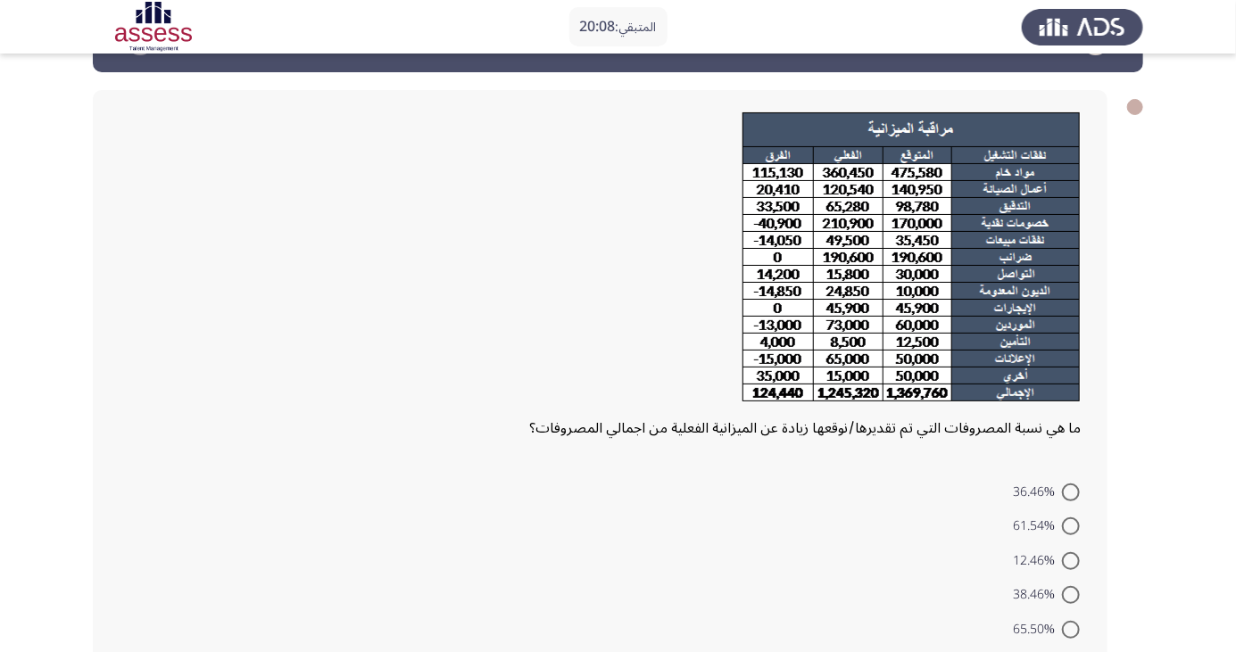
scroll to position [79, 0]
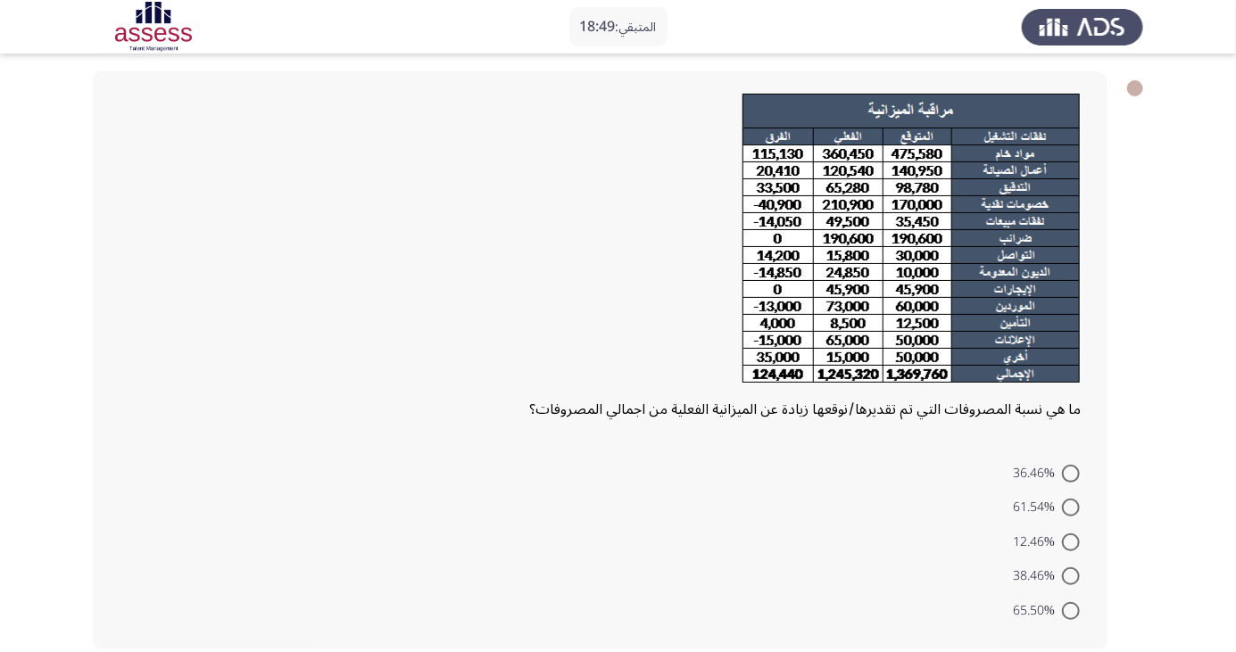
click at [1051, 538] on span "12.46%" at bounding box center [1037, 542] width 49 height 21
click at [1062, 538] on input "12.46%" at bounding box center [1071, 543] width 18 height 18
radio input "true"
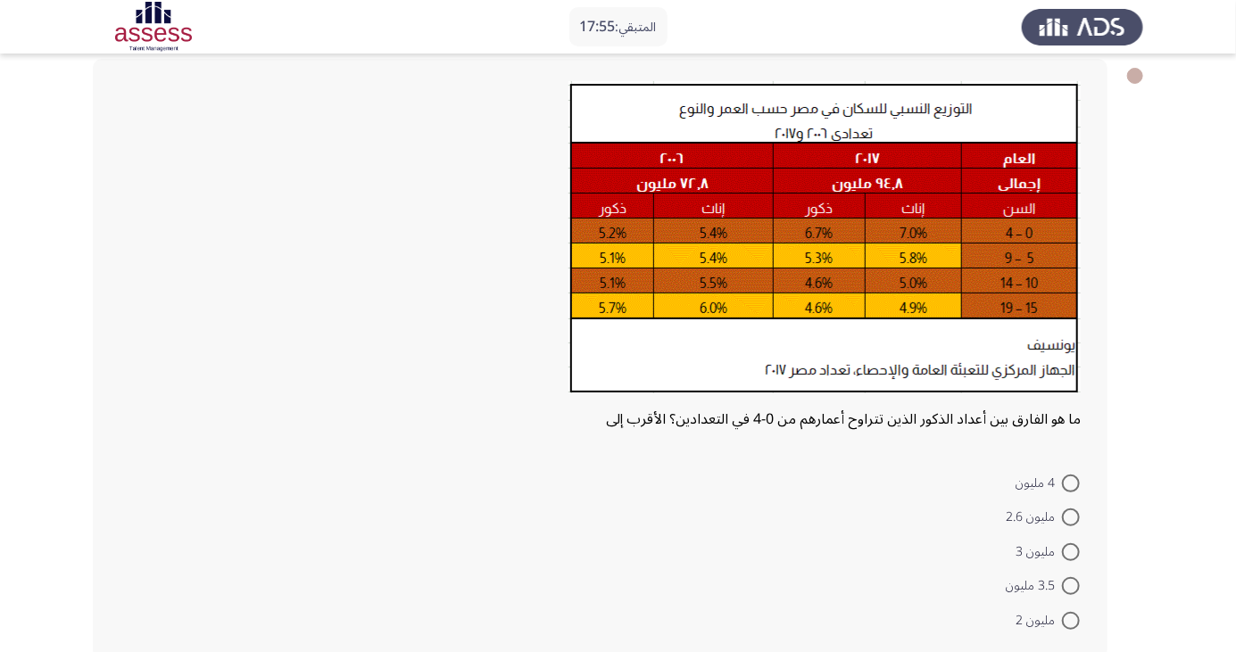
scroll to position [101, 0]
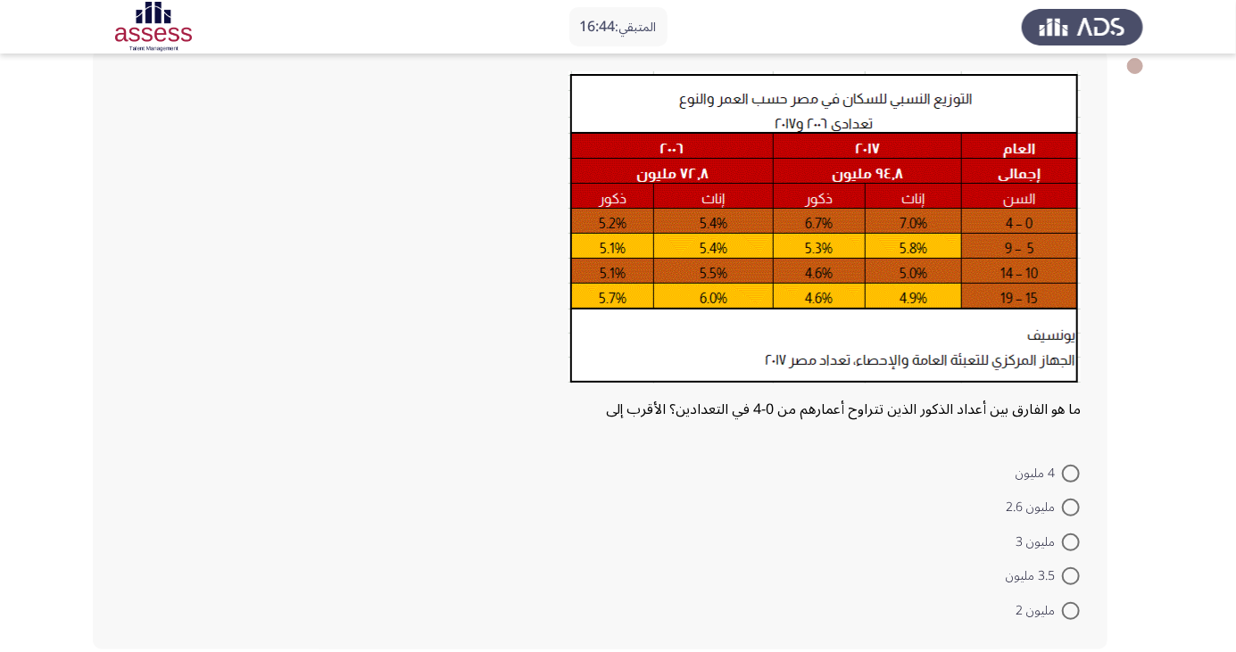
click at [1048, 507] on span "مليون 2.6" at bounding box center [1034, 507] width 56 height 21
click at [1062, 507] on input "مليون 2.6" at bounding box center [1071, 508] width 18 height 18
radio input "true"
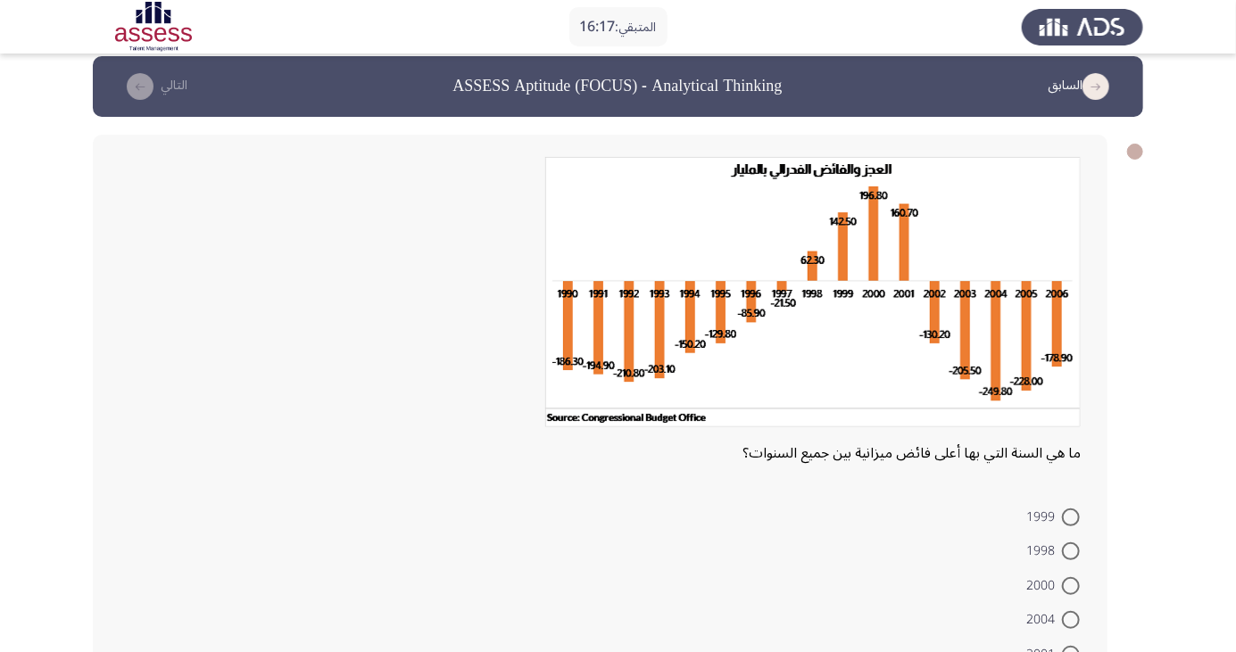
scroll to position [59, 0]
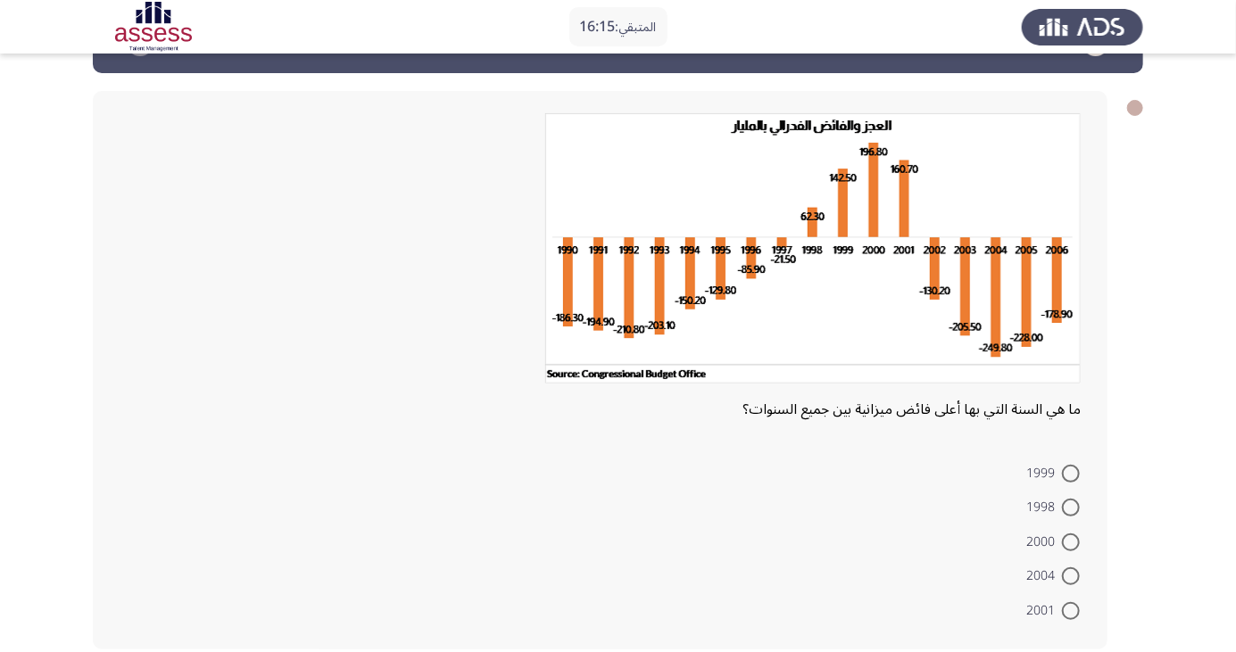
click at [1071, 545] on span at bounding box center [1071, 543] width 18 height 18
click at [1071, 545] on input "2000" at bounding box center [1071, 543] width 18 height 18
radio input "true"
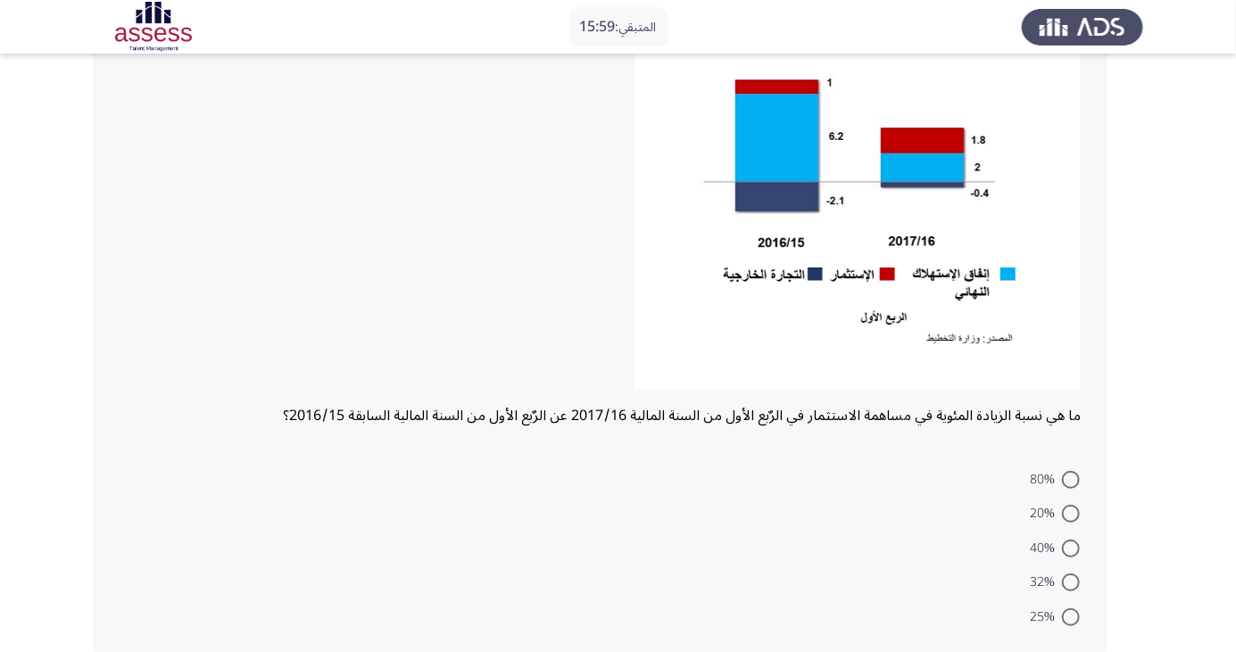
scroll to position [229, 0]
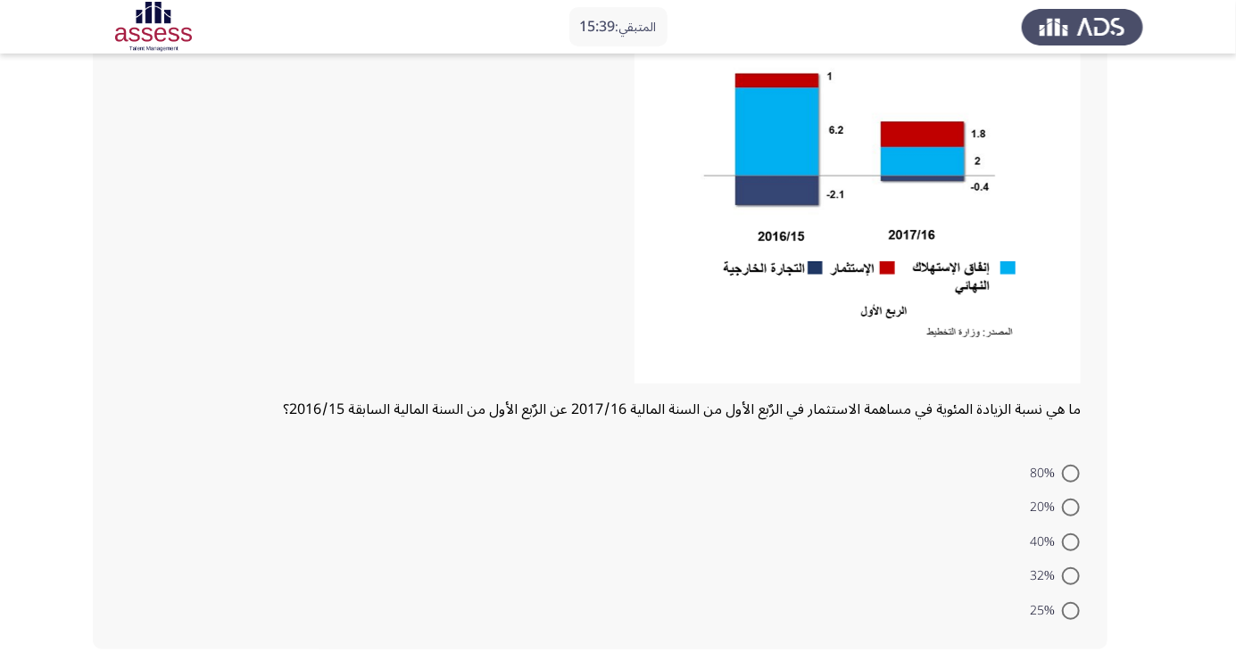
click at [1071, 542] on span at bounding box center [1071, 543] width 18 height 18
click at [1071, 542] on input "40%" at bounding box center [1071, 543] width 18 height 18
radio input "true"
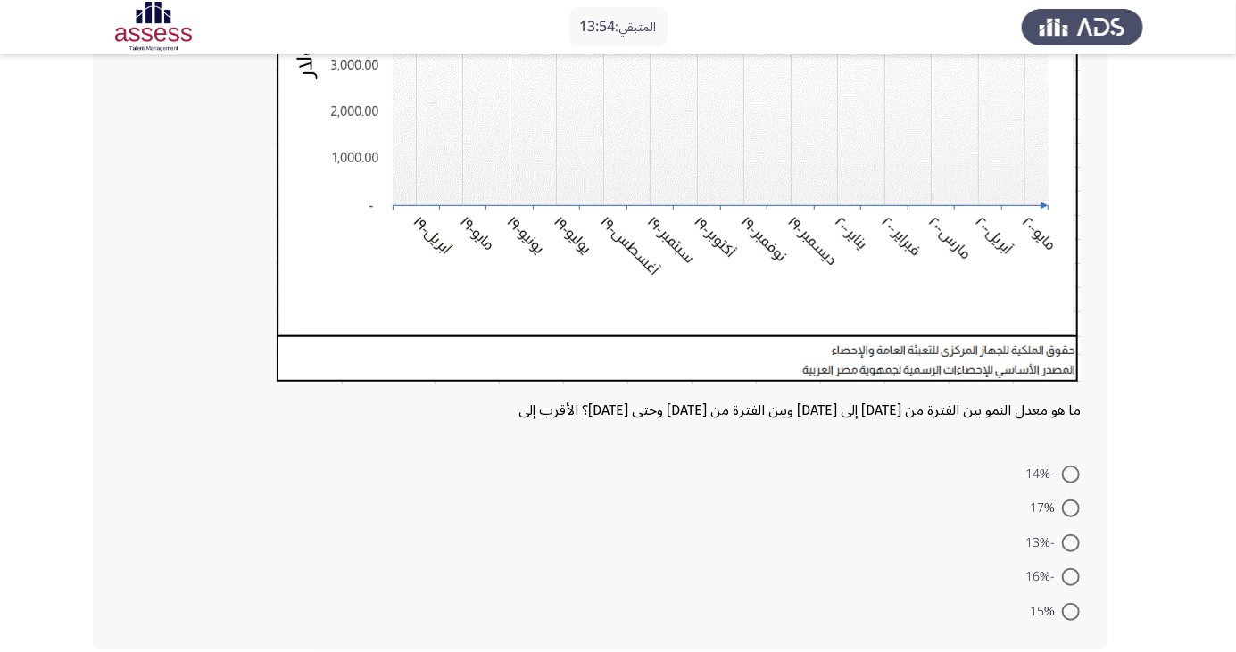
scroll to position [421, 0]
click at [1071, 473] on span at bounding box center [1071, 474] width 18 height 18
click at [1071, 473] on input "-14%" at bounding box center [1071, 474] width 18 height 18
radio input "true"
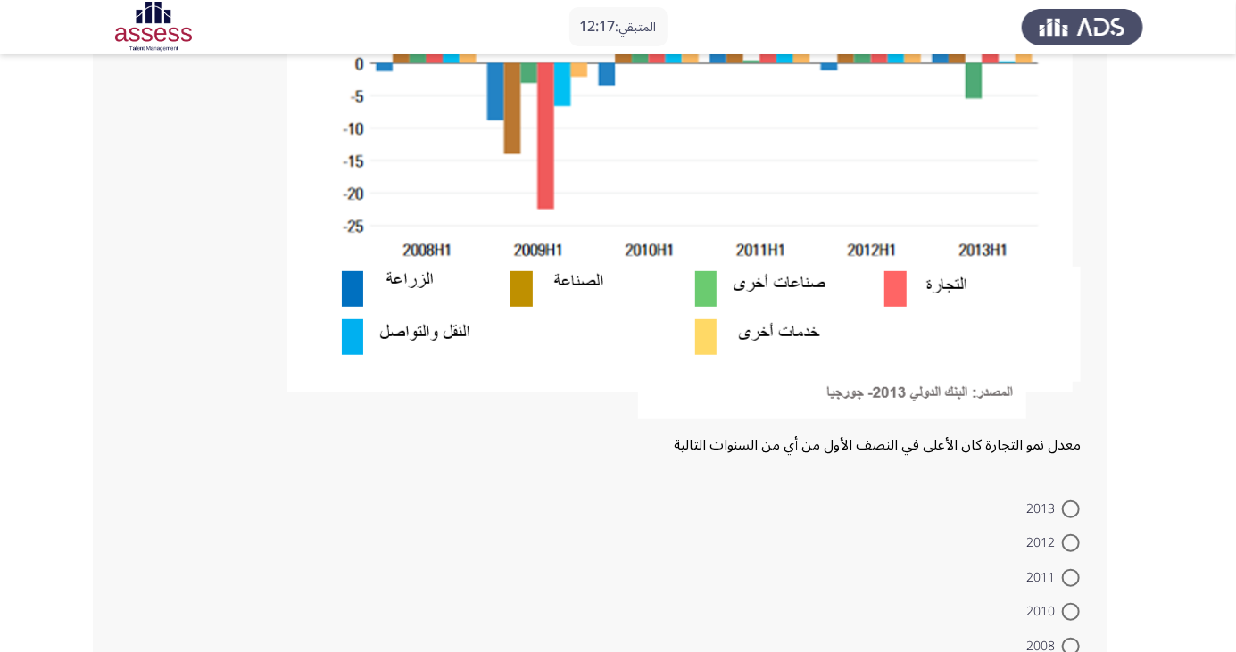
scroll to position [420, 0]
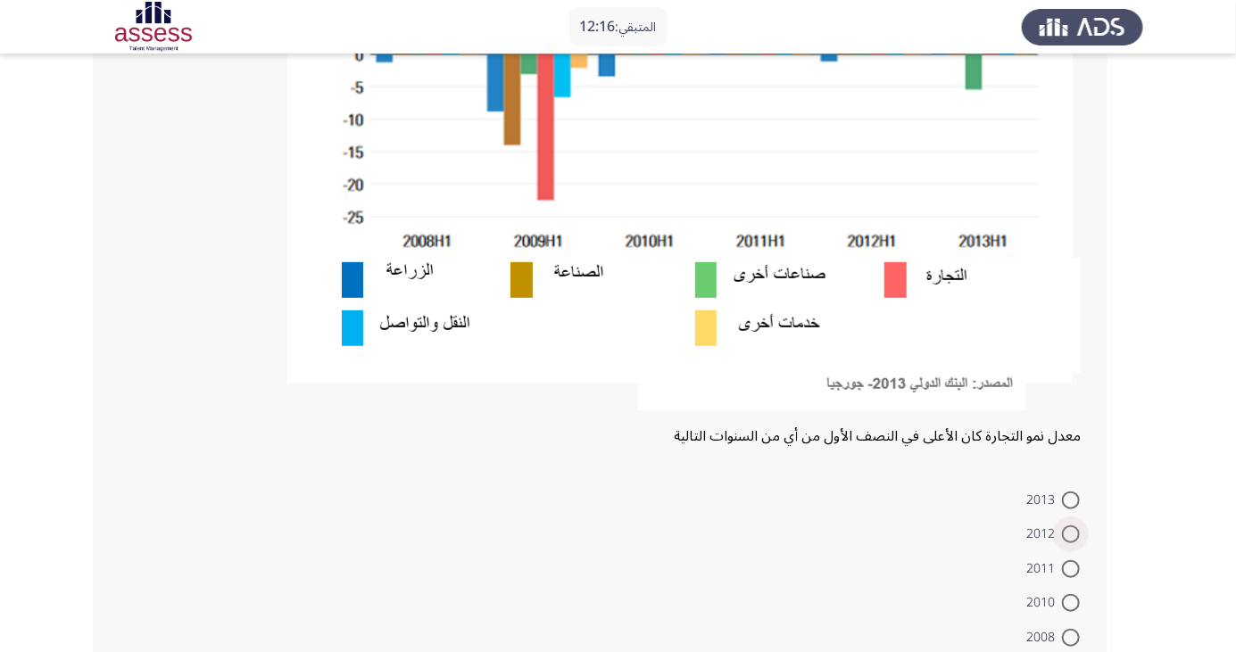
click at [1071, 534] on span at bounding box center [1071, 535] width 18 height 18
click at [1071, 534] on input "2012" at bounding box center [1071, 535] width 18 height 18
radio input "true"
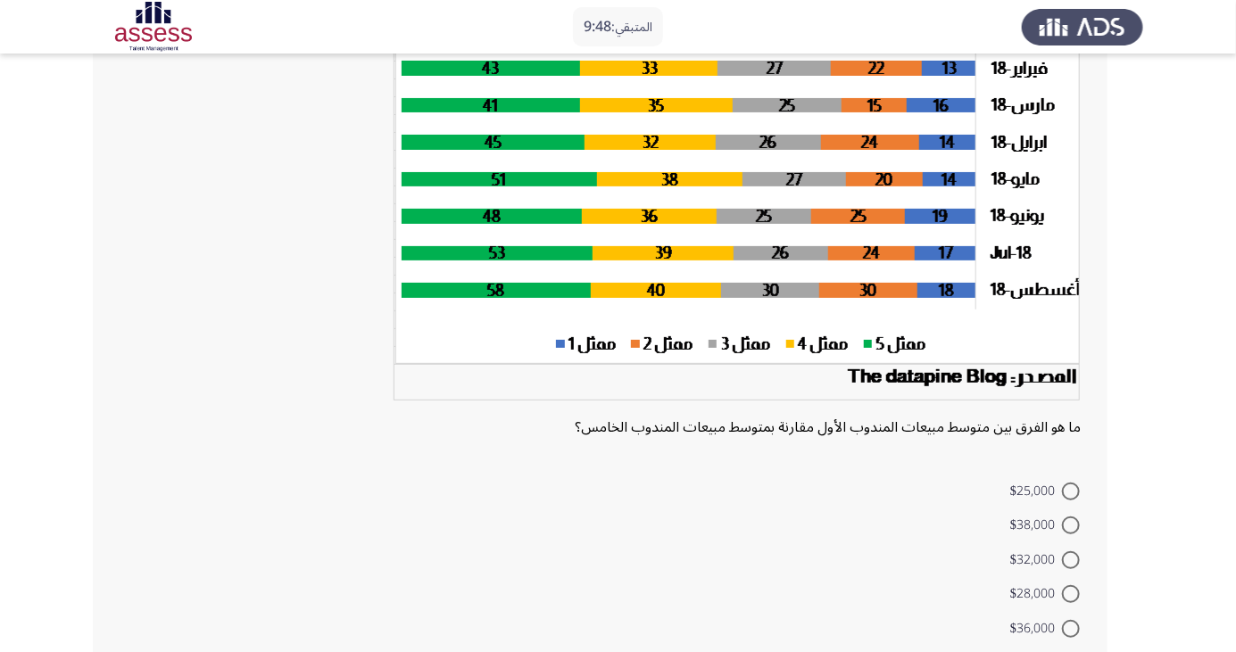
scroll to position [219, 0]
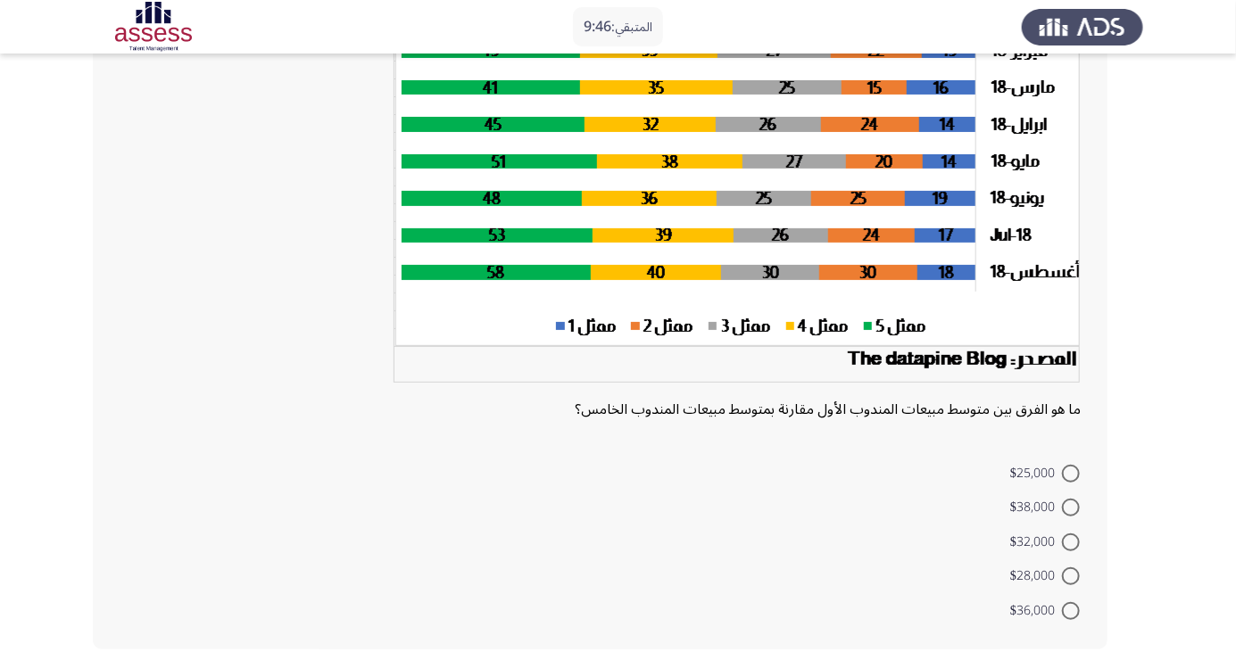
click at [1071, 576] on span at bounding box center [1071, 577] width 18 height 18
click at [1071, 576] on input "$28,000" at bounding box center [1071, 577] width 18 height 18
radio input "true"
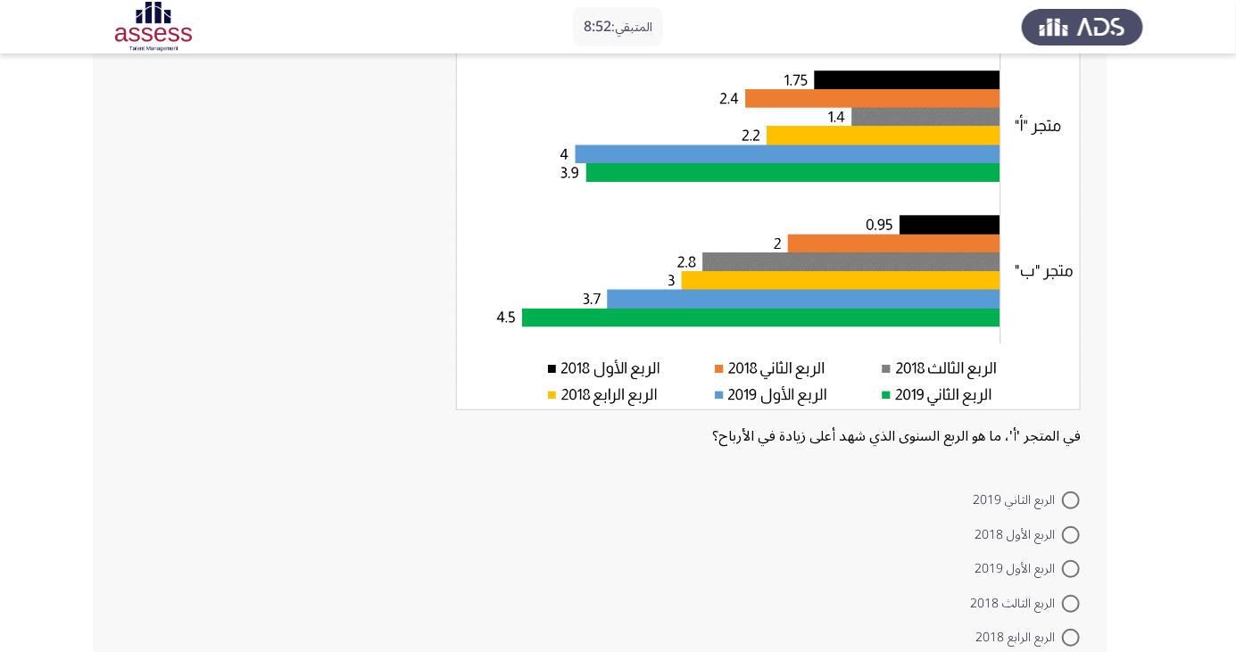
scroll to position [170, 0]
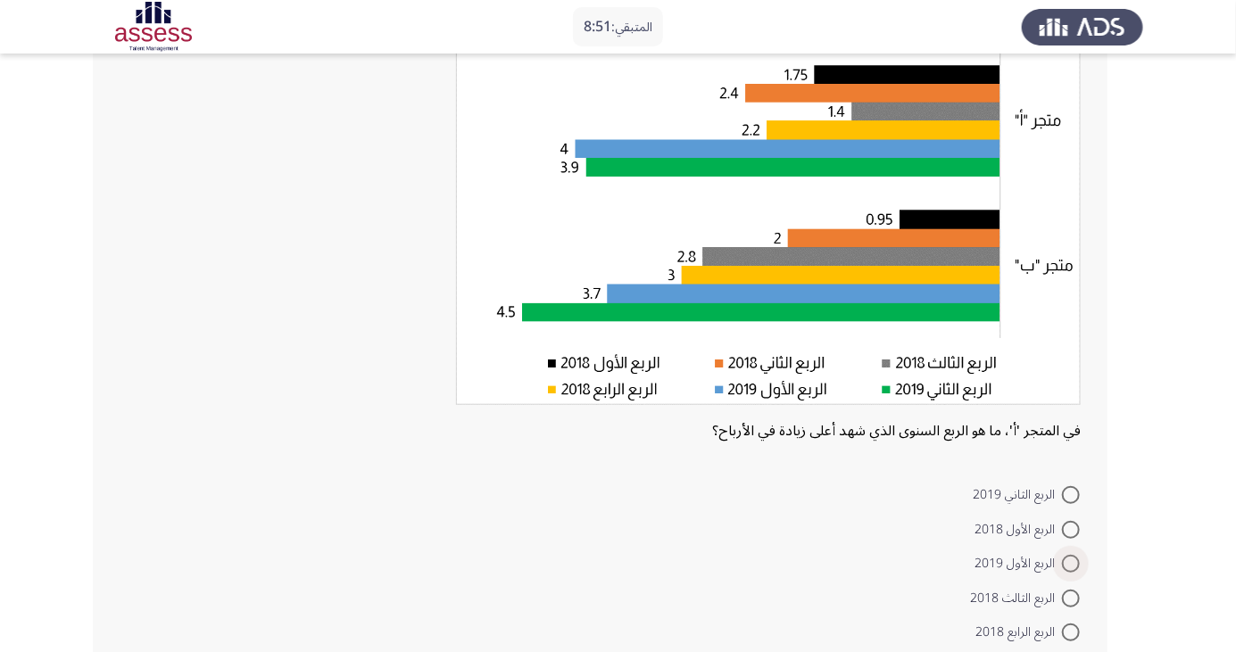
click at [1004, 553] on span "الربع الأول 2019" at bounding box center [1017, 563] width 87 height 21
click at [1062, 555] on input "الربع الأول 2019" at bounding box center [1071, 564] width 18 height 18
radio input "true"
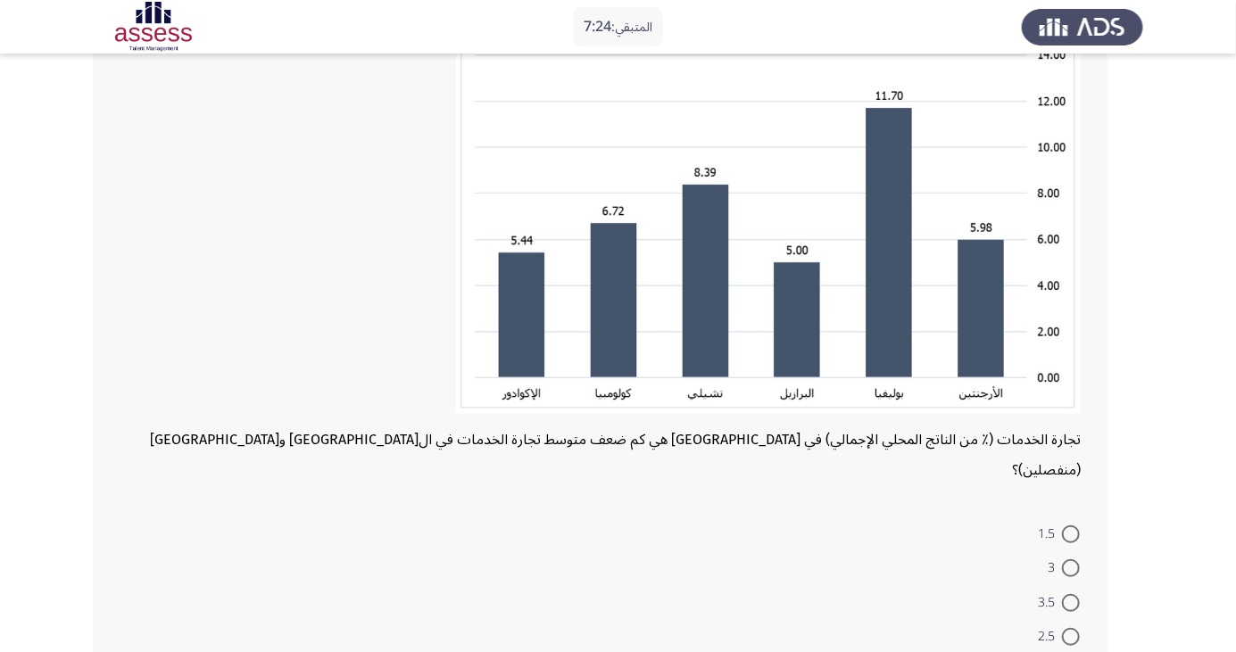
scroll to position [196, 0]
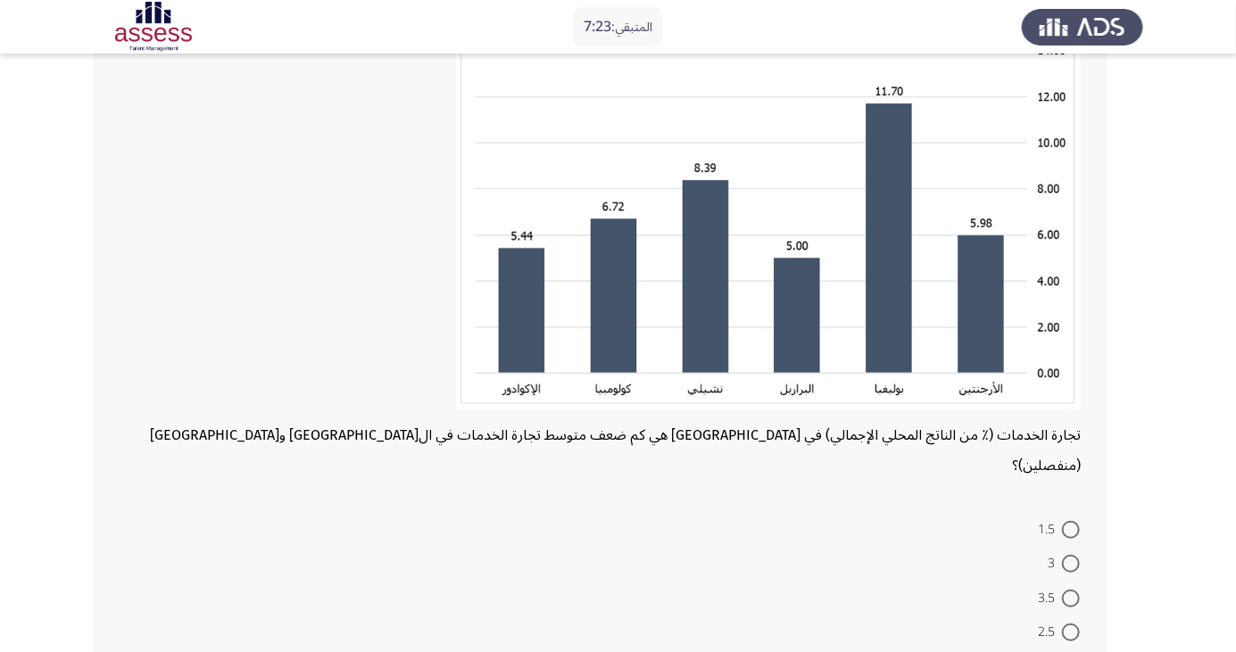
click at [1071, 555] on span at bounding box center [1071, 564] width 18 height 18
click at [1071, 555] on input "3" at bounding box center [1071, 564] width 18 height 18
radio input "true"
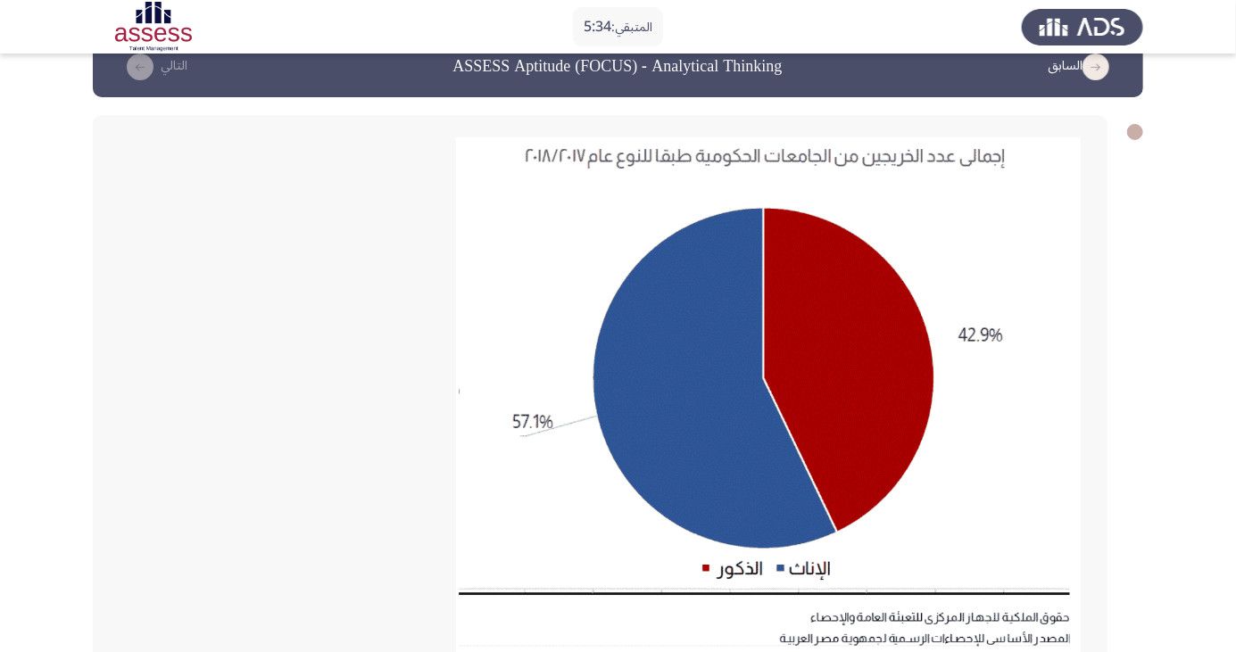
scroll to position [0, 0]
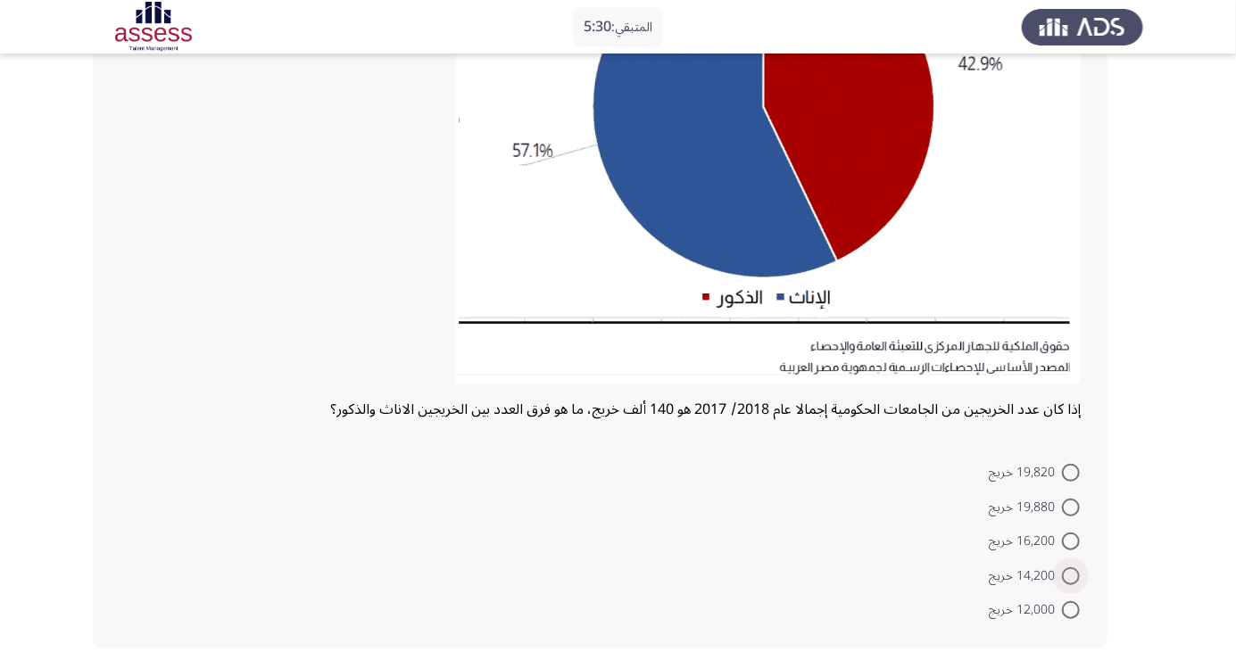
click at [1071, 576] on span at bounding box center [1071, 577] width 18 height 18
click at [1071, 576] on input "14,200 خريج" at bounding box center [1071, 577] width 18 height 18
radio input "true"
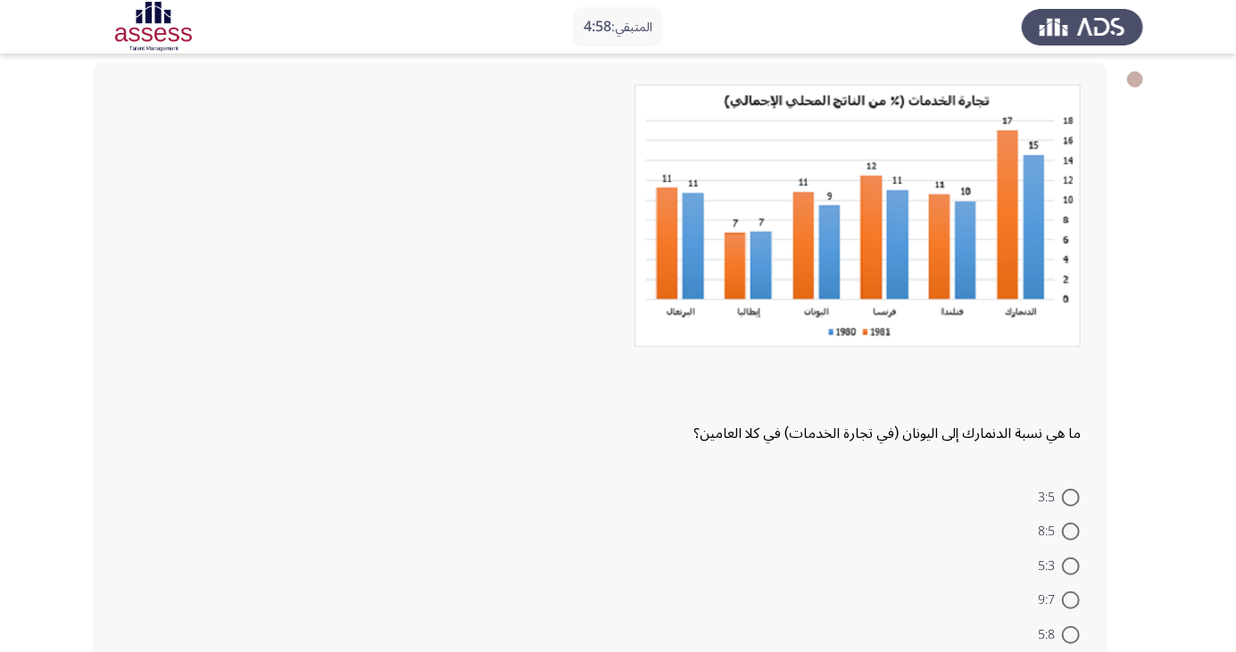
scroll to position [95, 0]
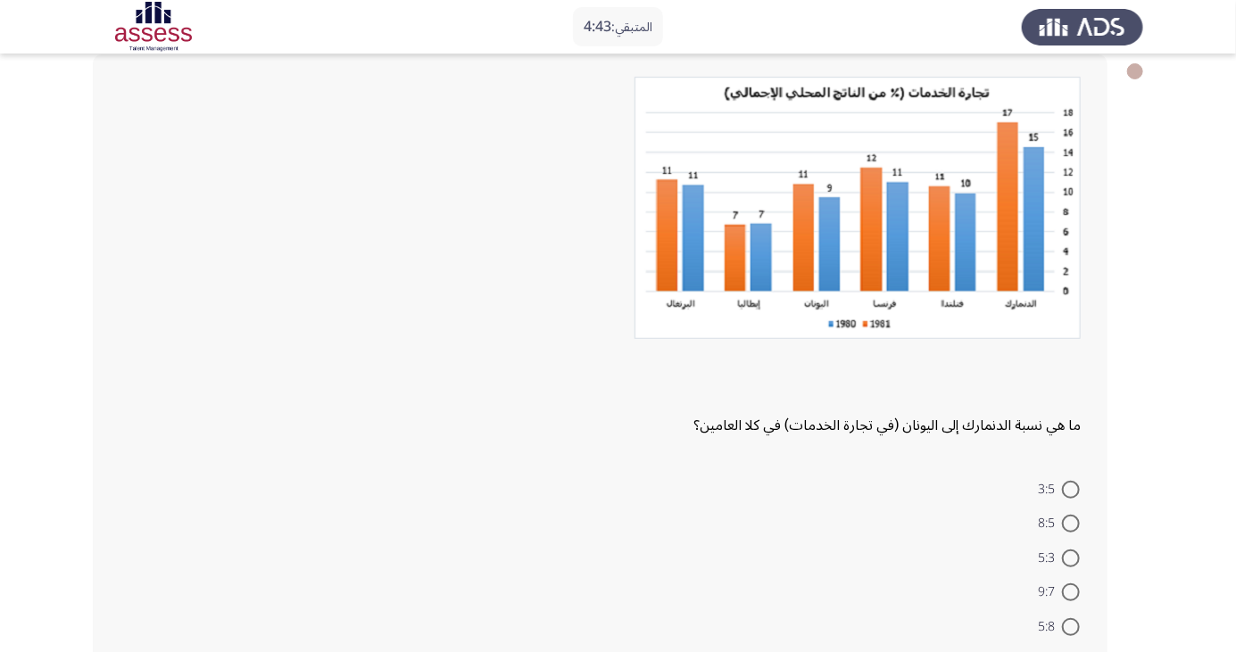
click at [1071, 557] on span at bounding box center [1071, 559] width 18 height 18
click at [1071, 557] on input "5:3" at bounding box center [1071, 559] width 18 height 18
radio input "true"
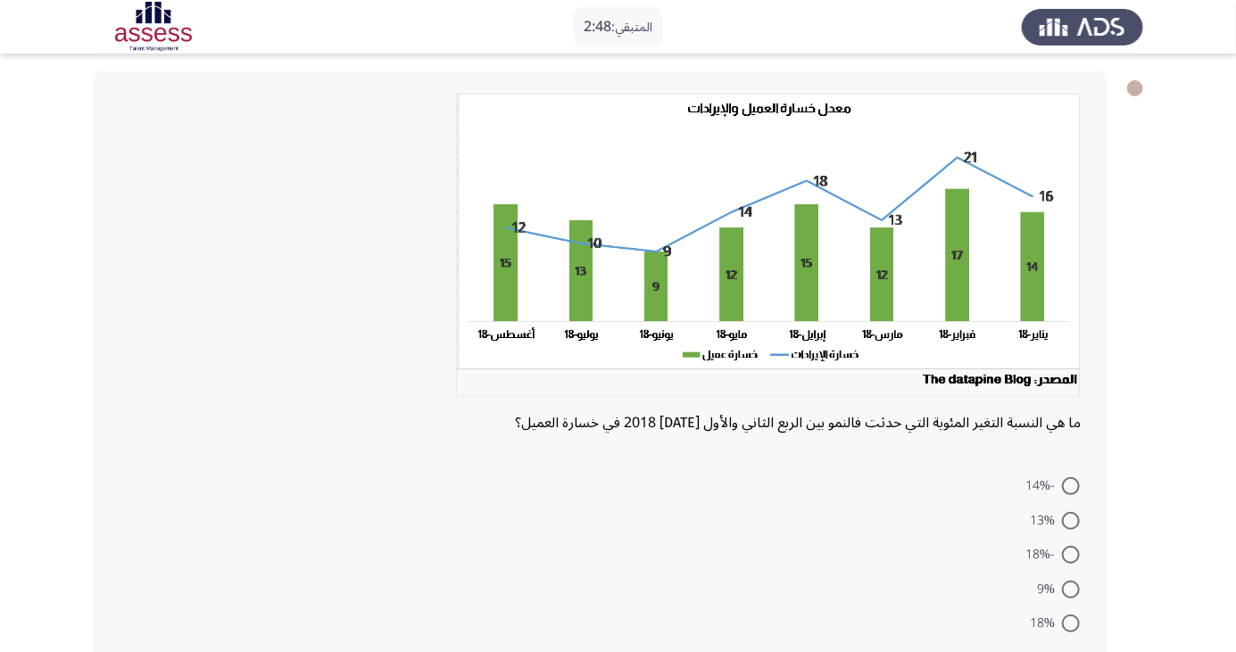
scroll to position [92, 0]
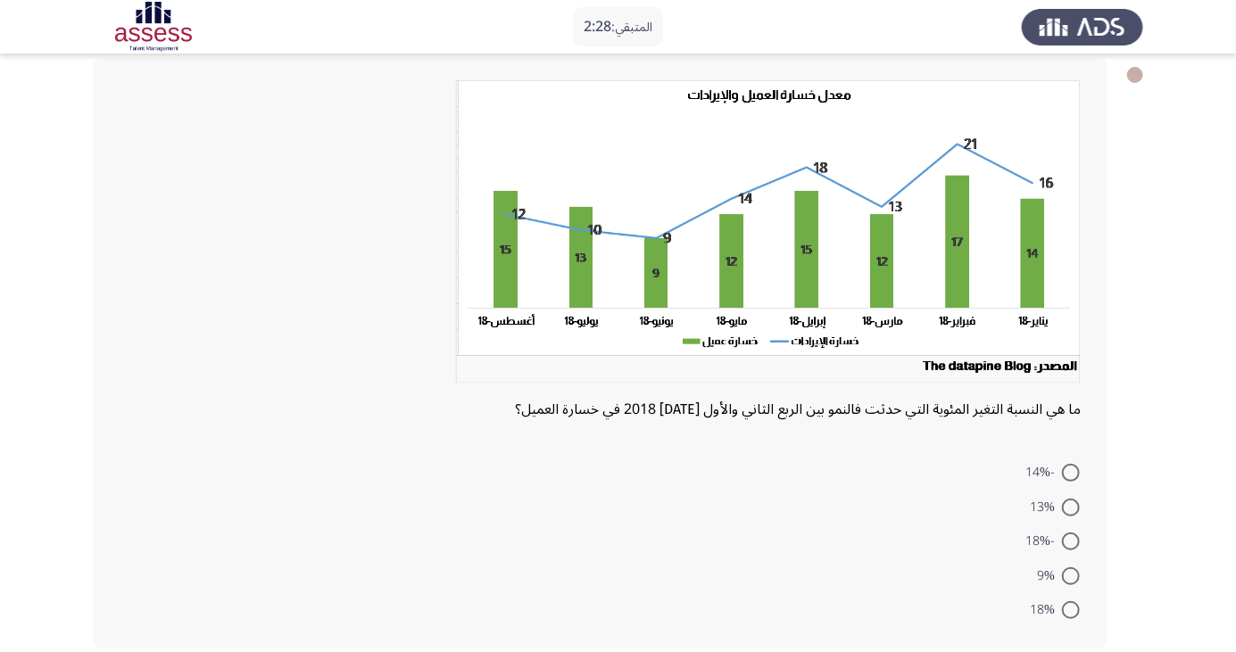
click at [1071, 609] on span at bounding box center [1071, 610] width 18 height 18
click at [1071, 609] on input "18%" at bounding box center [1071, 610] width 18 height 18
radio input "true"
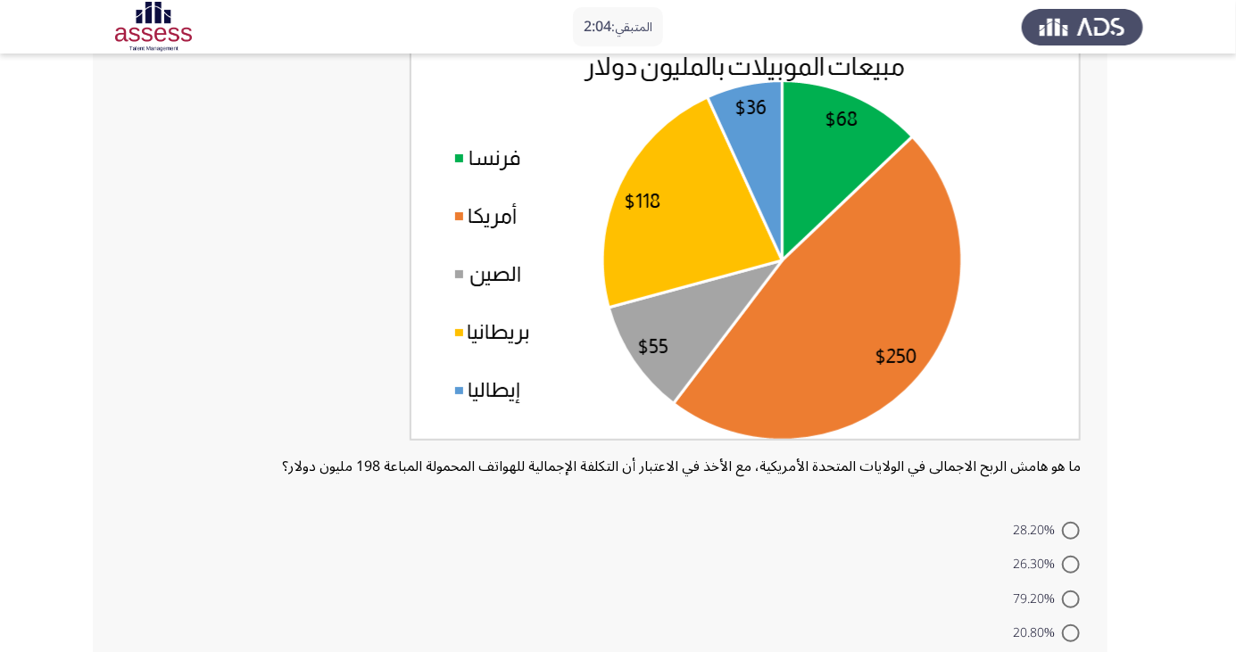
scroll to position [192, 0]
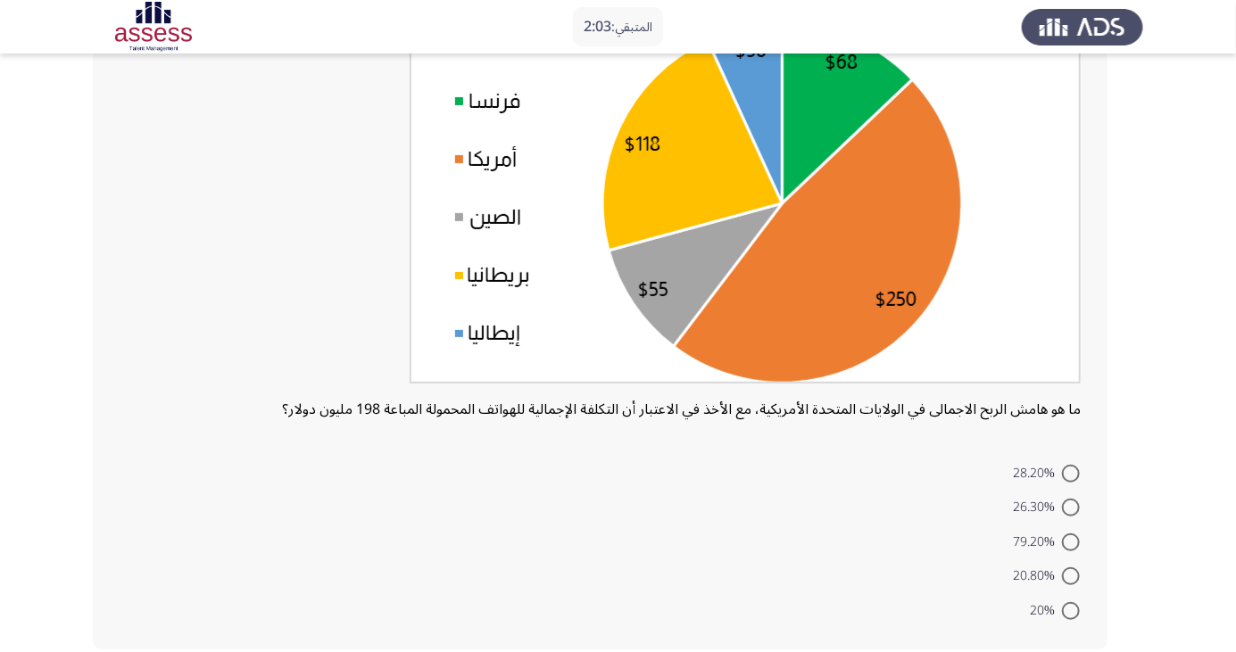
click at [1071, 609] on span at bounding box center [1071, 611] width 18 height 18
click at [1071, 609] on input "20%" at bounding box center [1071, 611] width 18 height 18
radio input "true"
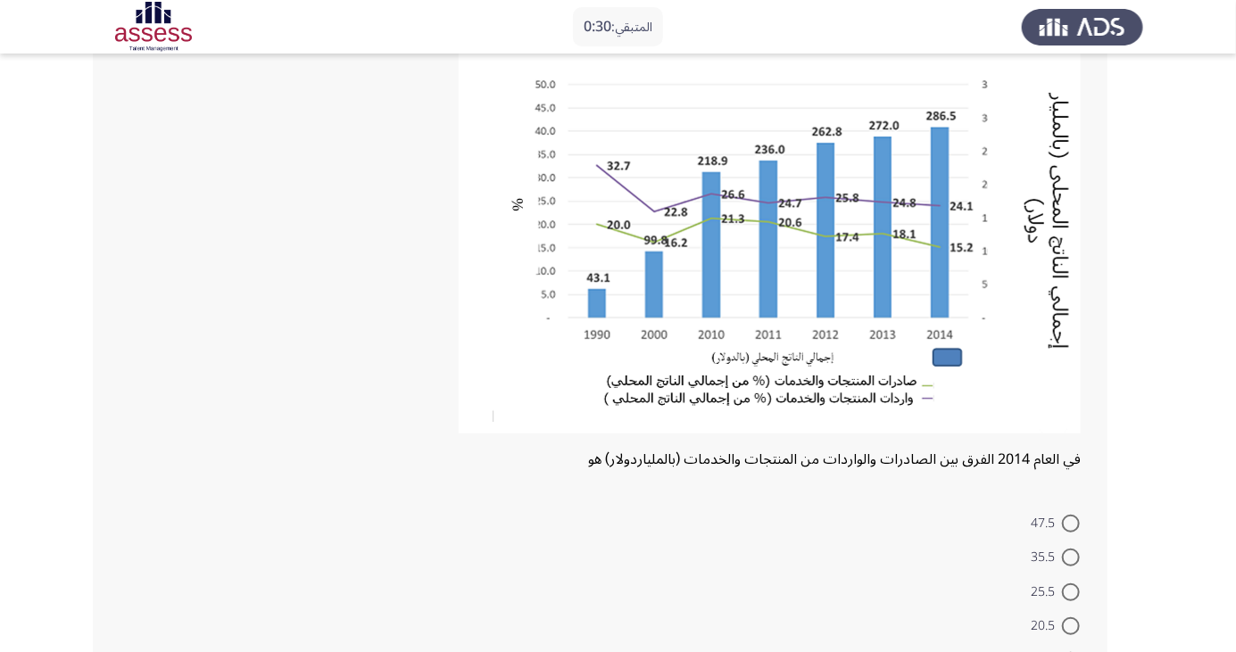
scroll to position [197, 0]
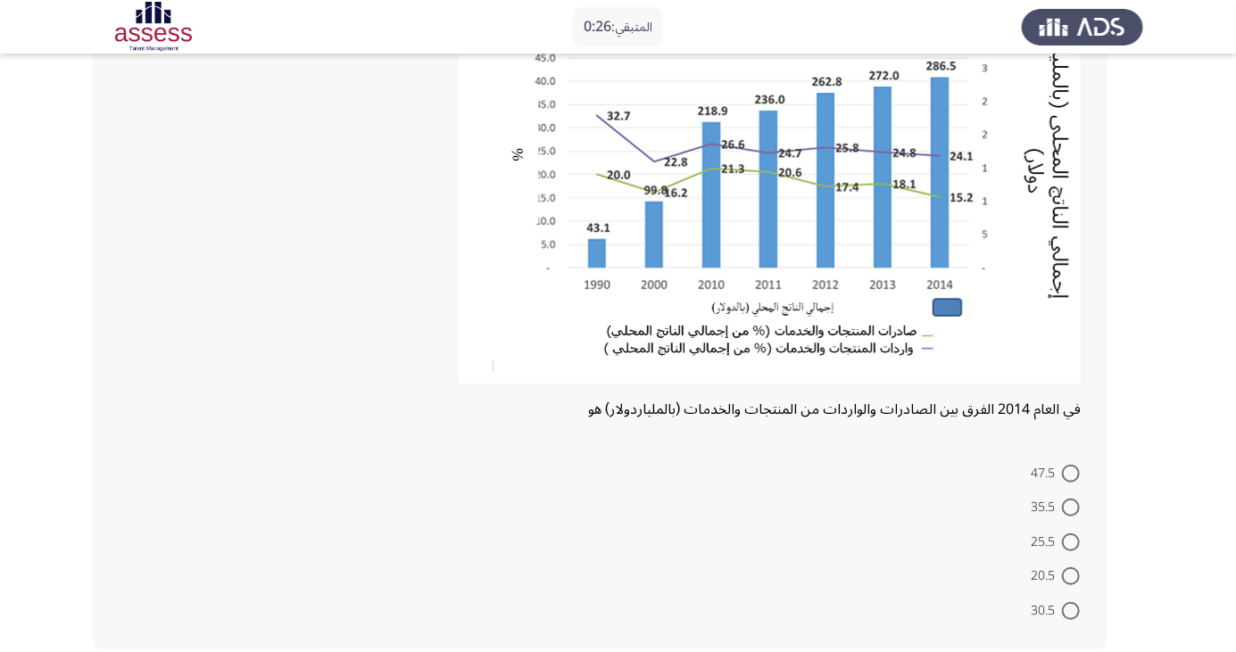
click at [1071, 576] on span at bounding box center [1071, 577] width 18 height 18
click at [1071, 576] on input "20.5" at bounding box center [1071, 577] width 18 height 18
radio input "true"
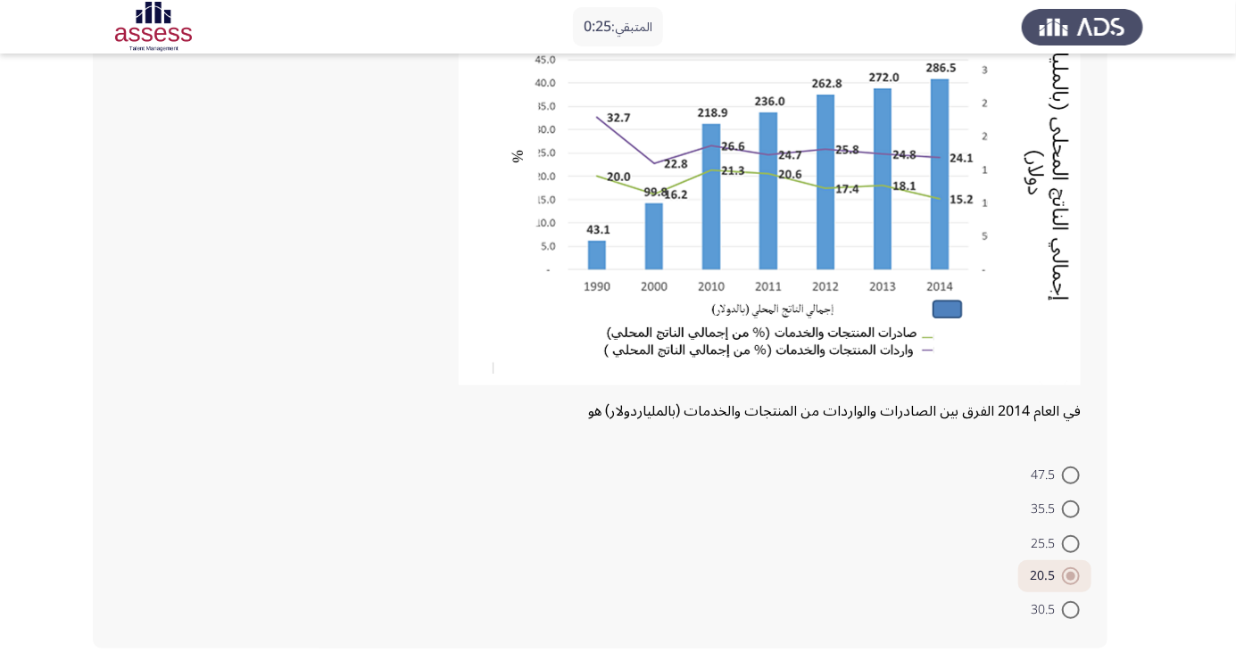
scroll to position [0, 0]
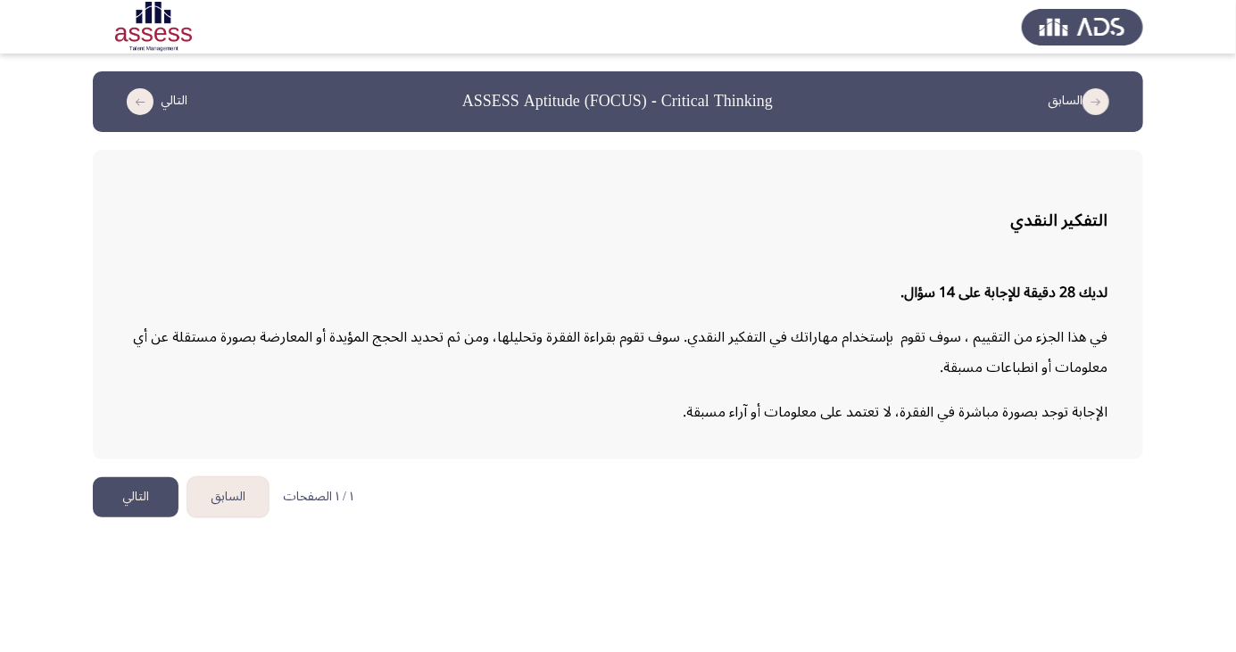
click at [145, 514] on button "التالي" at bounding box center [136, 497] width 86 height 40
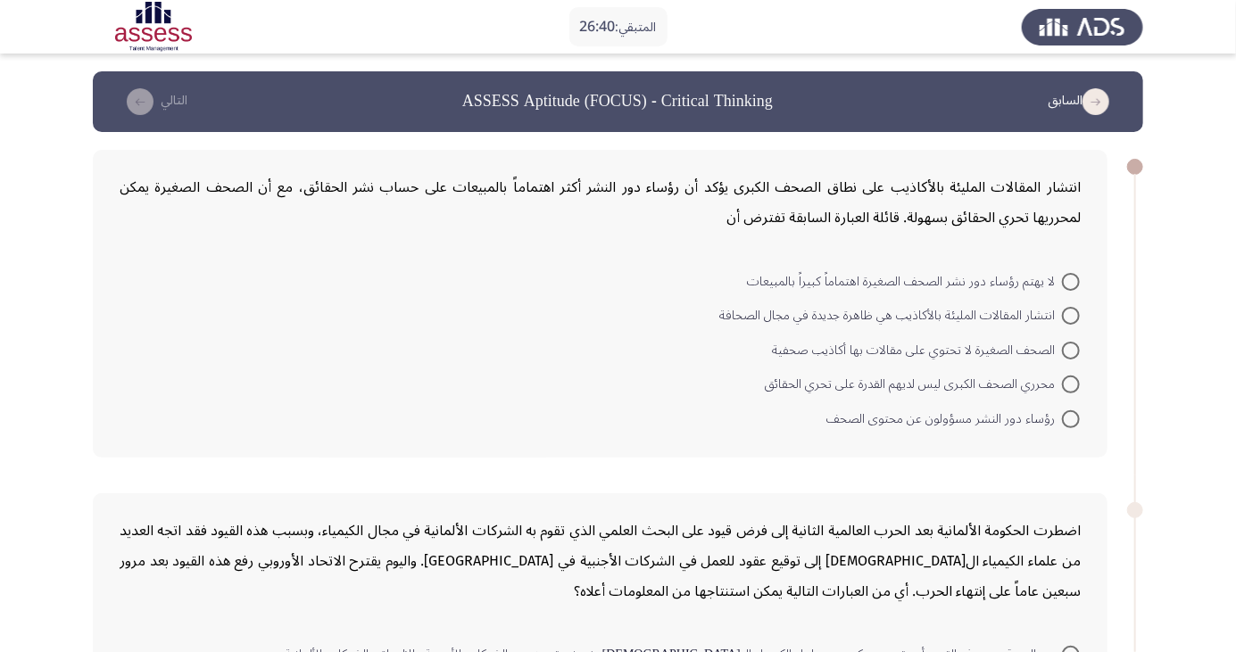
click at [1071, 418] on span at bounding box center [1071, 419] width 18 height 18
click at [1071, 418] on input "رؤساء دور النشر مسؤولون عن محتوى الصحف" at bounding box center [1071, 419] width 18 height 18
radio input "true"
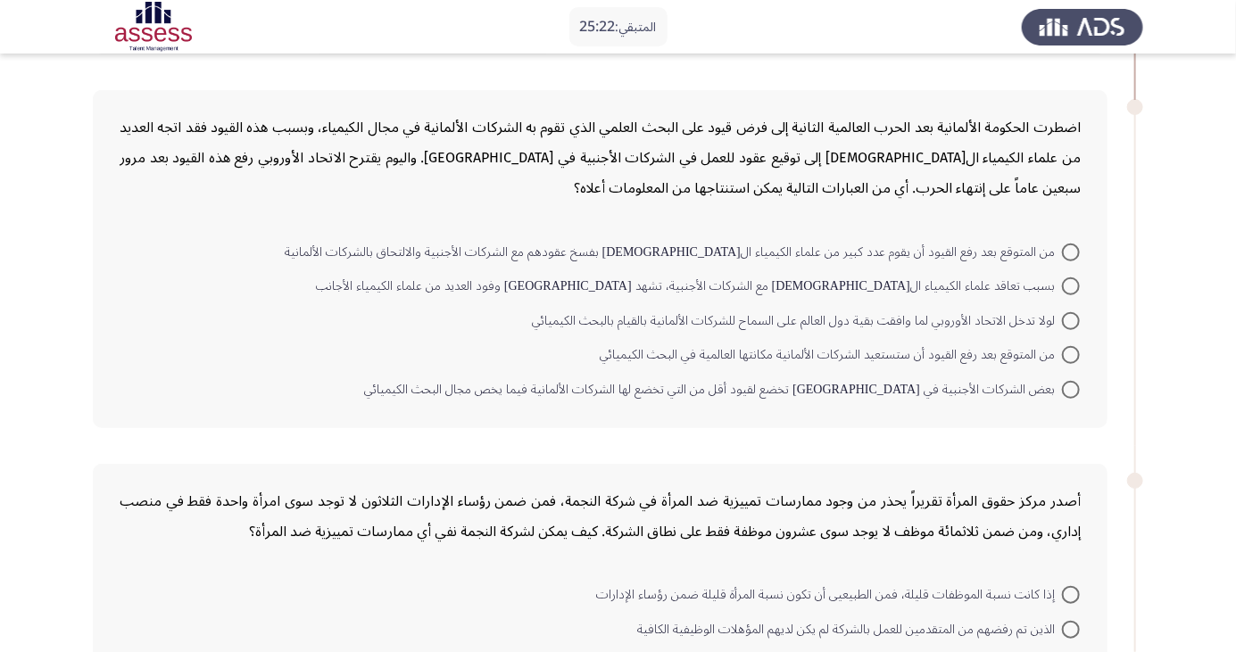
scroll to position [392, 0]
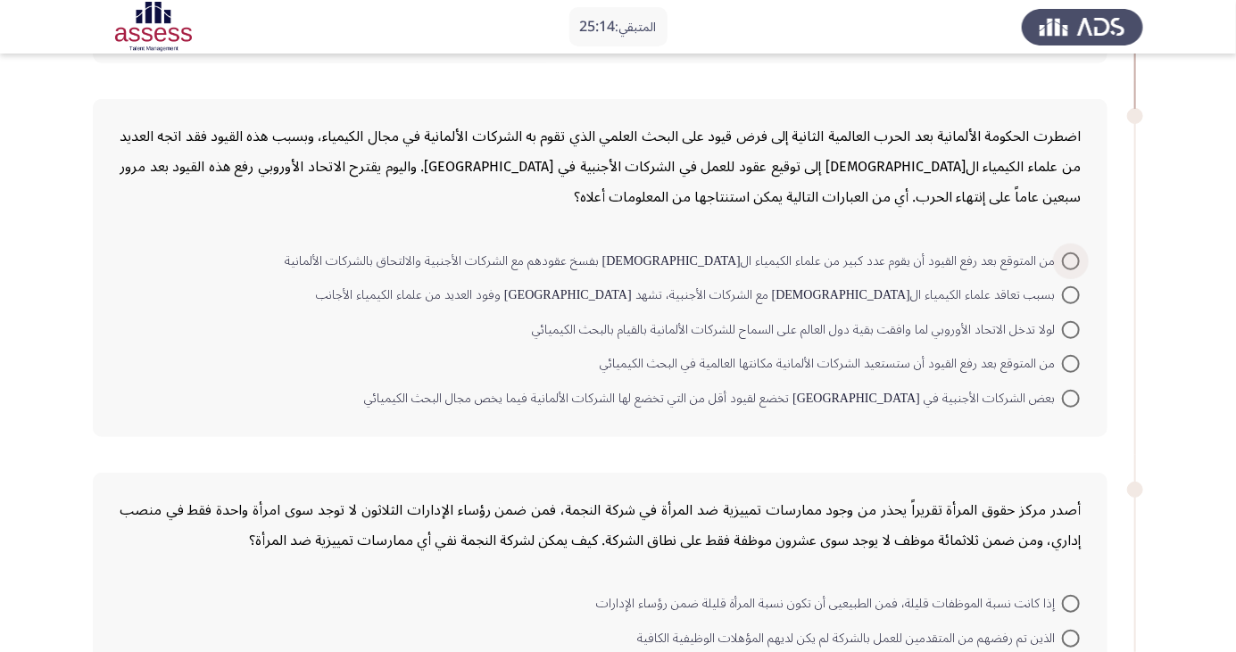
click at [1072, 255] on span at bounding box center [1071, 262] width 18 height 18
click at [1072, 255] on input "من المتوقع بعد رفع القيود أن يقوم عدد كبير من علماء الكيمياء ال[DEMOGRAPHIC_DAT…" at bounding box center [1071, 262] width 18 height 18
radio input "true"
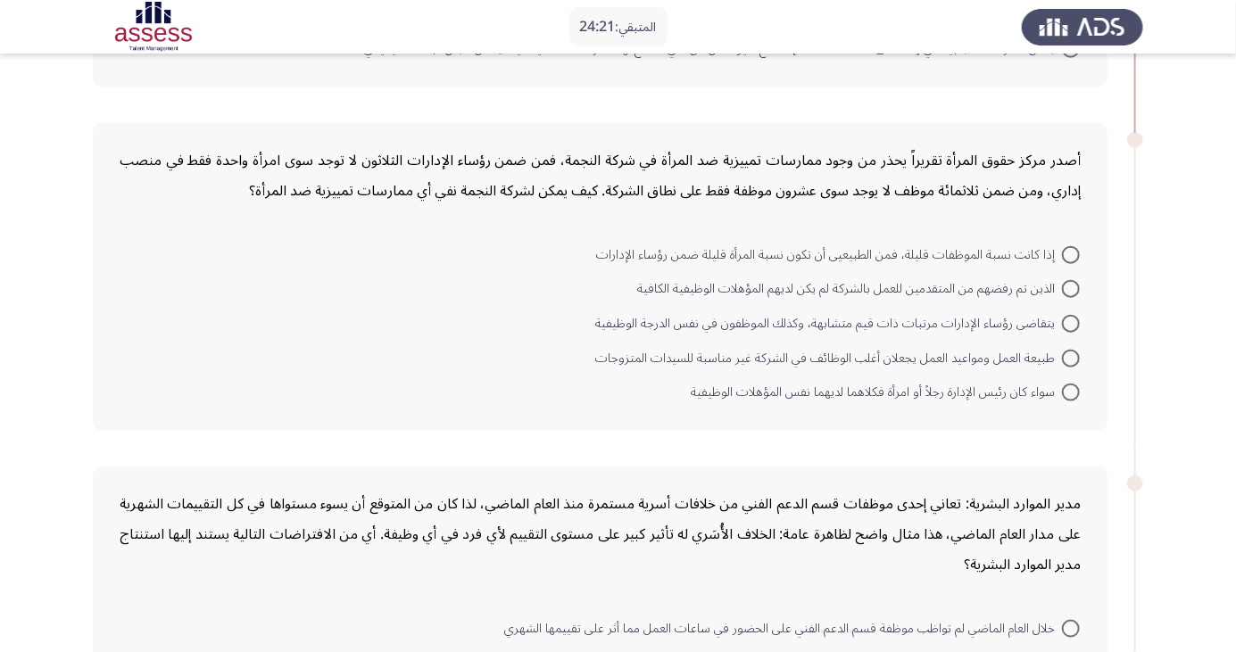
scroll to position [753, 0]
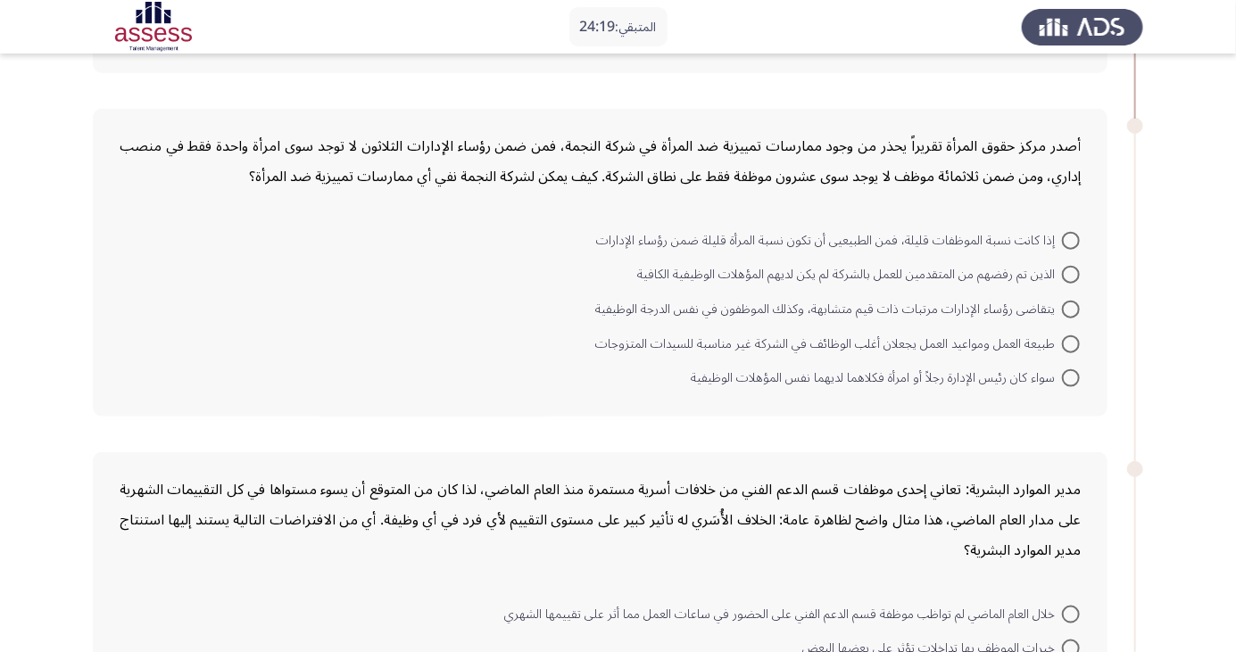
click at [1071, 342] on span at bounding box center [1071, 345] width 18 height 18
click at [1071, 342] on input "طبيعة العمل ومواعيد العمل يجعلان أغلب الوظائف في الشركة غير مناسبة للسيدات المت…" at bounding box center [1071, 345] width 18 height 18
radio input "true"
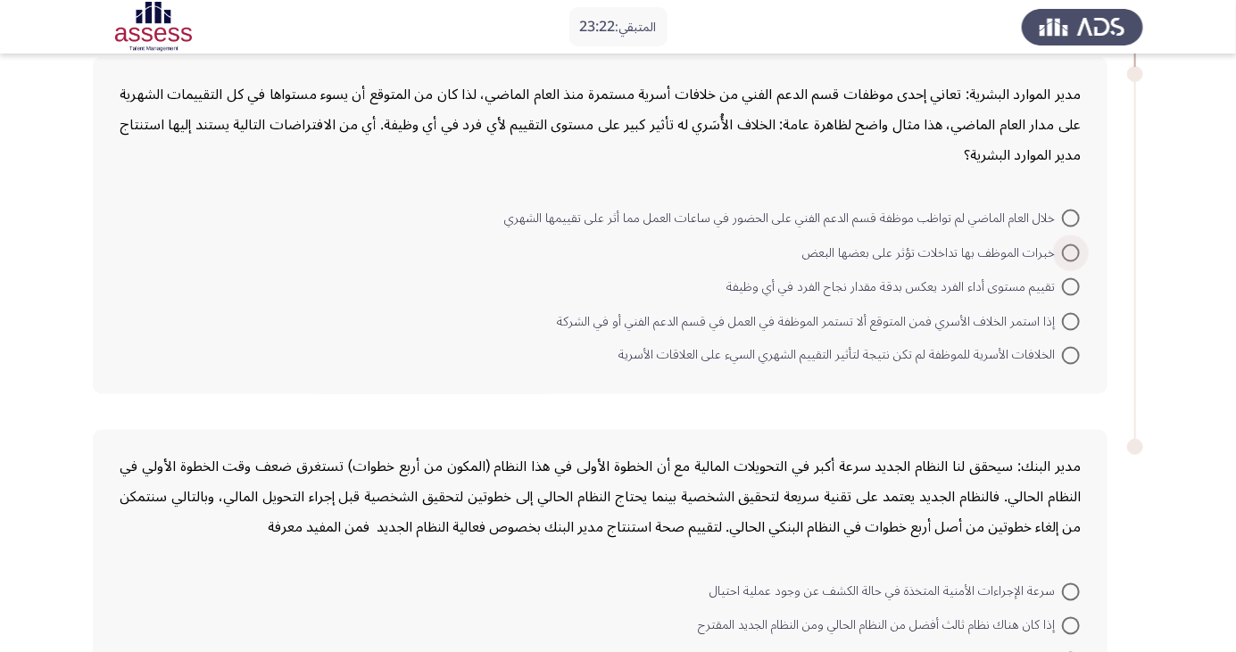
scroll to position [1163, 0]
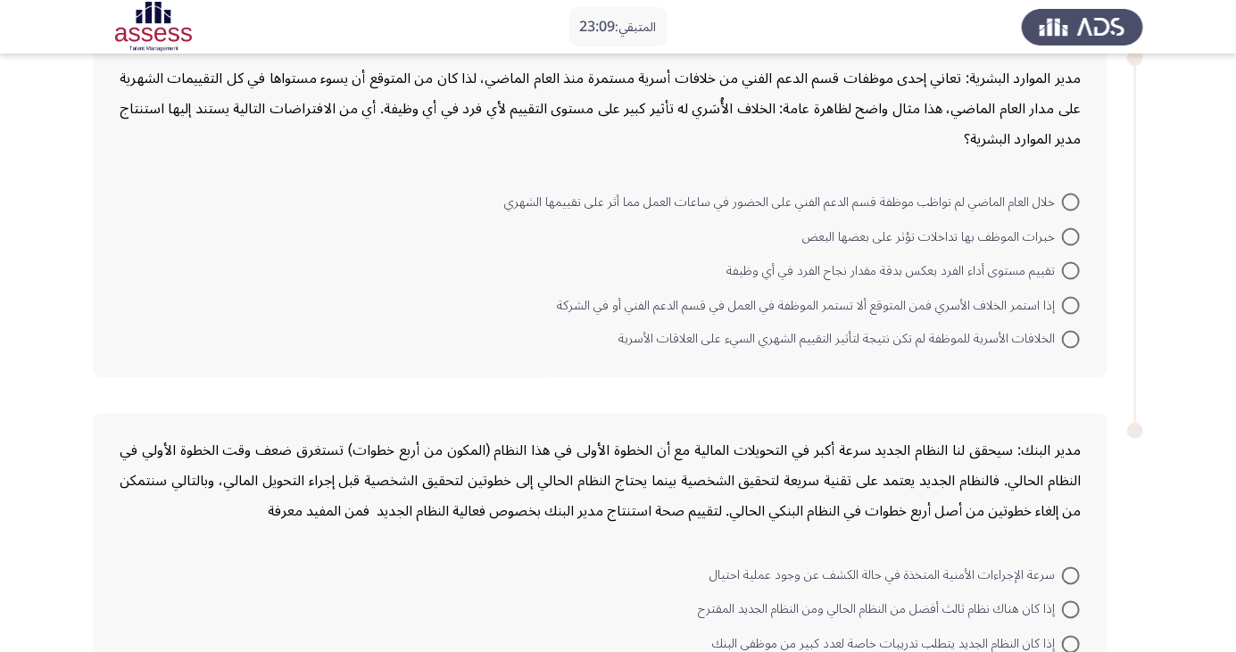
click at [1066, 228] on span at bounding box center [1071, 237] width 18 height 18
click at [1066, 228] on input "خبرات الموظف بها تداخلات تؤثر على بعضها البعض" at bounding box center [1071, 237] width 18 height 18
radio input "true"
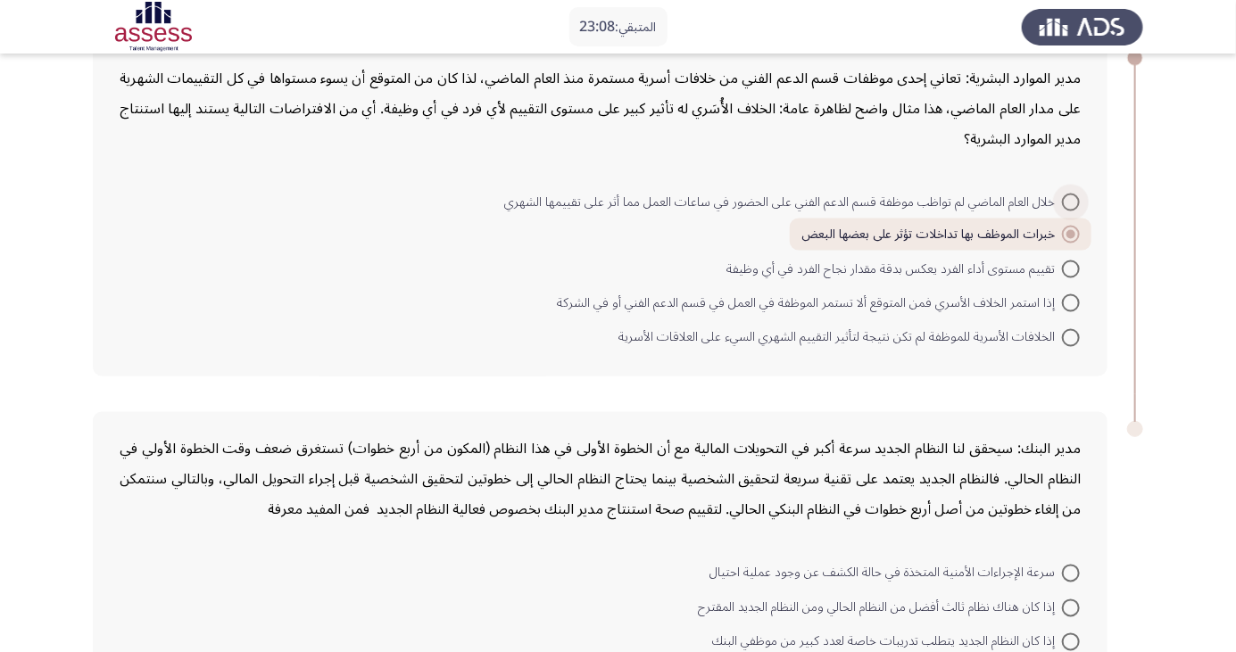
click at [1071, 200] on span at bounding box center [1071, 203] width 18 height 18
click at [1071, 200] on input "خلال العام الماضي لم تواظب موظفة قسم الدعم الفني على الحضور في ساعات العمل مما …" at bounding box center [1071, 203] width 18 height 18
radio input "true"
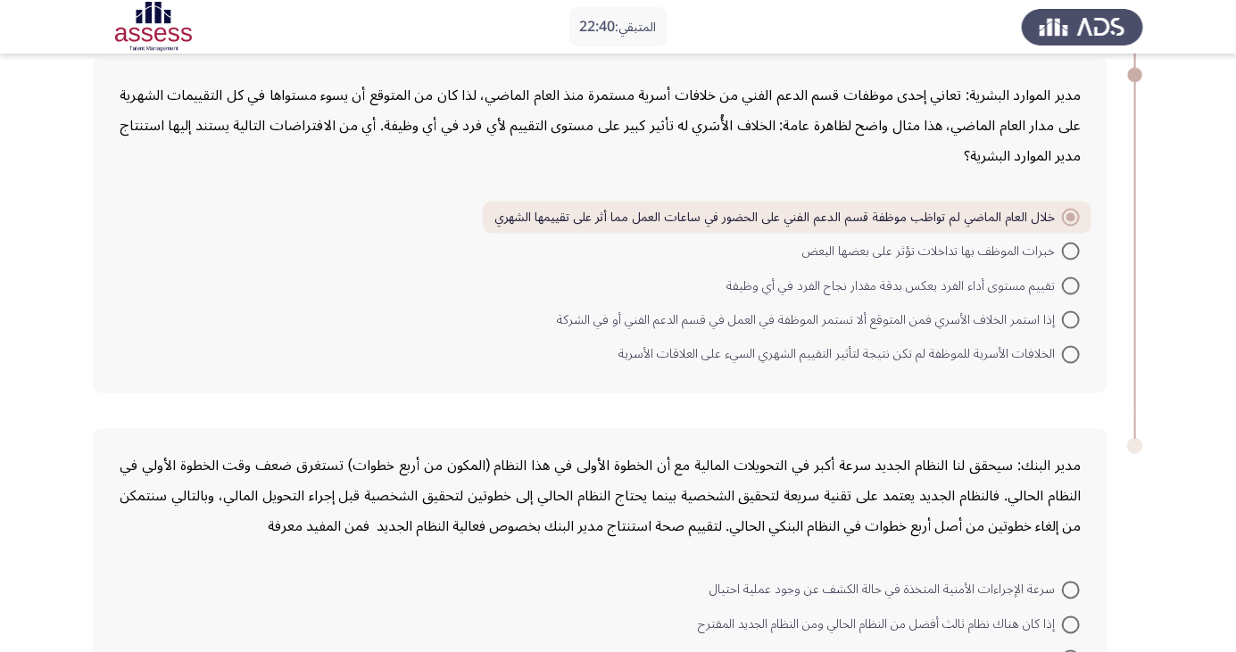
scroll to position [1148, 0]
click at [1071, 350] on span at bounding box center [1071, 353] width 18 height 18
click at [1071, 350] on input "الخلافات الأسرية للموظفة لم تكن نتيجة لتأثير التقييم الشهري السيء على العلاقات …" at bounding box center [1071, 353] width 18 height 18
radio input "true"
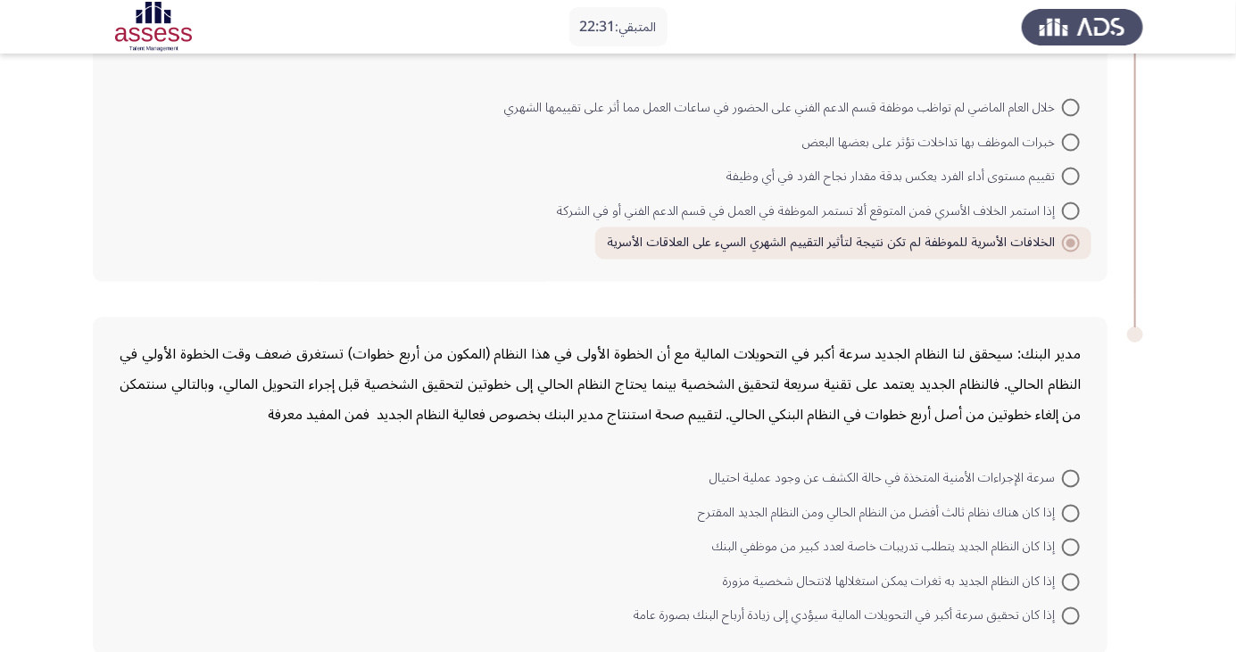
scroll to position [1261, 0]
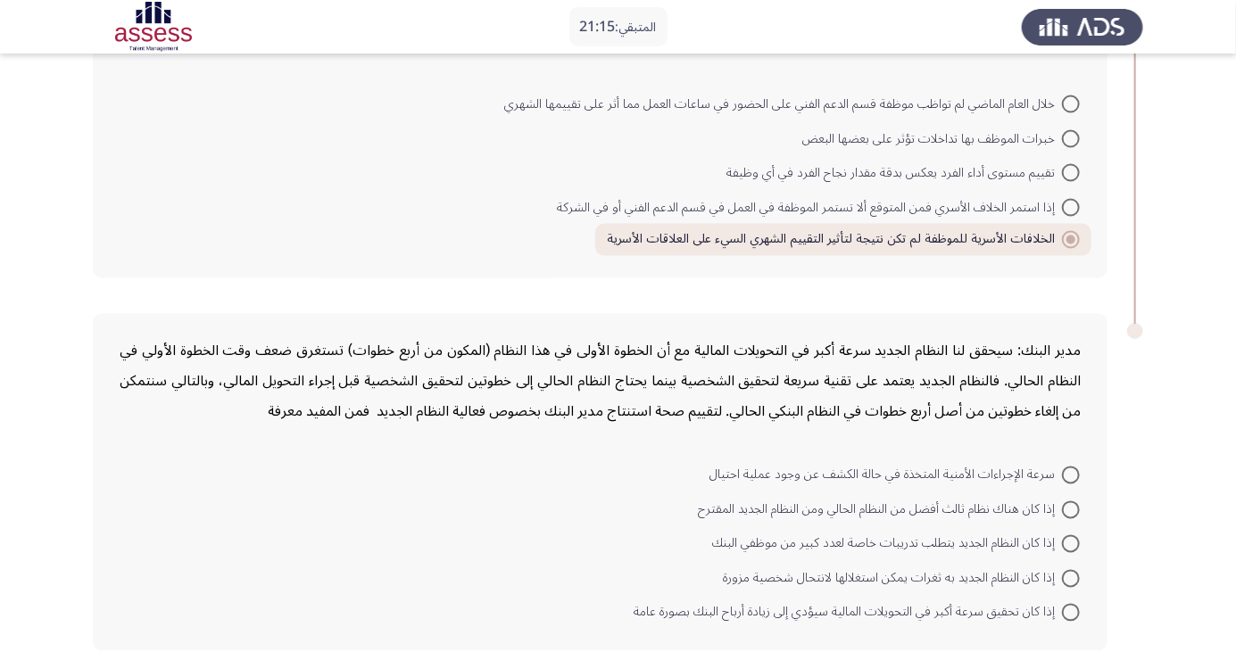
click at [1071, 609] on span at bounding box center [1071, 613] width 18 height 18
click at [1071, 609] on input "إذا كان تحقيق سرعة أكبر في التحويلات المالية سيؤدي إلى زيادة أرباح البنك بصورة …" at bounding box center [1071, 613] width 18 height 18
radio input "true"
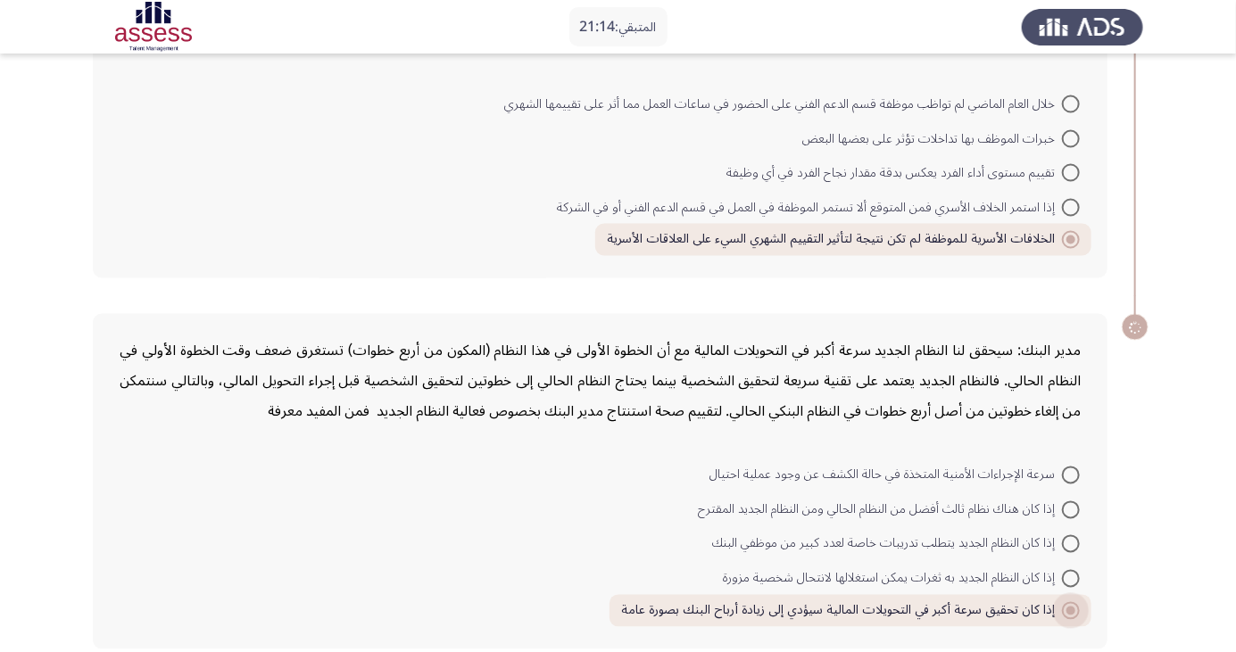
scroll to position [1258, 0]
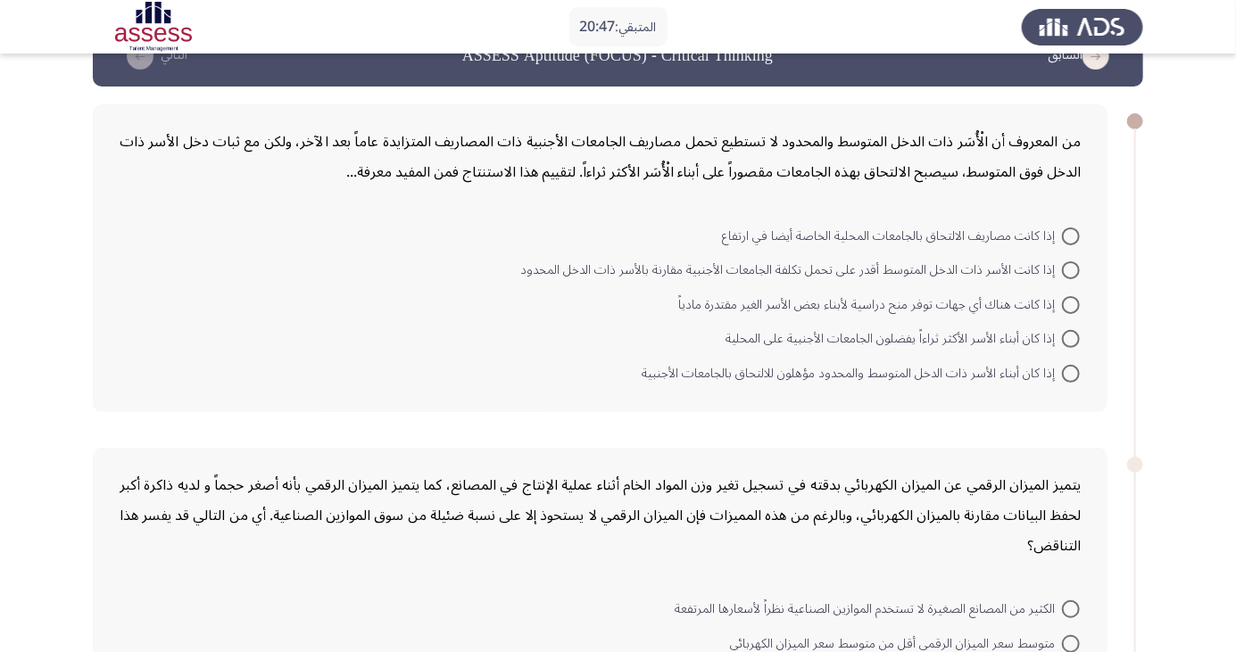
scroll to position [50, 0]
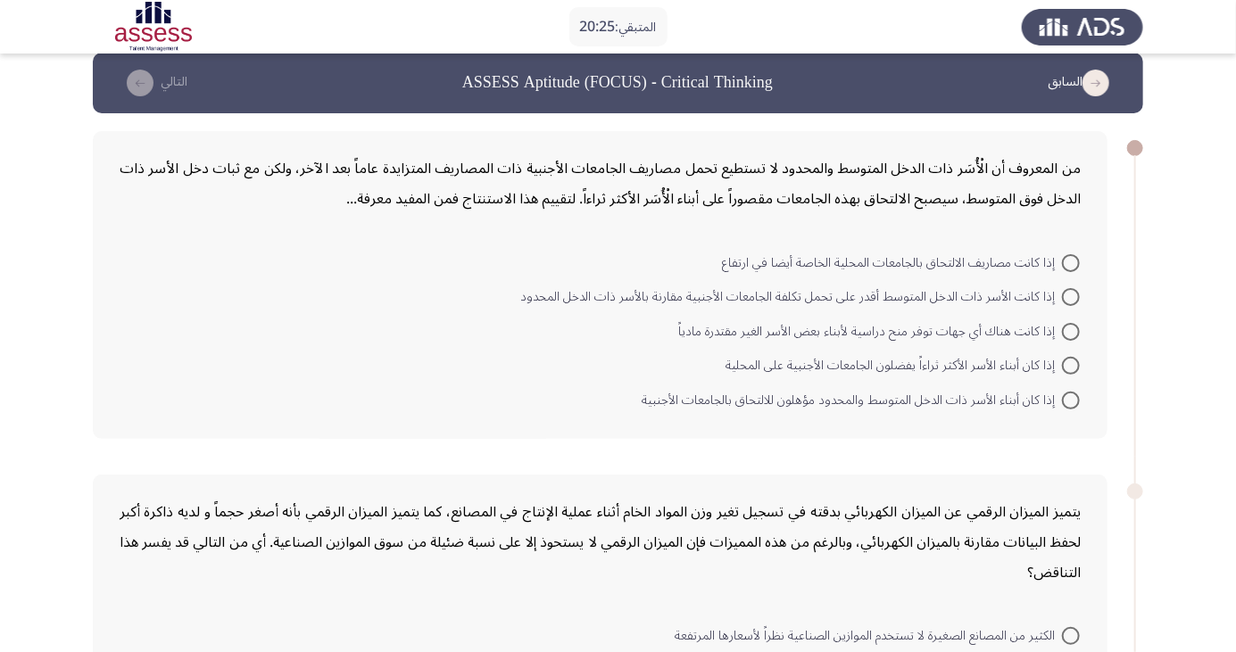
scroll to position [0, 0]
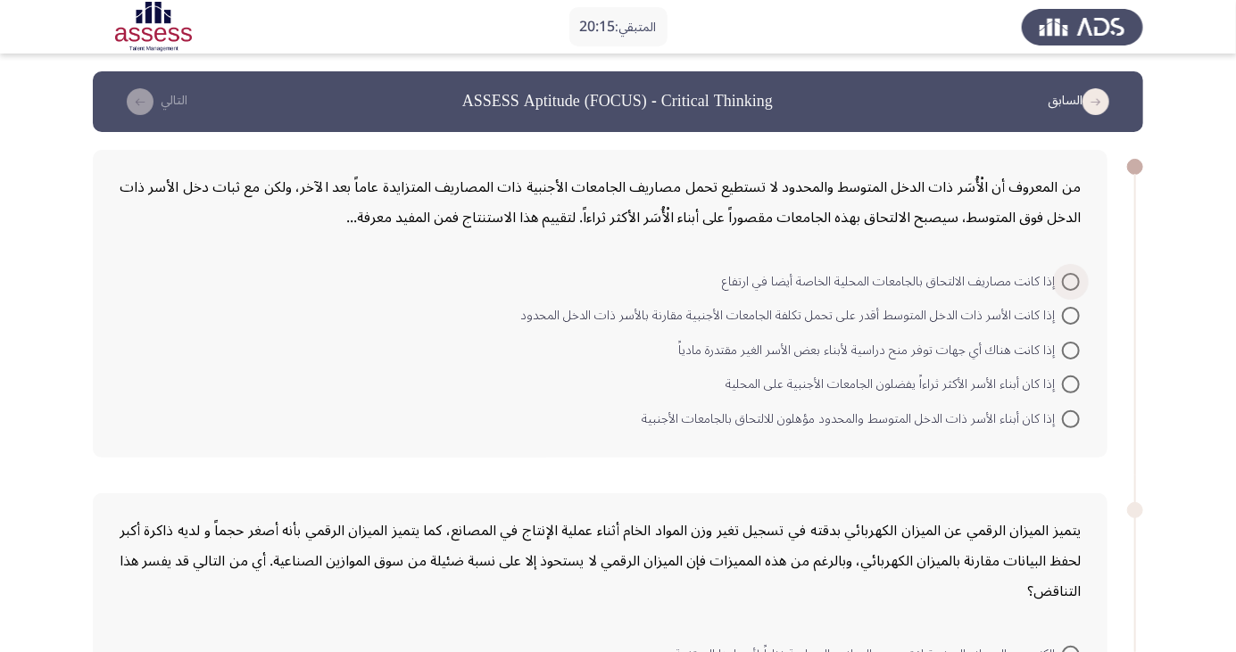
click at [1064, 278] on span at bounding box center [1071, 282] width 18 height 18
click at [1064, 278] on input "إذا كانت مصاريف الالتحاق بالجامعات المحلية الخاصة أيضا في ارتفاع" at bounding box center [1071, 282] width 18 height 18
radio input "true"
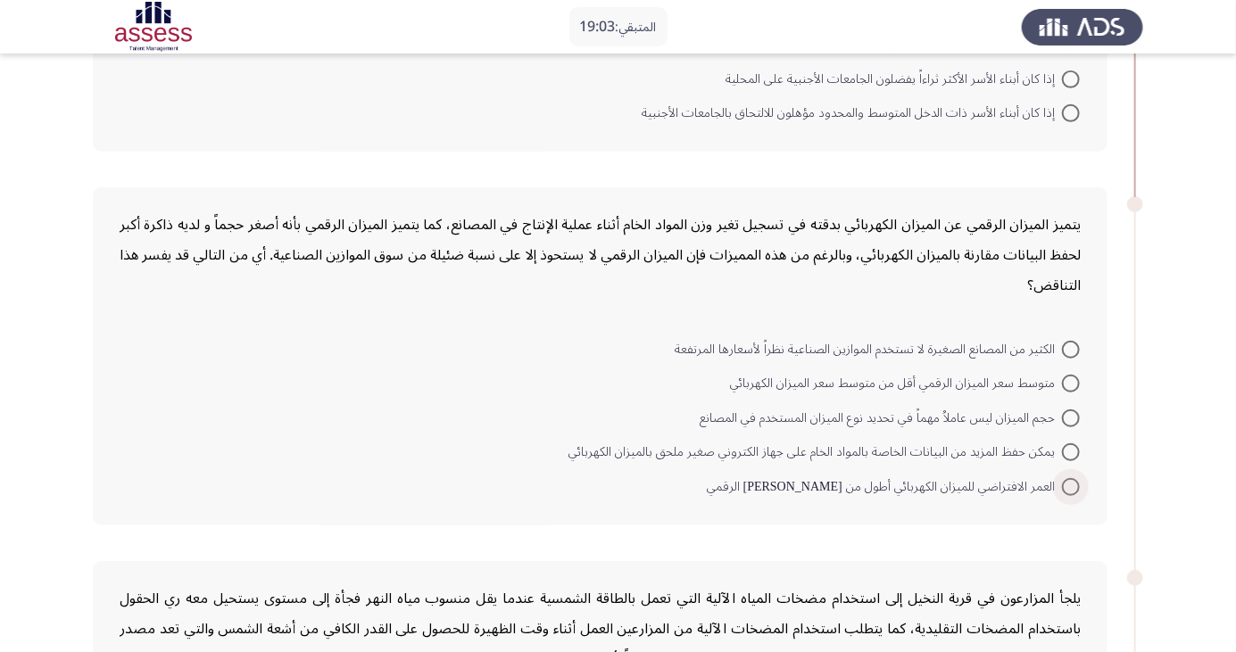
scroll to position [316, 0]
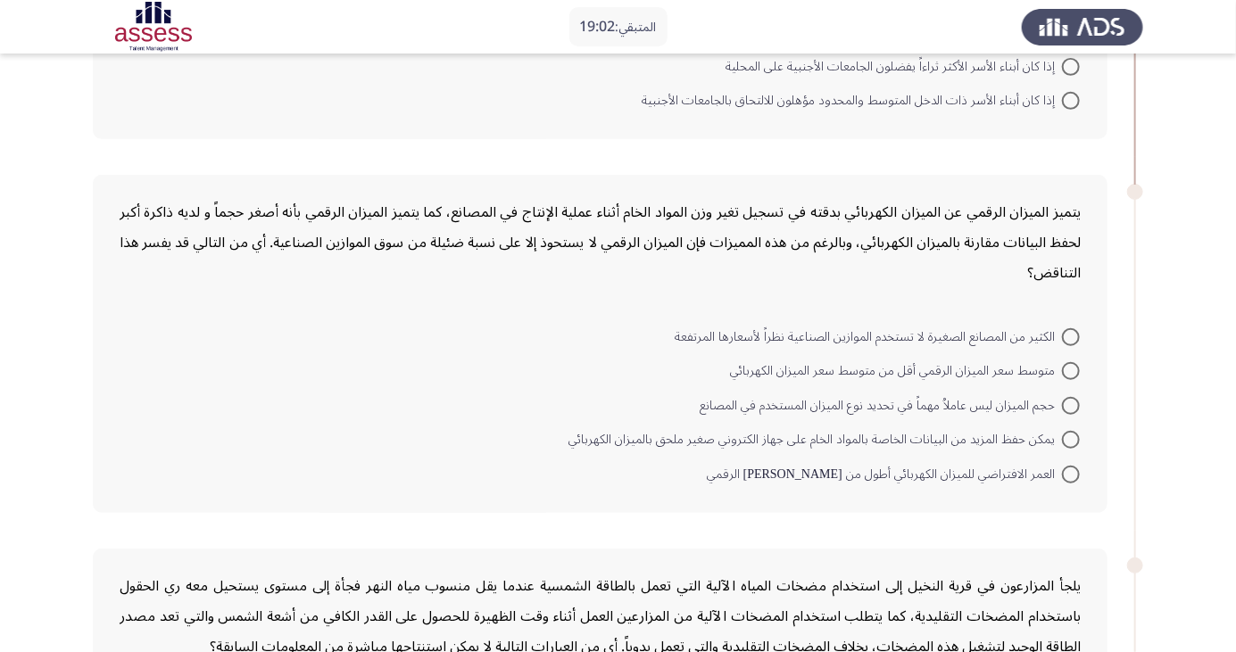
click at [1079, 431] on span at bounding box center [1071, 440] width 18 height 18
click at [1079, 431] on input "يمكن حفظ المزيد من البيانات الخاصة بالمواد الخام على جهاز الكتروني صغير ملحق با…" at bounding box center [1071, 440] width 18 height 18
radio input "true"
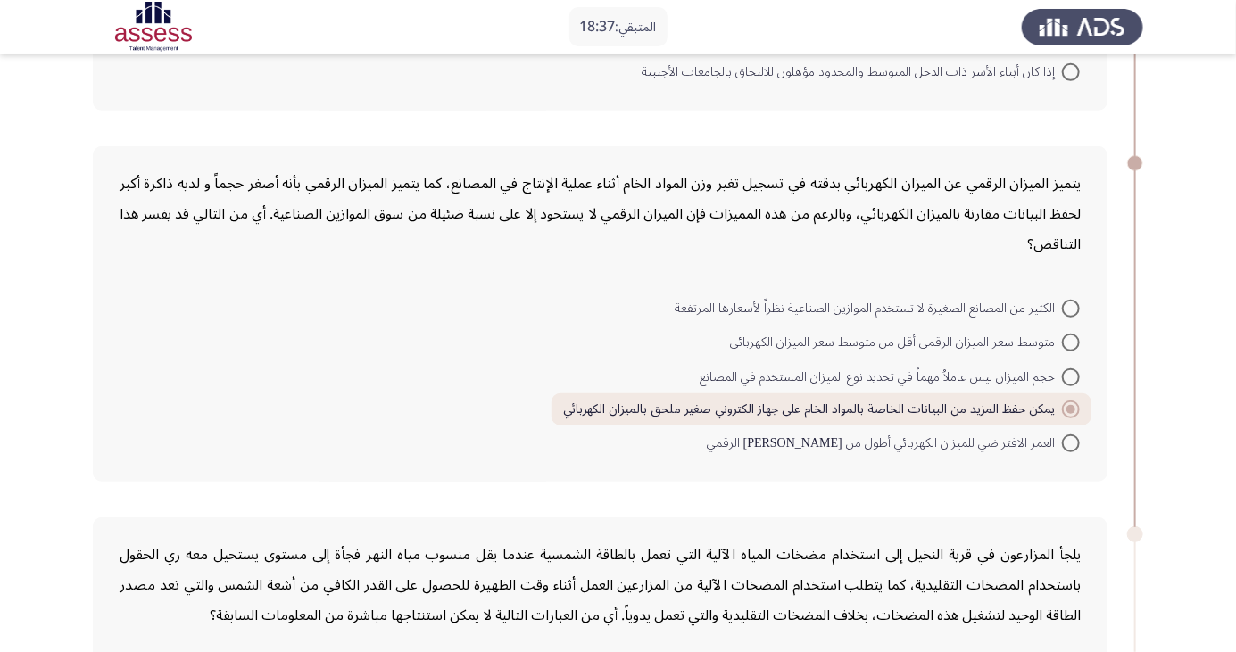
scroll to position [365, 0]
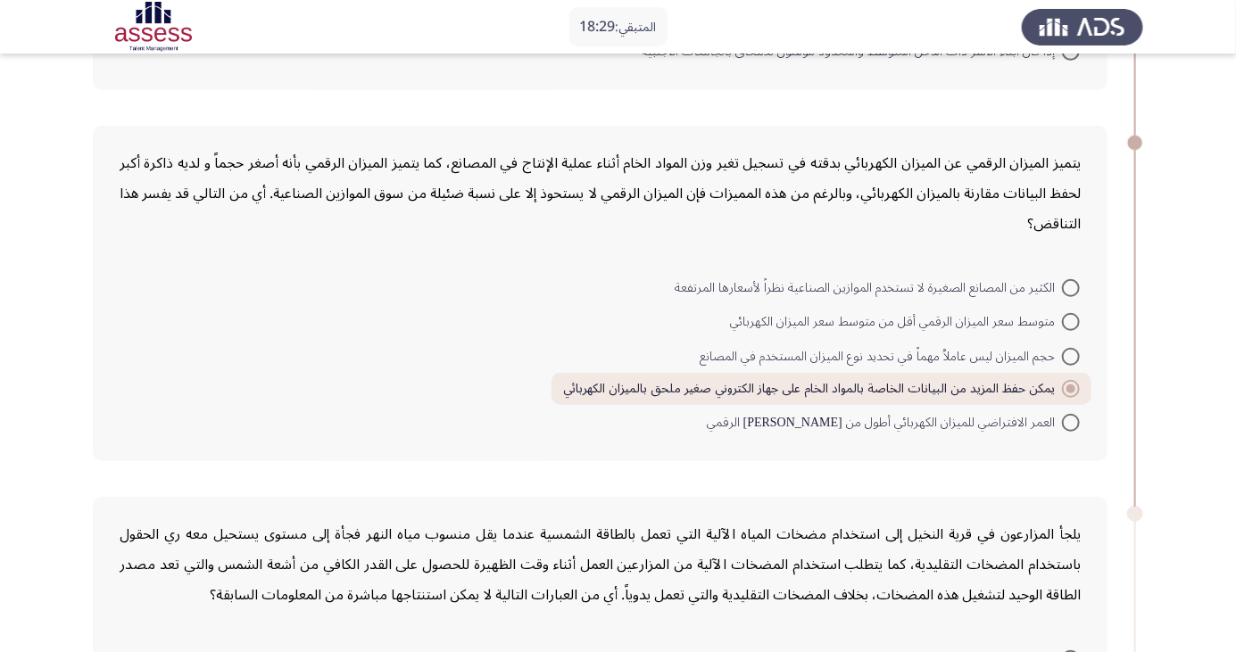
click at [1071, 355] on span at bounding box center [1071, 357] width 18 height 18
click at [1071, 355] on input "حجم الميزان ليس عاملاُ مهماً في تحديد نوع الميزان المستخدم في المصانع" at bounding box center [1071, 357] width 18 height 18
radio input "true"
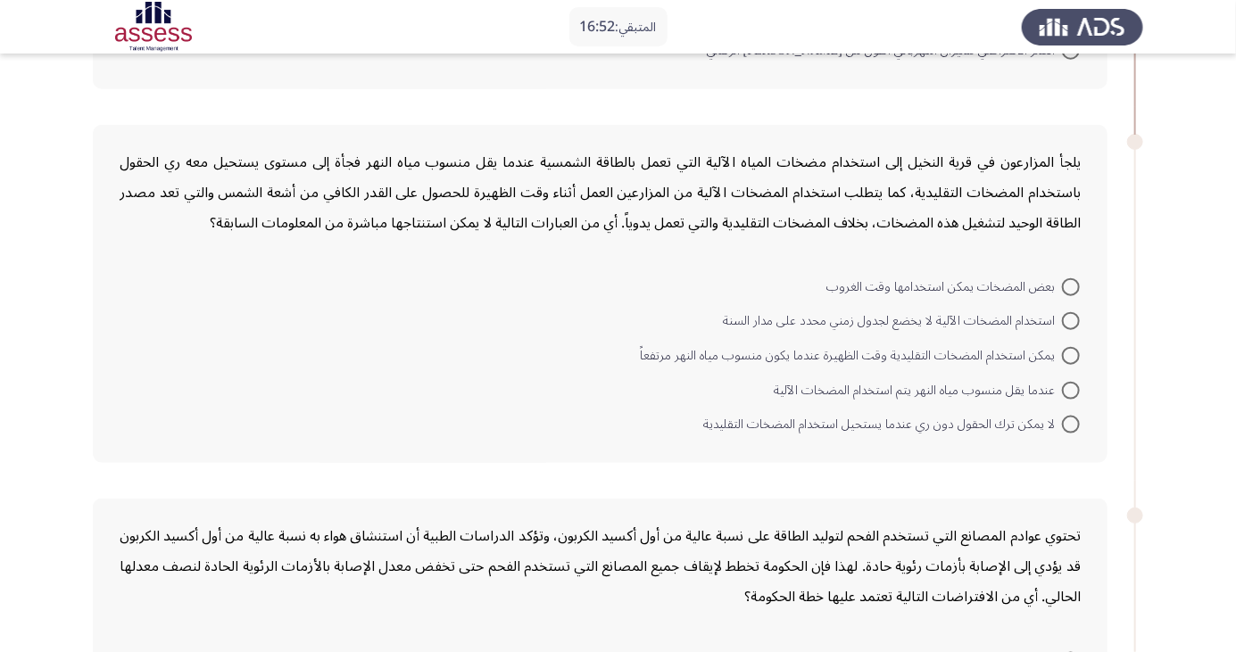
scroll to position [695, 0]
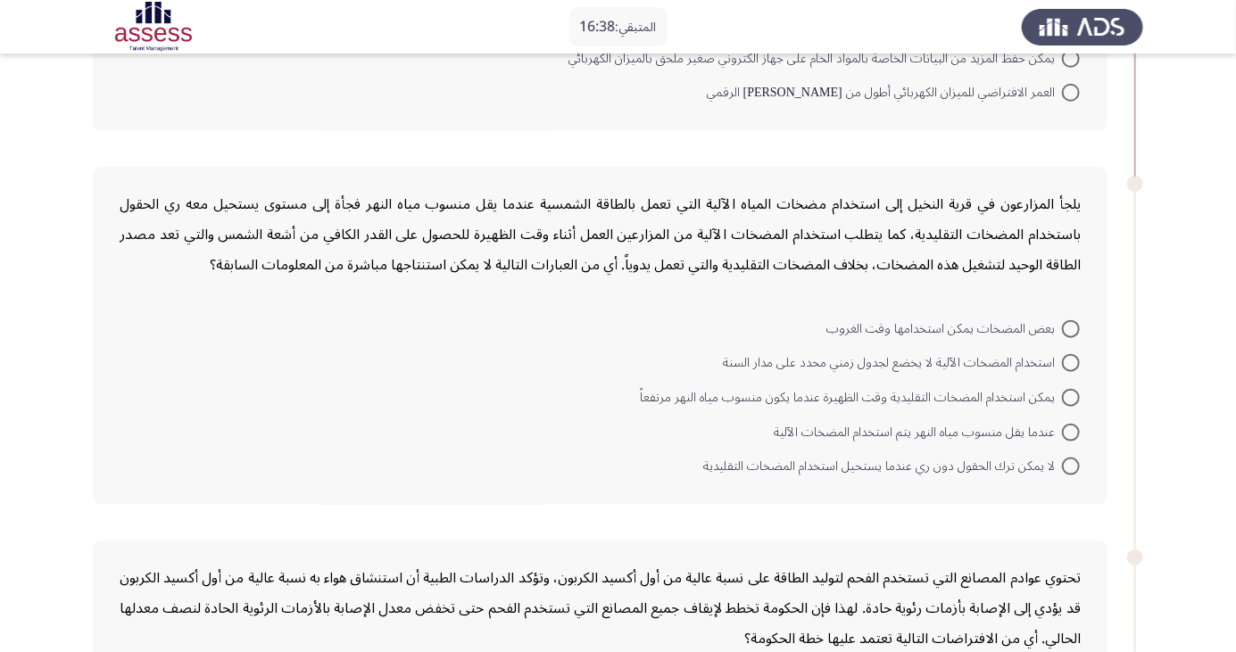
click at [1075, 464] on span at bounding box center [1071, 467] width 18 height 18
click at [1075, 464] on input "لا يمكن ترك الحقول دون ري عندما يستحيل استخدام المضخات التقليدية" at bounding box center [1071, 467] width 18 height 18
radio input "true"
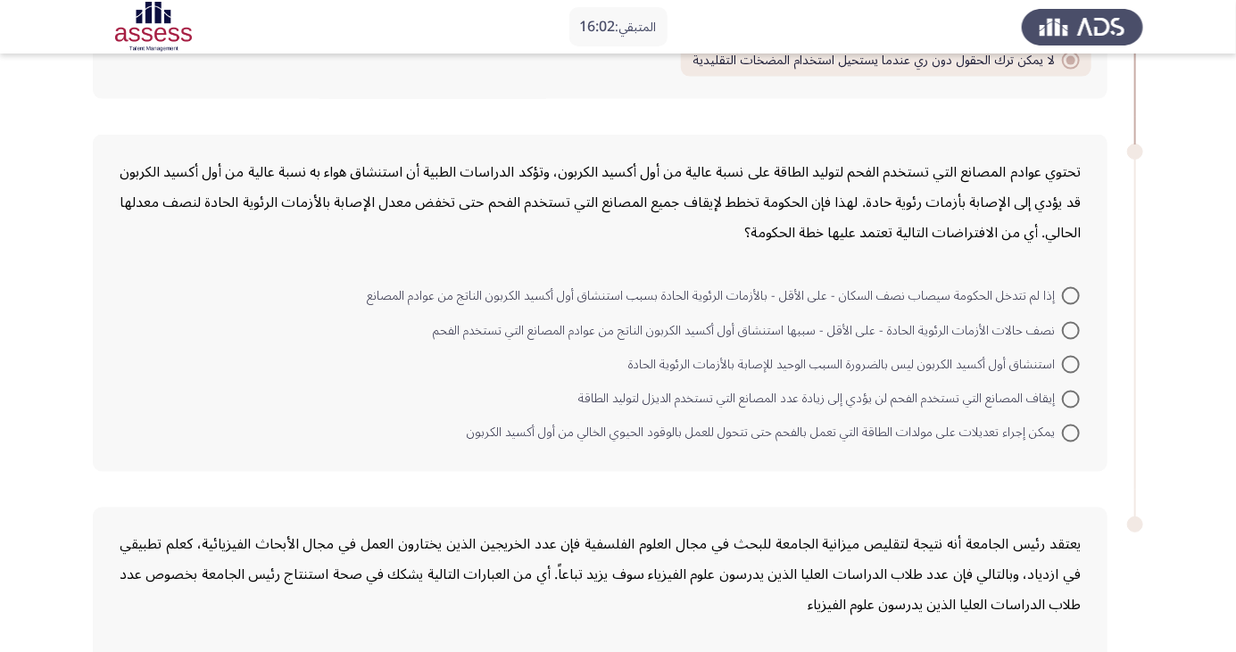
scroll to position [1127, 0]
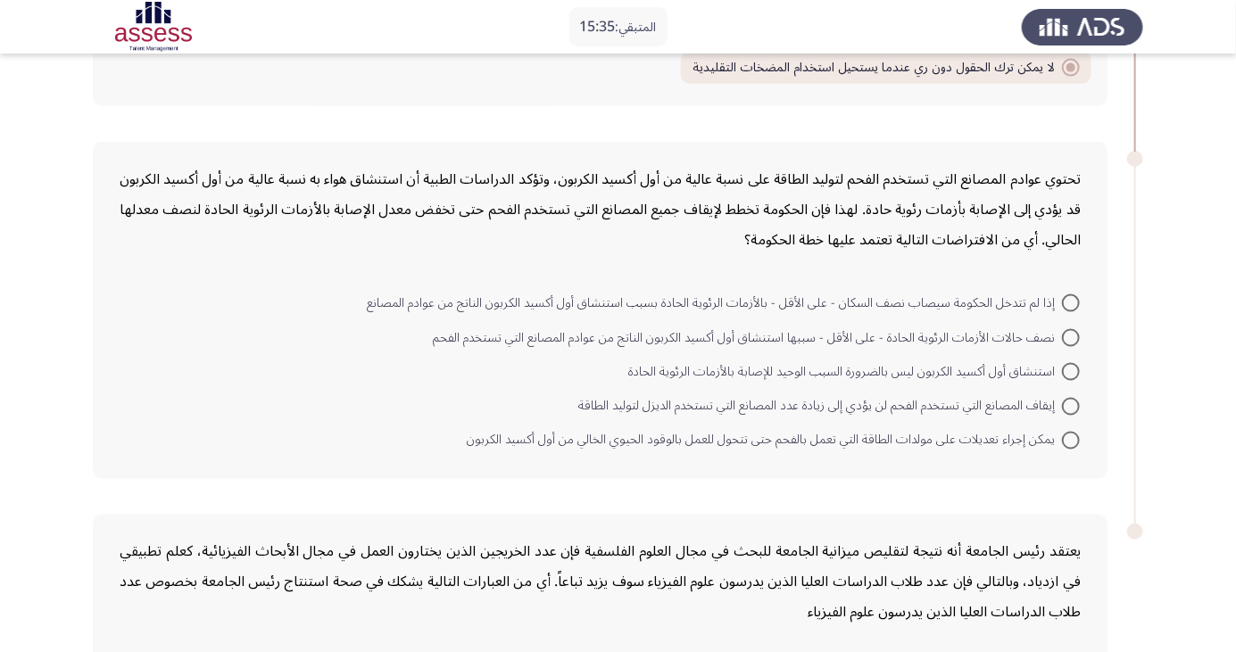
click at [1071, 437] on span at bounding box center [1071, 441] width 18 height 18
click at [1071, 437] on input "يمكن إجراء تعديلات على مولدات الطاقة التي تعمل بالفحم حتى تتحول للعمل بالوقود ا…" at bounding box center [1071, 441] width 18 height 18
radio input "true"
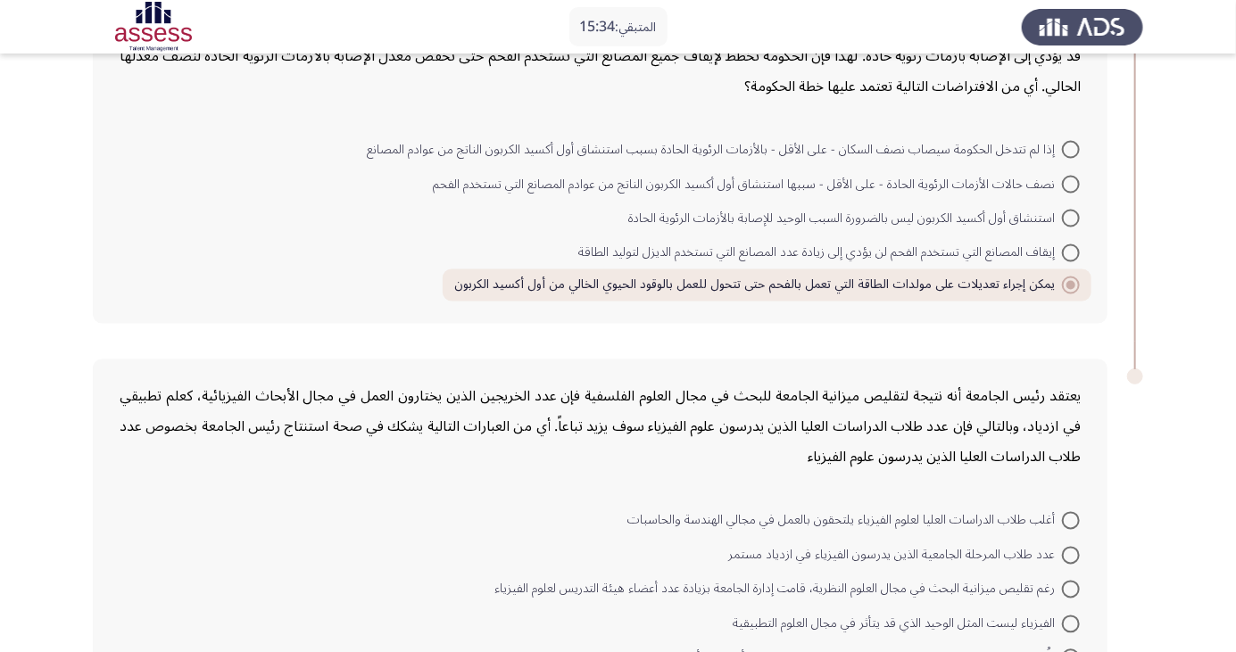
scroll to position [1291, 0]
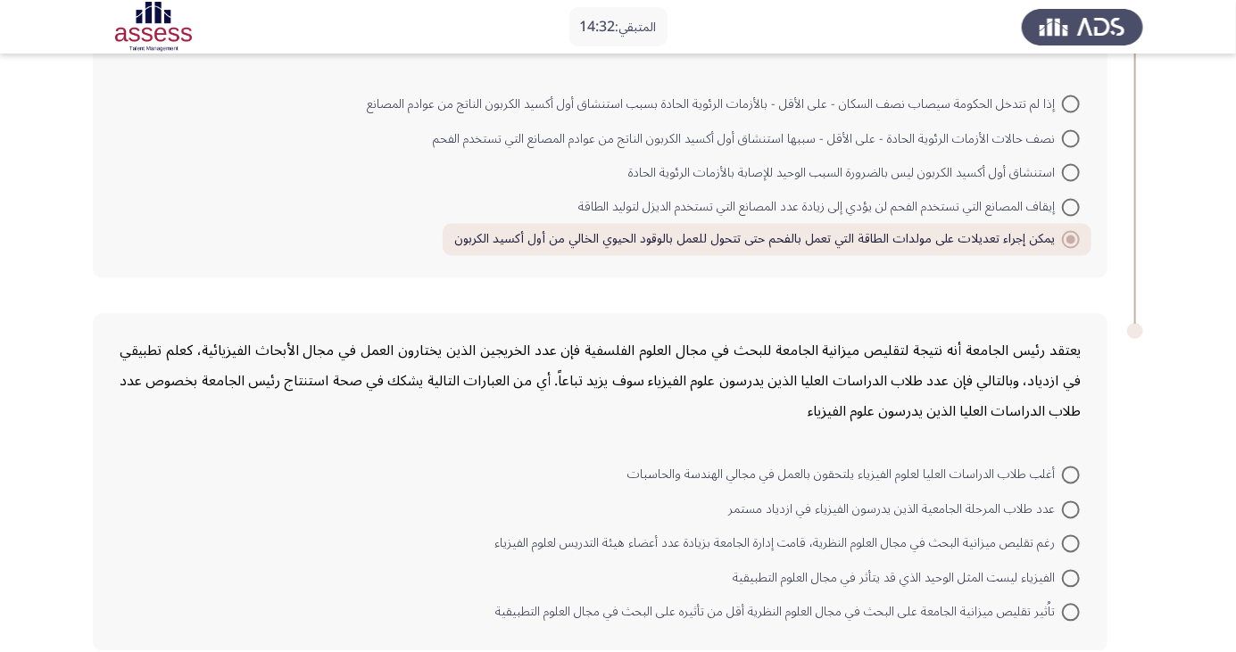
click at [1071, 542] on span at bounding box center [1071, 544] width 18 height 18
click at [1071, 542] on input "رغم تقليص ميزانية البحث في مجال العلوم النظرية، قامت إدارة الجامعة بزيادة عدد أ…" at bounding box center [1071, 544] width 18 height 18
radio input "true"
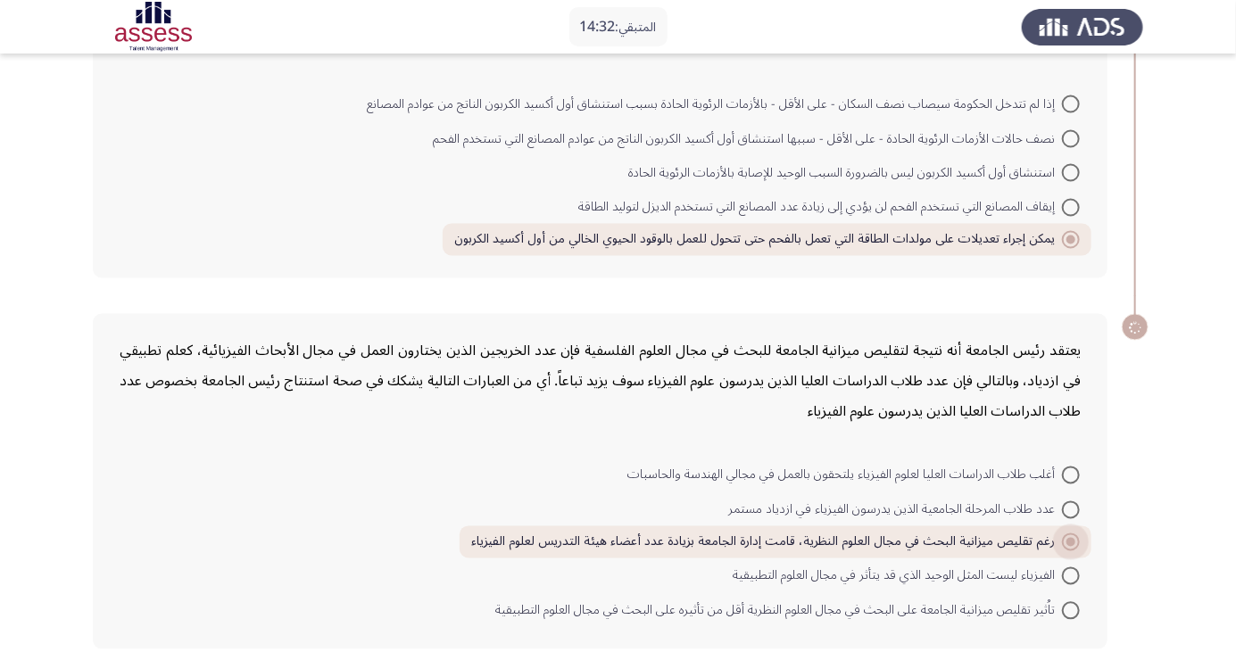
scroll to position [1289, 0]
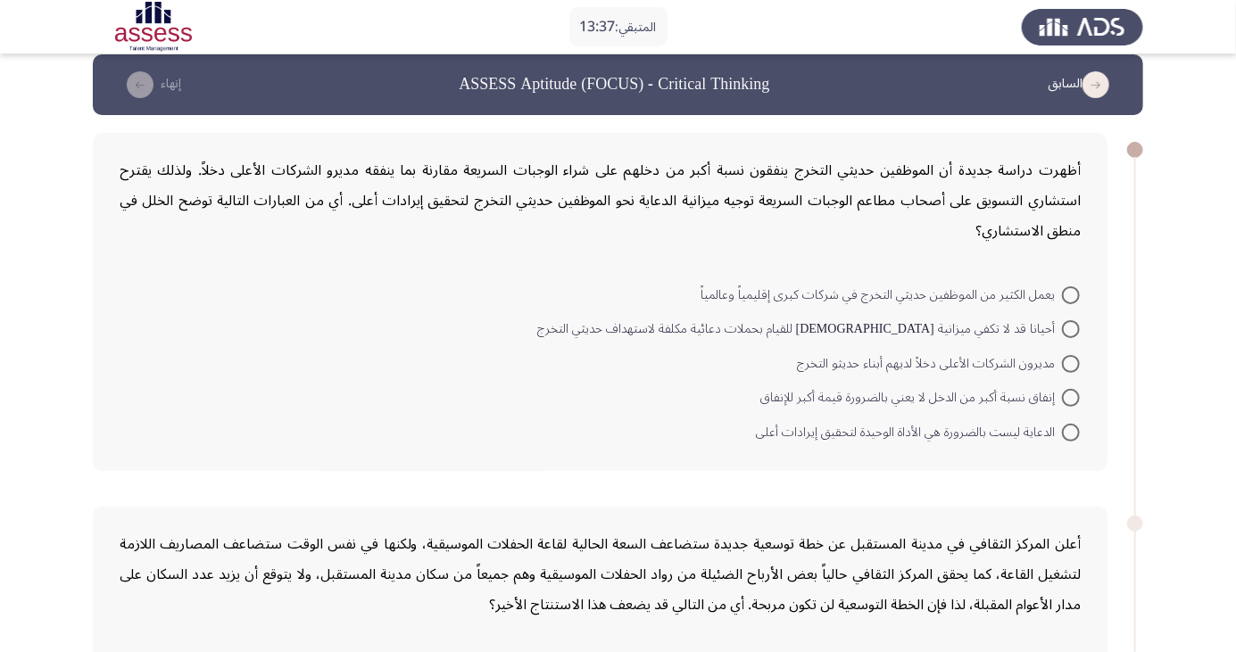
scroll to position [15, 0]
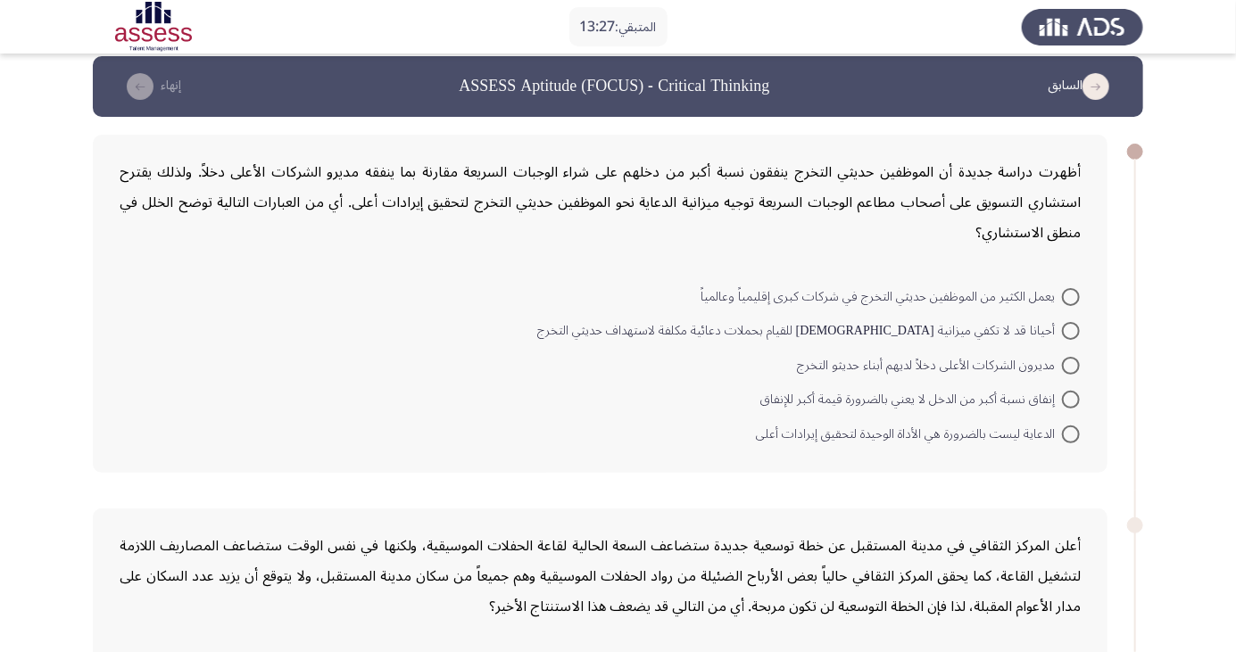
click at [1073, 290] on span at bounding box center [1071, 297] width 18 height 18
click at [1073, 290] on input "يعمل الكثير من الموظفين حديثي التخرج في شركات كبرى إقليمياً وعالمياً" at bounding box center [1071, 297] width 18 height 18
radio input "true"
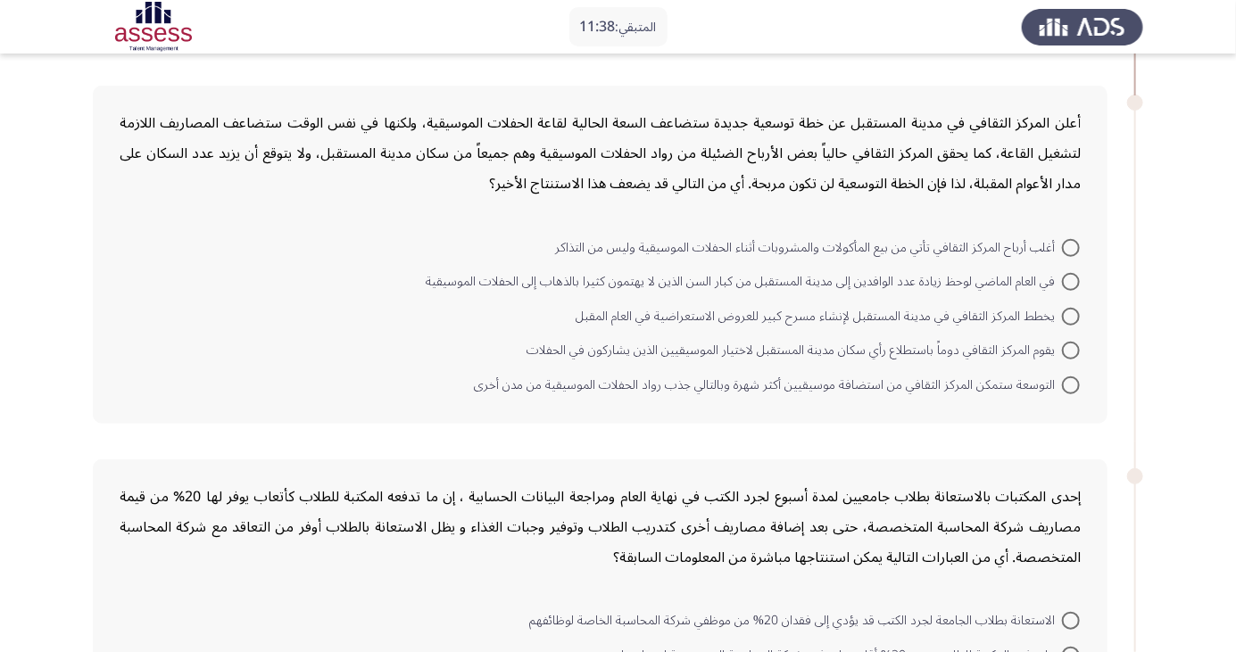
scroll to position [437, 0]
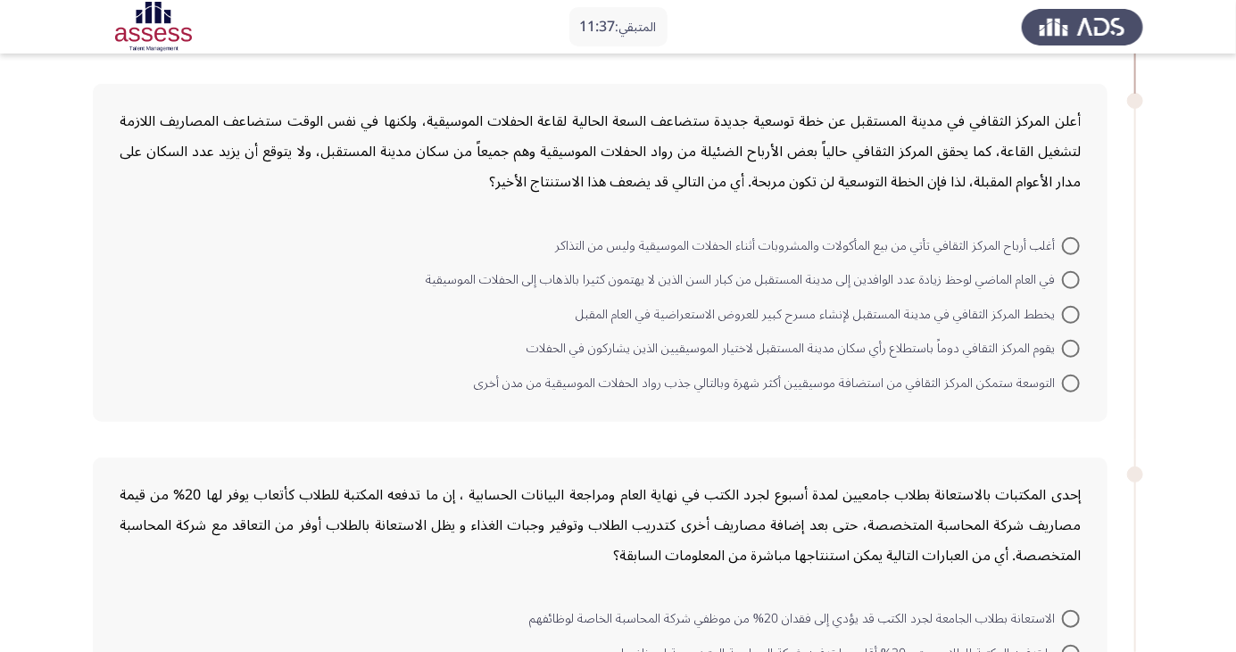
click at [1071, 244] on span at bounding box center [1071, 246] width 18 height 18
click at [1071, 244] on input "أغلب أرباح المركز الثقافي تأتي من بيع المأكولات والمشروبات أثناء الحفلات الموسي…" at bounding box center [1071, 246] width 18 height 18
radio input "true"
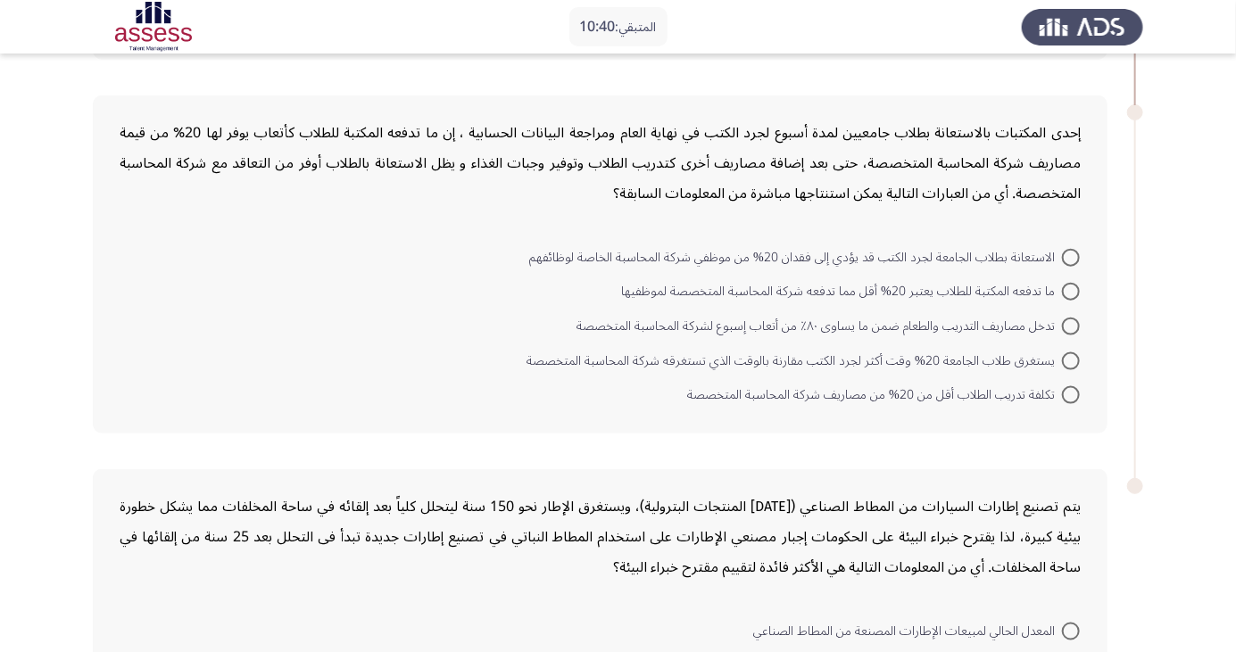
scroll to position [800, 0]
click at [1071, 321] on span at bounding box center [1071, 324] width 18 height 18
click at [1071, 321] on input "تدخل مصاريف التدريب والطعام ضمن ما يساوى ٨٠٪ من أتعاب إسبوع لشركة المحاسبة المت…" at bounding box center [1071, 324] width 18 height 18
radio input "true"
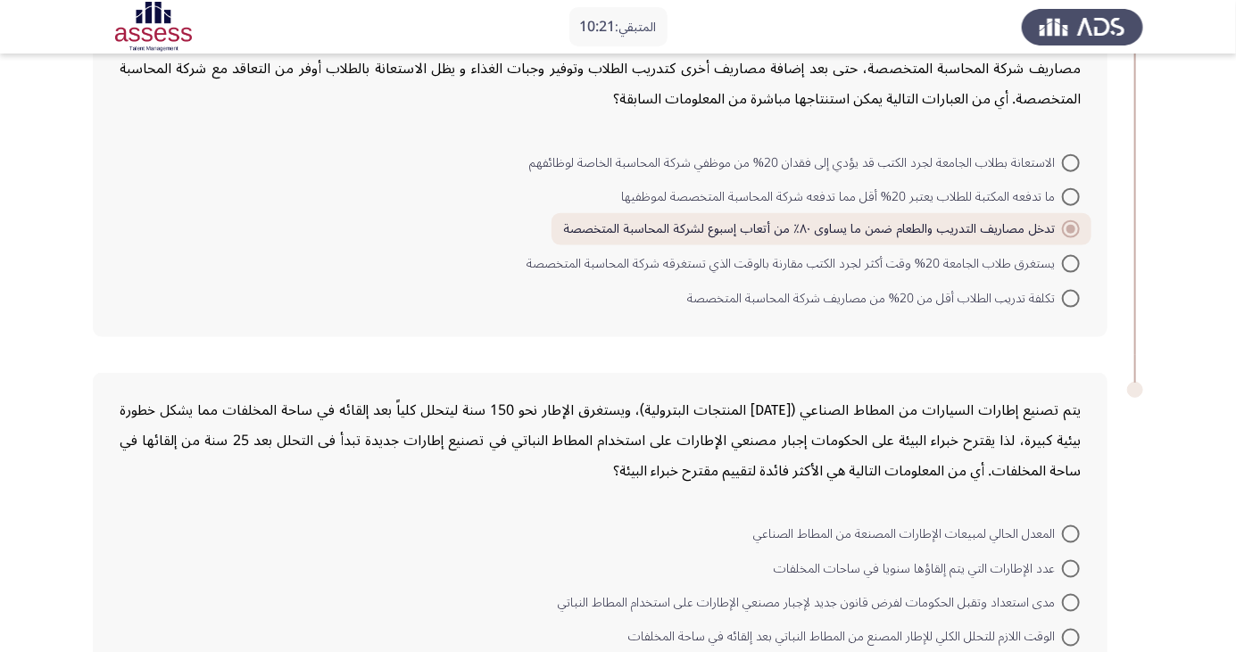
scroll to position [950, 0]
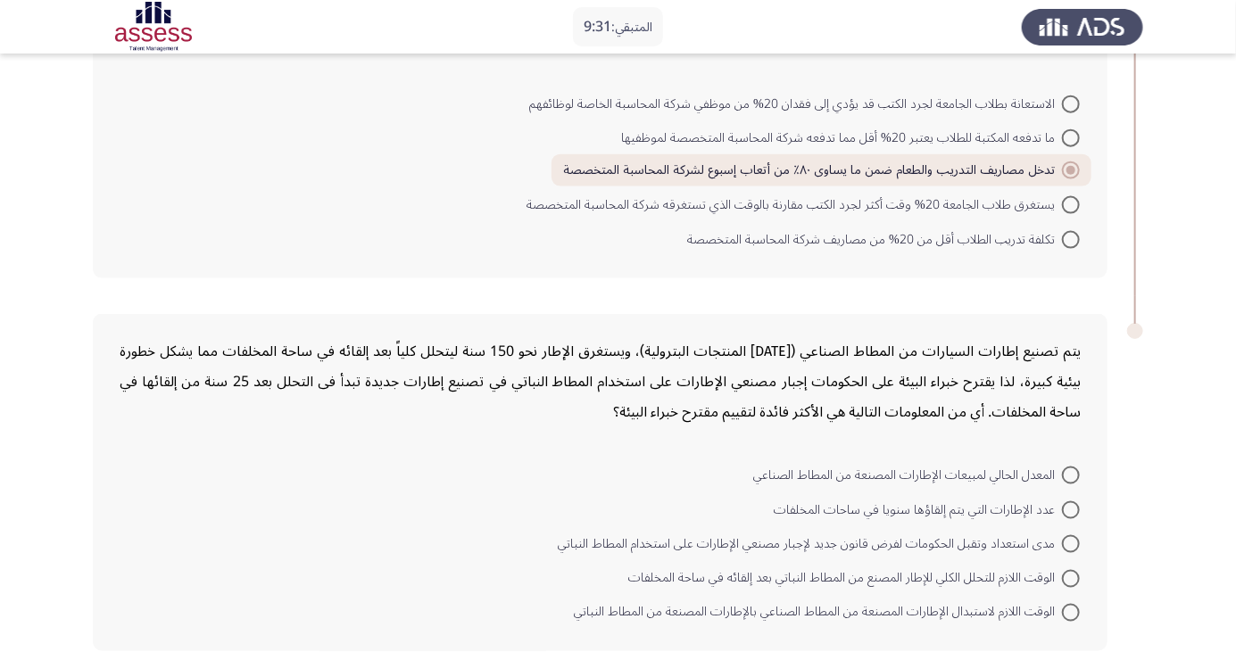
click at [1071, 547] on span at bounding box center [1071, 544] width 18 height 18
click at [1071, 547] on input "مدى استعداد وتقبل الحكومات لفرض قانون جديد لإجبار مصنعي الإطارات على استخدام ال…" at bounding box center [1071, 544] width 18 height 18
radio input "true"
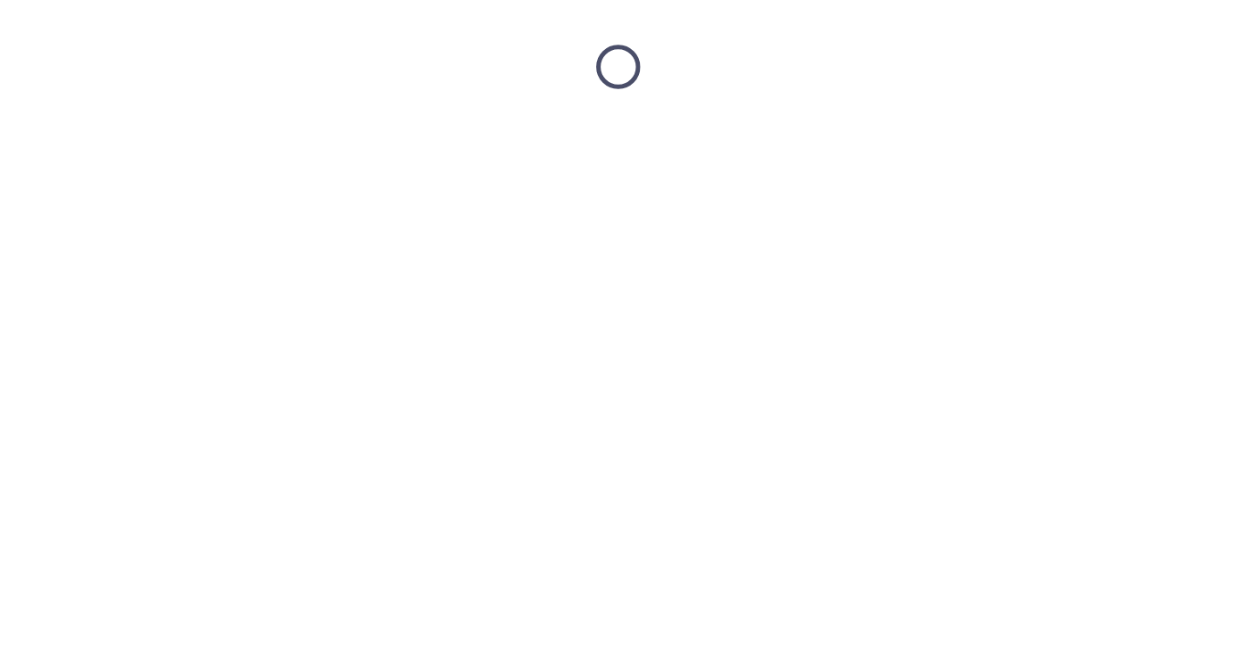
scroll to position [0, 0]
